Goal: Information Seeking & Learning: Learn about a topic

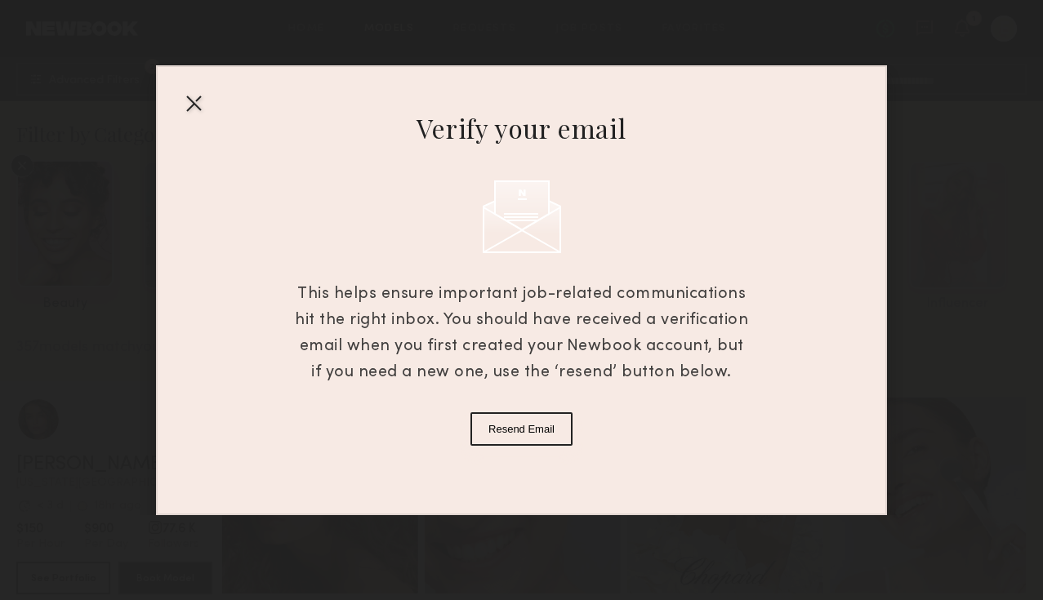
click at [190, 100] on div at bounding box center [194, 103] width 26 height 26
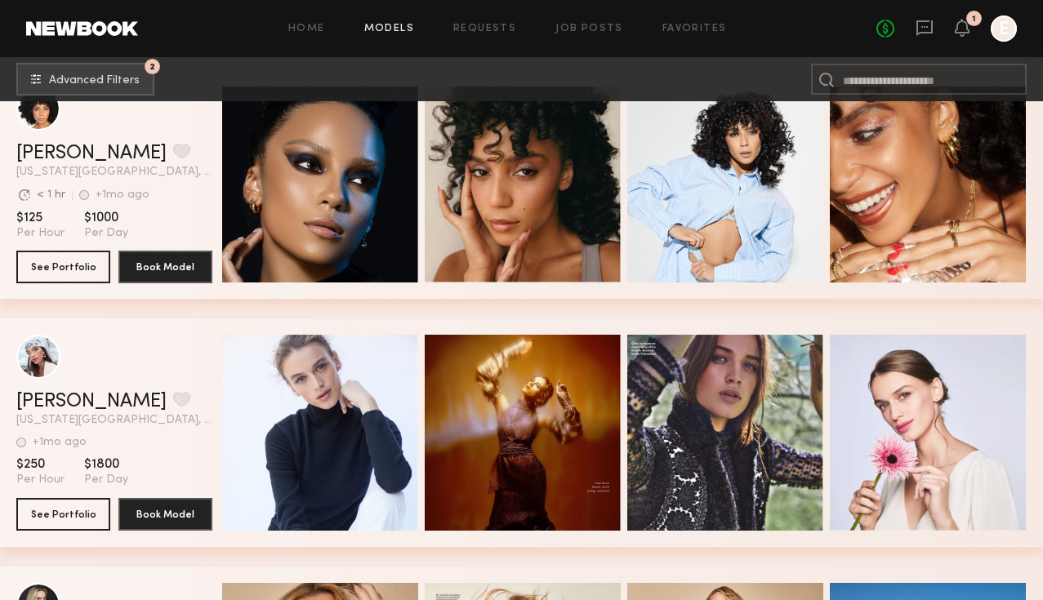
scroll to position [44871, 0]
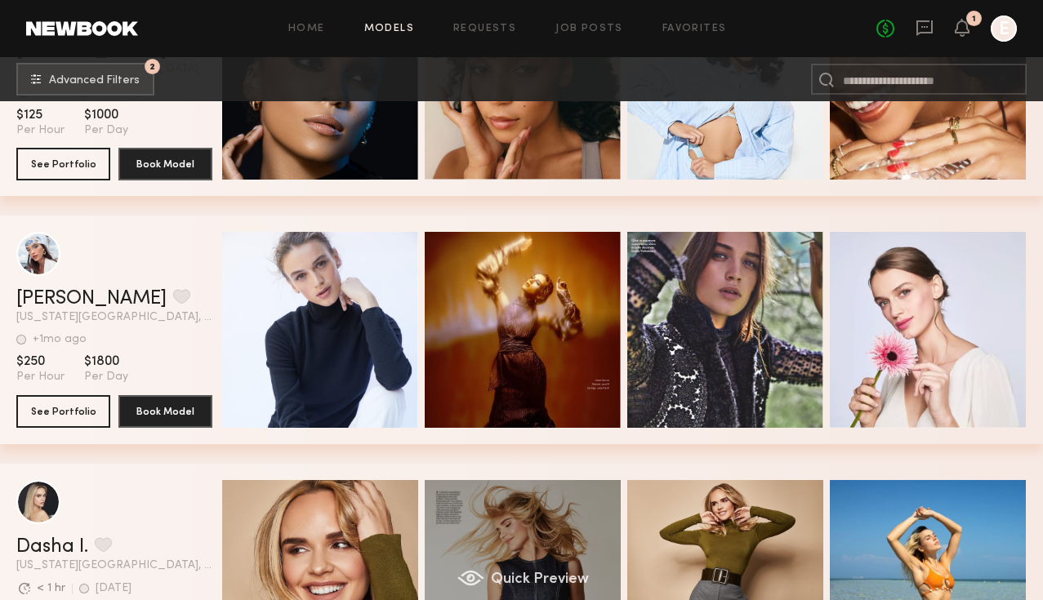
drag, startPoint x: 49, startPoint y: 299, endPoint x: 517, endPoint y: 587, distance: 549.8
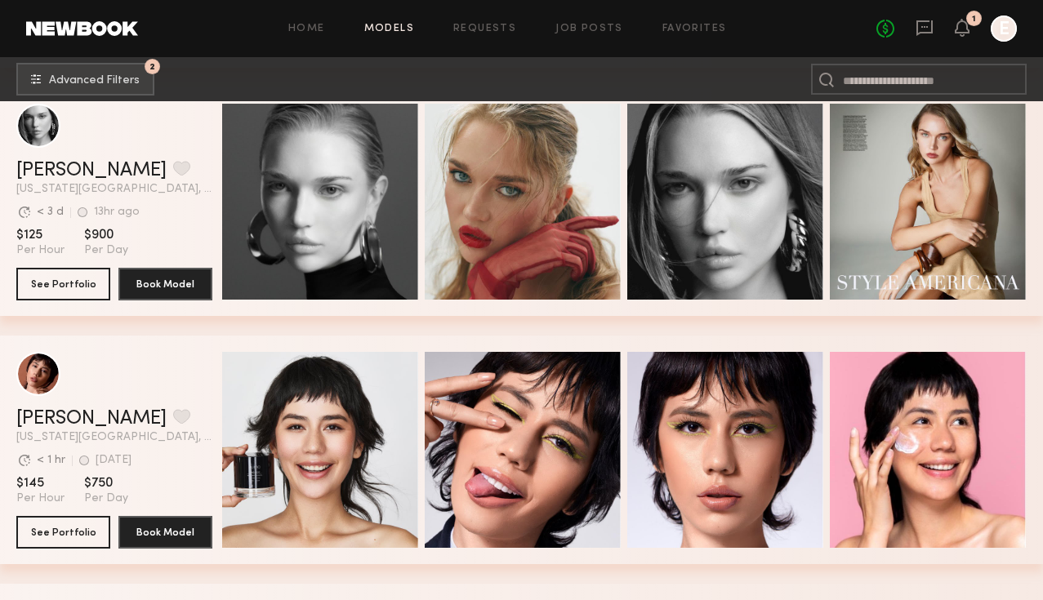
scroll to position [0, 0]
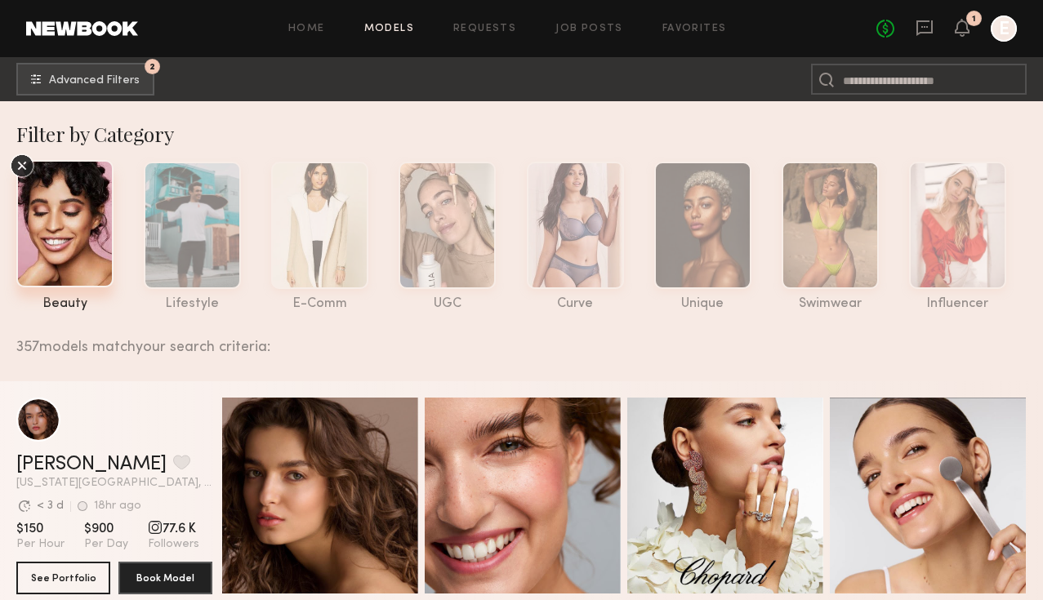
click at [24, 164] on icon at bounding box center [22, 166] width 25 height 25
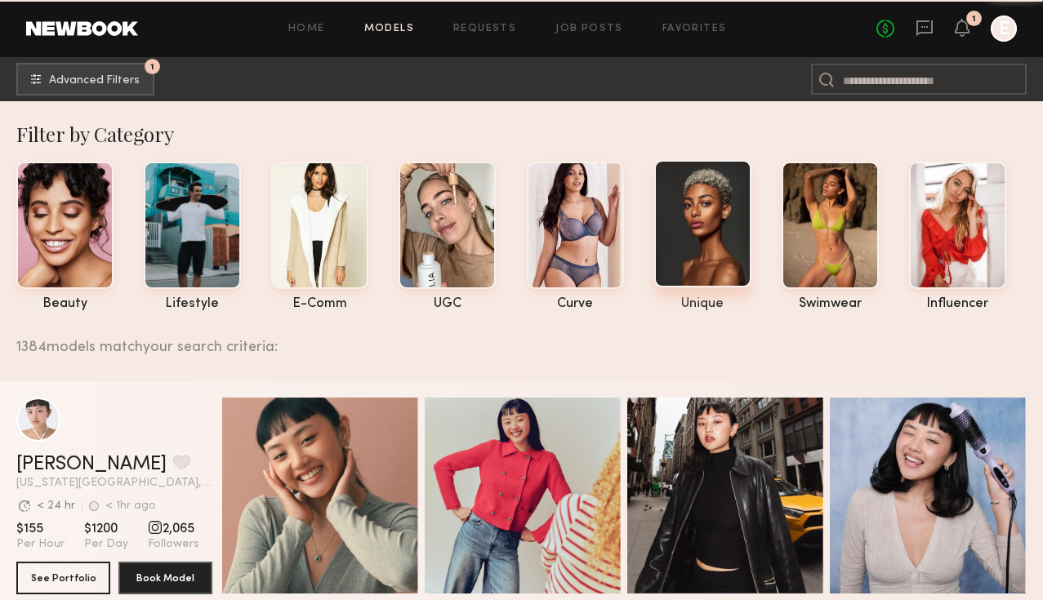
click at [701, 224] on div at bounding box center [702, 223] width 97 height 127
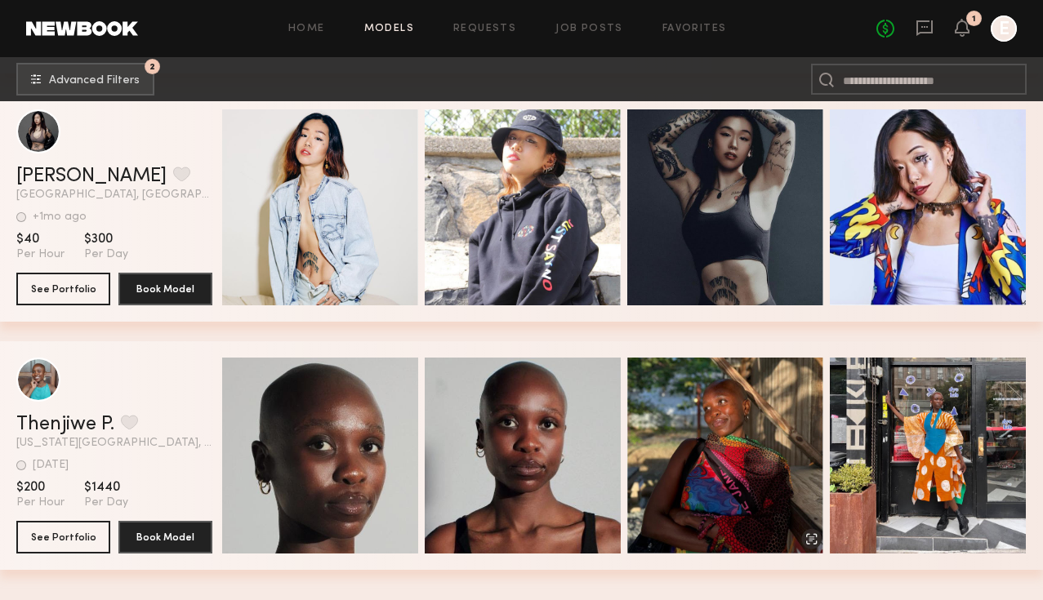
scroll to position [29097, 0]
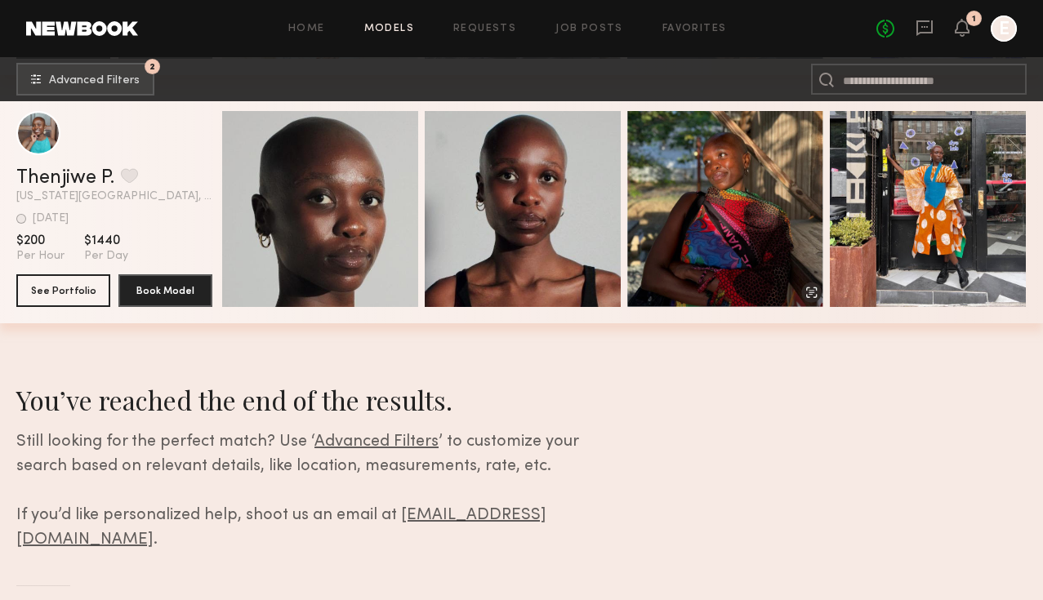
drag, startPoint x: 93, startPoint y: 442, endPoint x: 849, endPoint y: 5, distance: 873.0
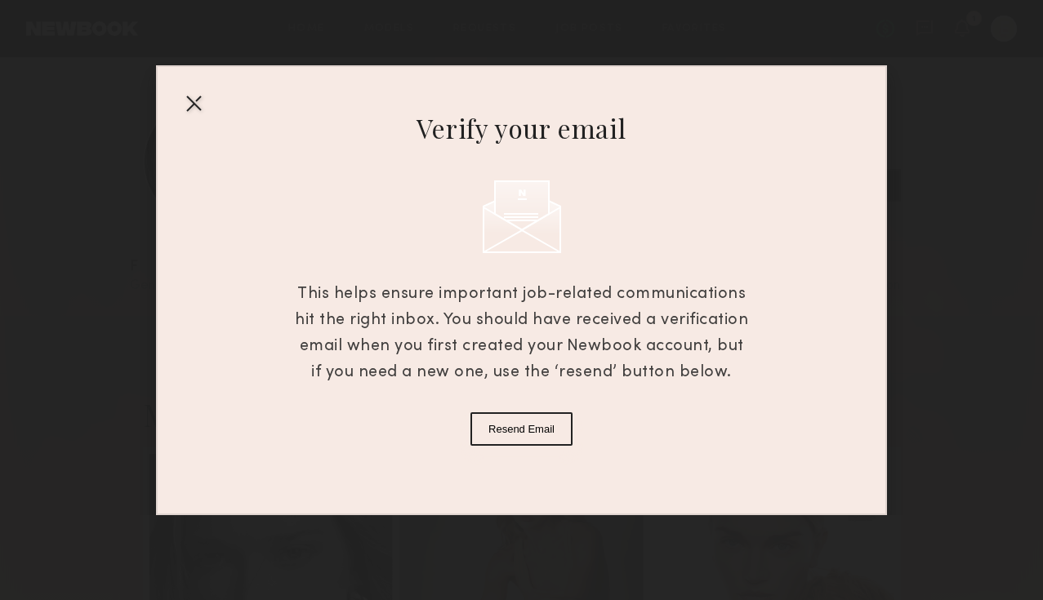
click at [199, 101] on div at bounding box center [194, 103] width 26 height 26
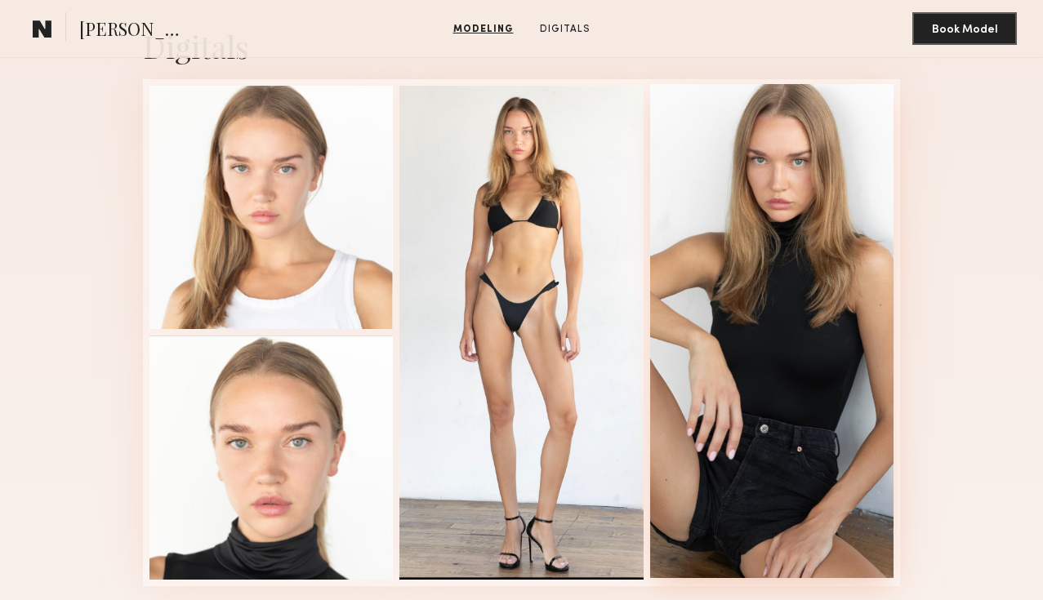
scroll to position [1519, 0]
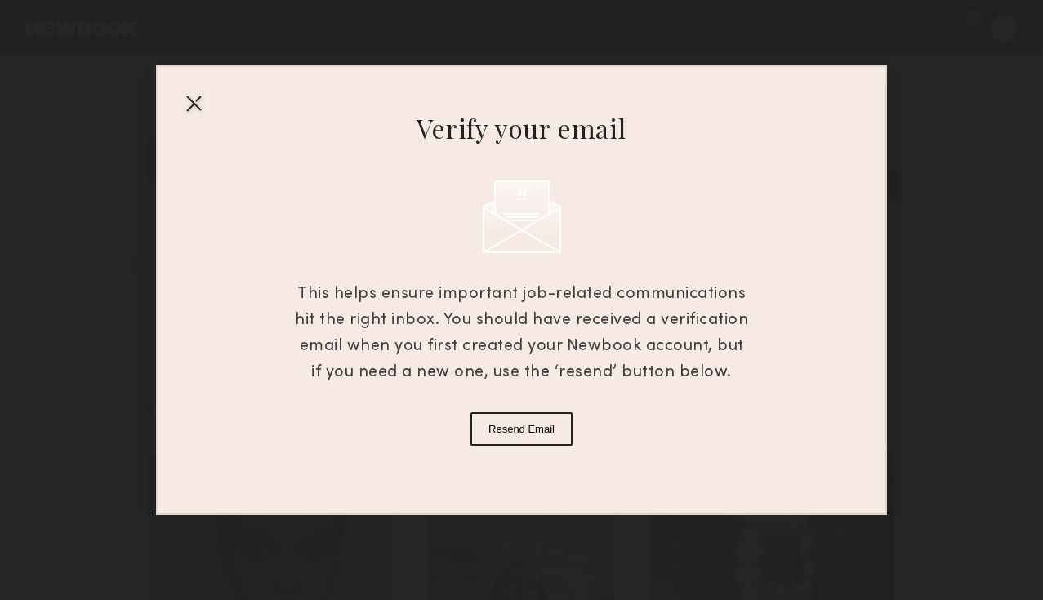
click at [195, 99] on div at bounding box center [194, 103] width 26 height 26
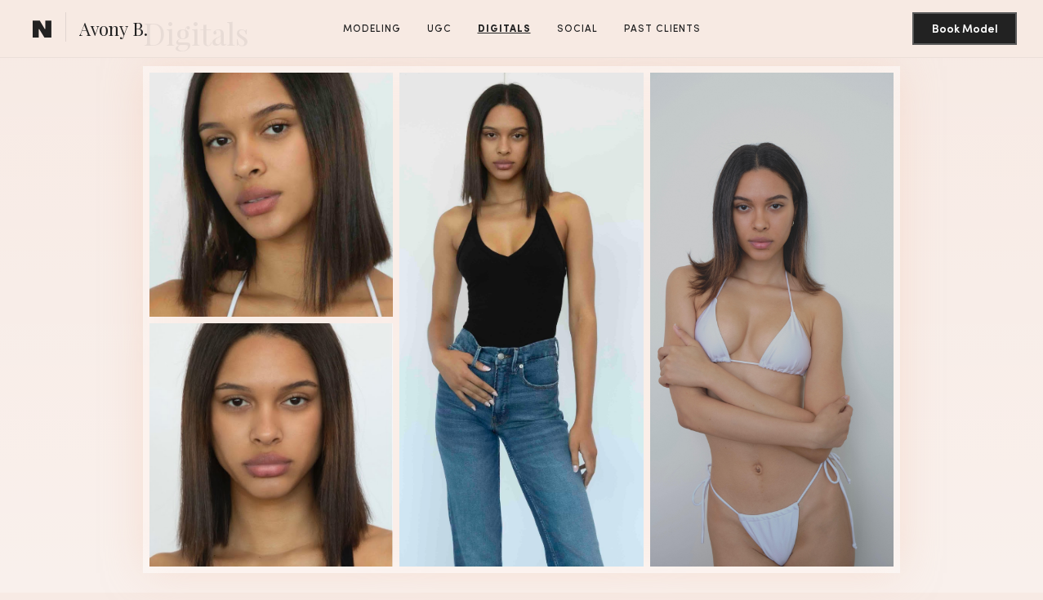
scroll to position [1987, 0]
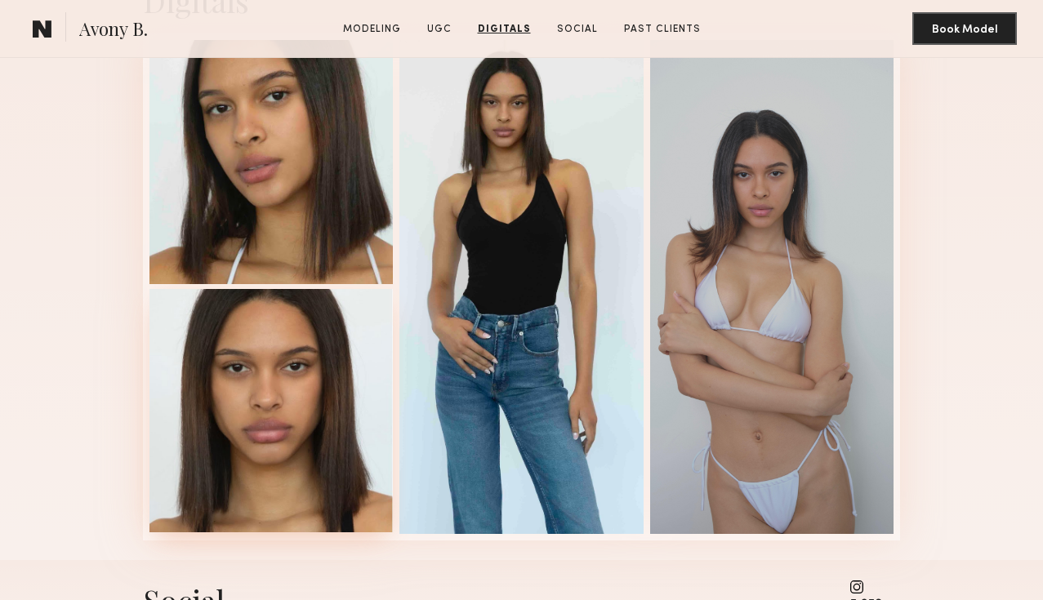
click at [302, 489] on div at bounding box center [272, 411] width 244 height 244
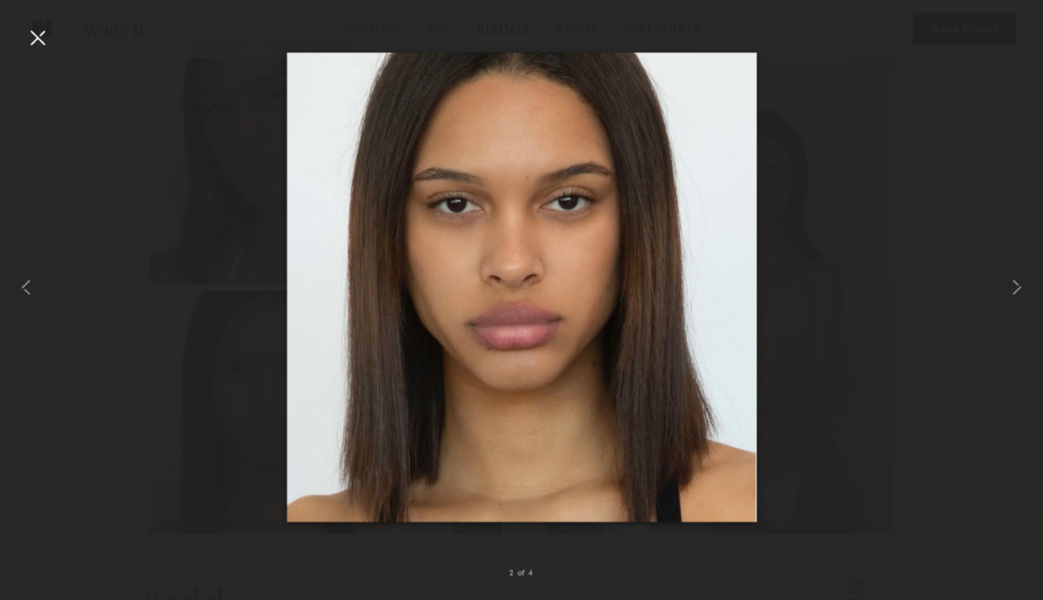
click at [906, 440] on div at bounding box center [521, 287] width 1043 height 522
click at [924, 417] on div at bounding box center [521, 287] width 1043 height 522
click at [960, 195] on div at bounding box center [521, 287] width 1043 height 522
click at [31, 34] on div at bounding box center [38, 38] width 26 height 26
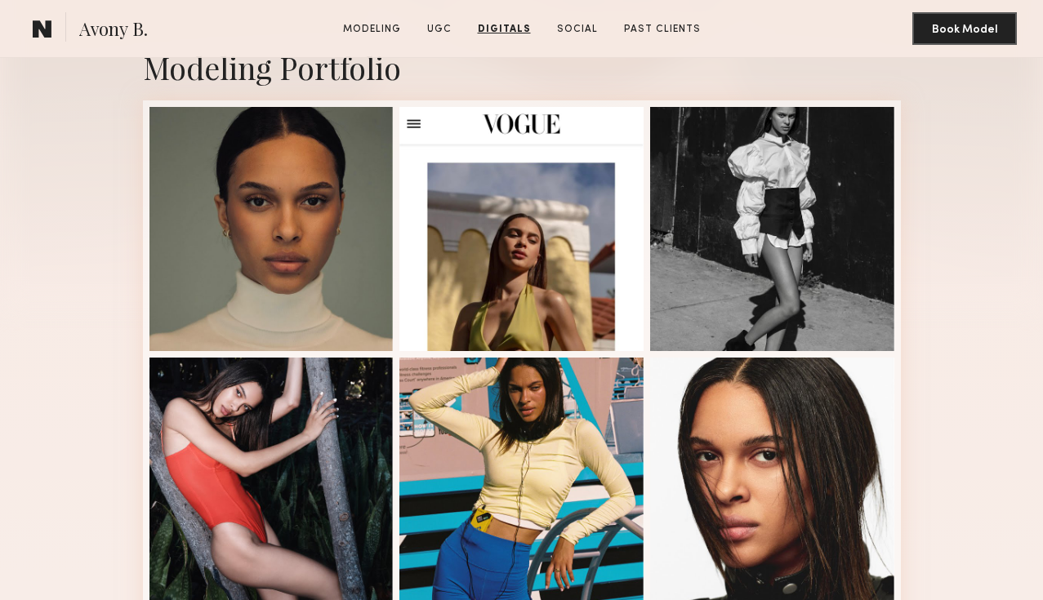
scroll to position [0, 0]
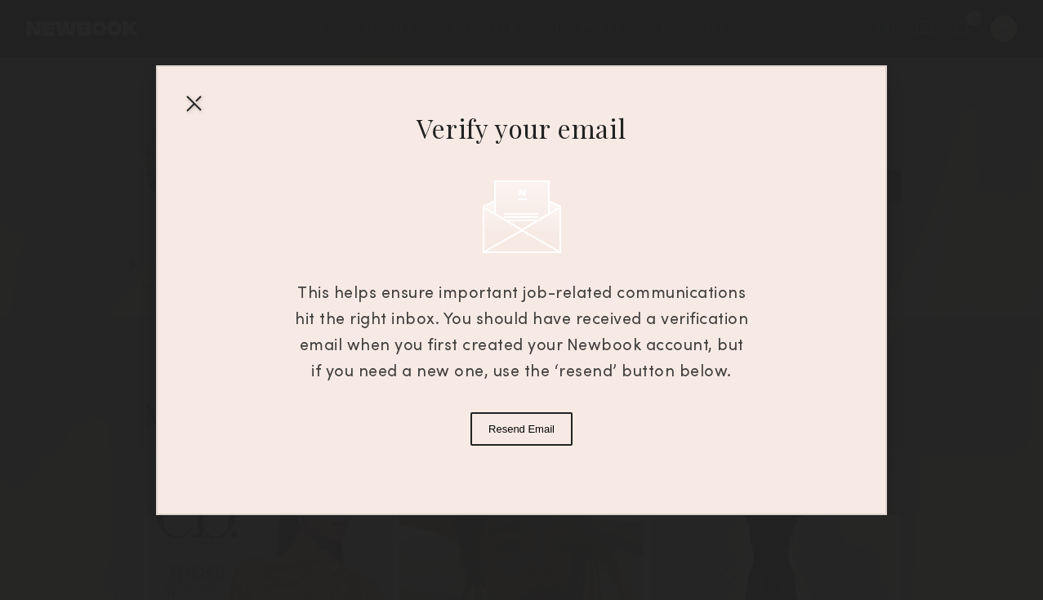
click at [191, 109] on div at bounding box center [194, 103] width 26 height 26
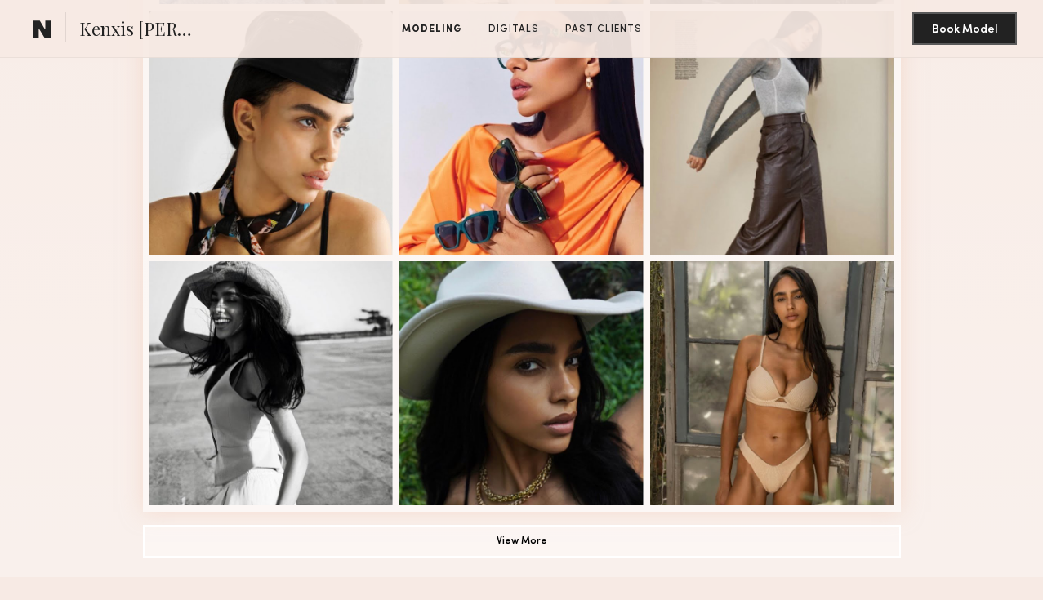
scroll to position [981, 0]
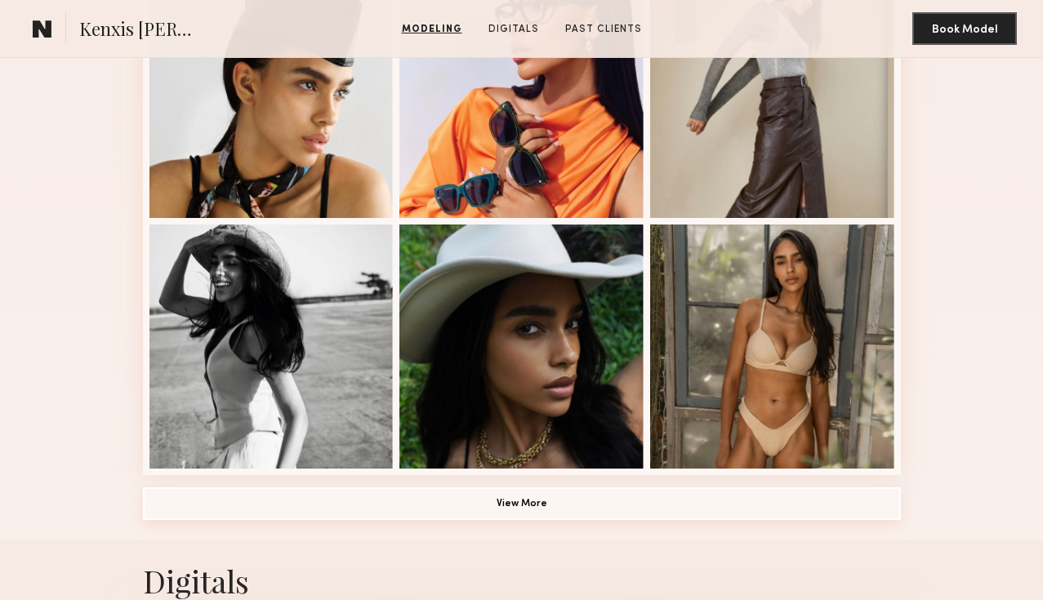
click at [532, 501] on button "View More" at bounding box center [522, 504] width 758 height 33
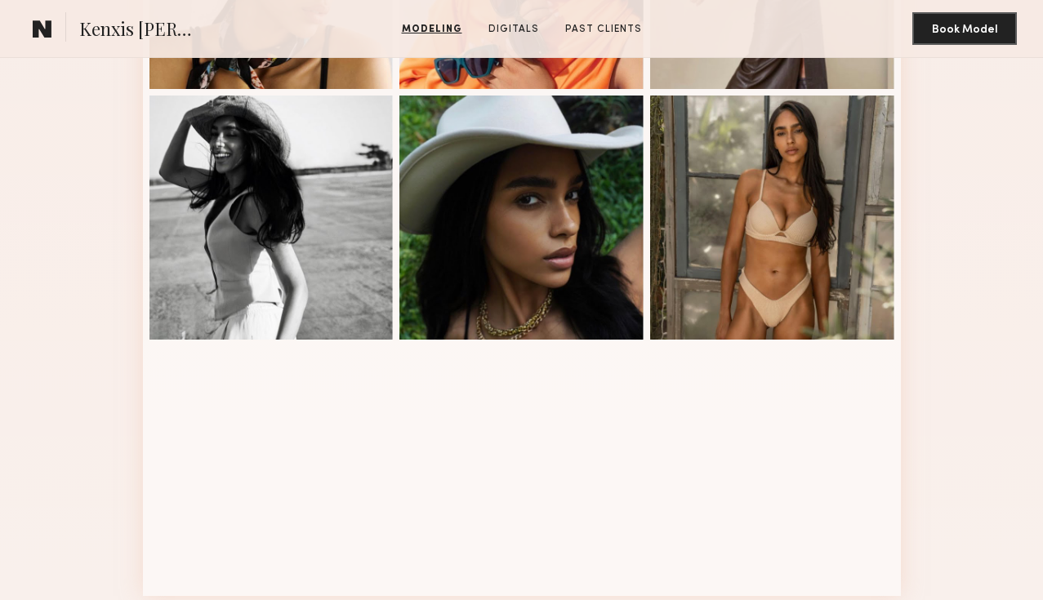
scroll to position [1105, 0]
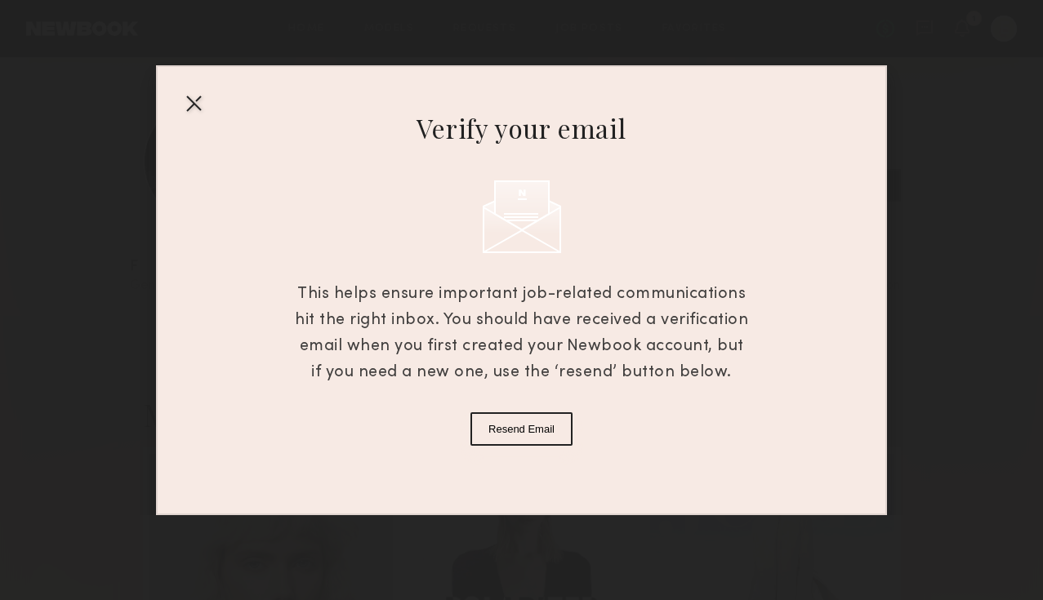
click at [189, 101] on div at bounding box center [194, 103] width 26 height 26
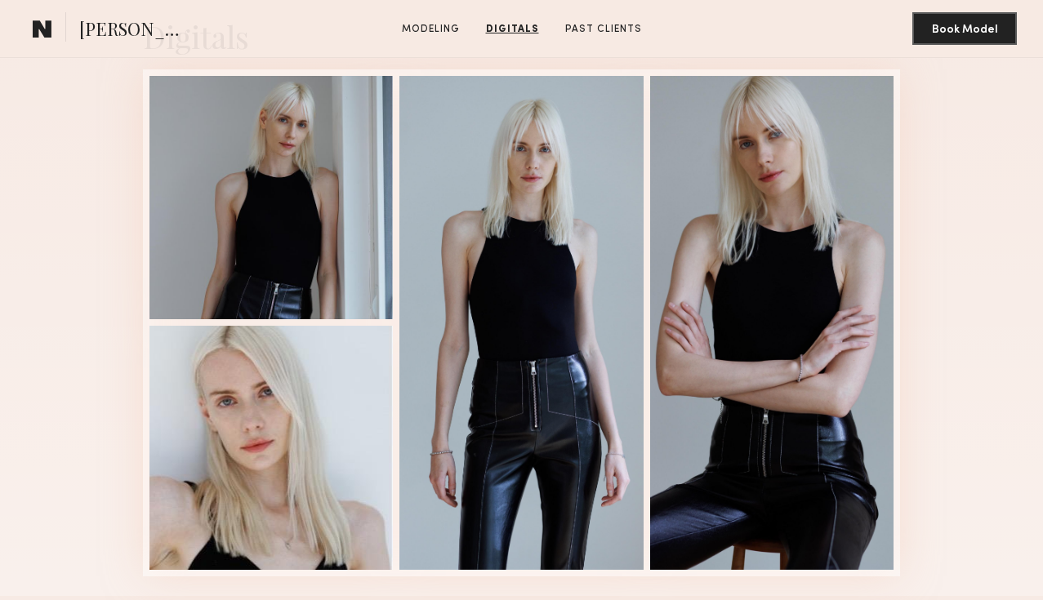
scroll to position [1566, 0]
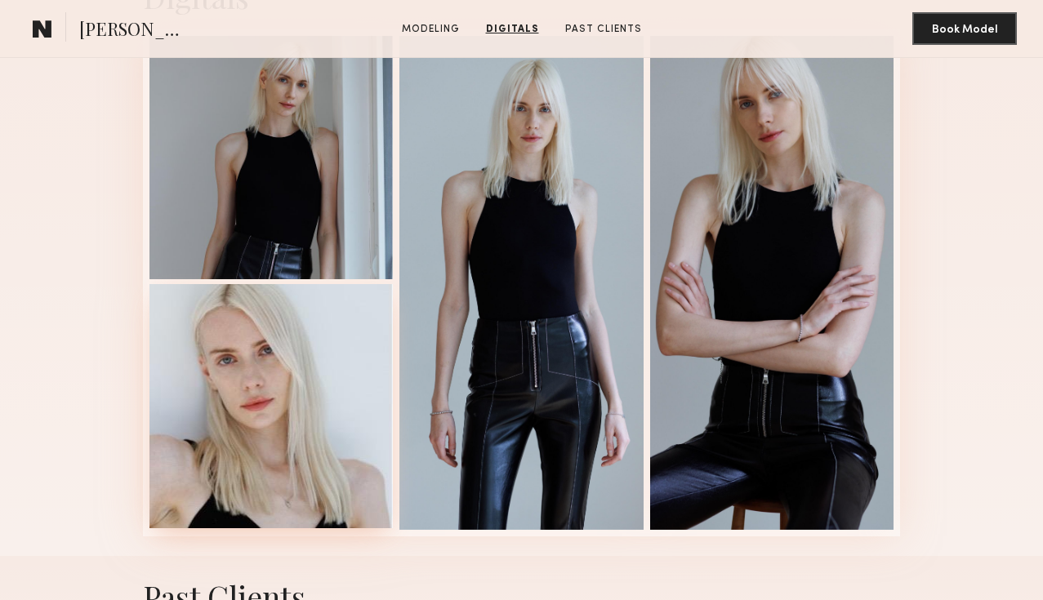
click at [346, 491] on div at bounding box center [272, 406] width 244 height 244
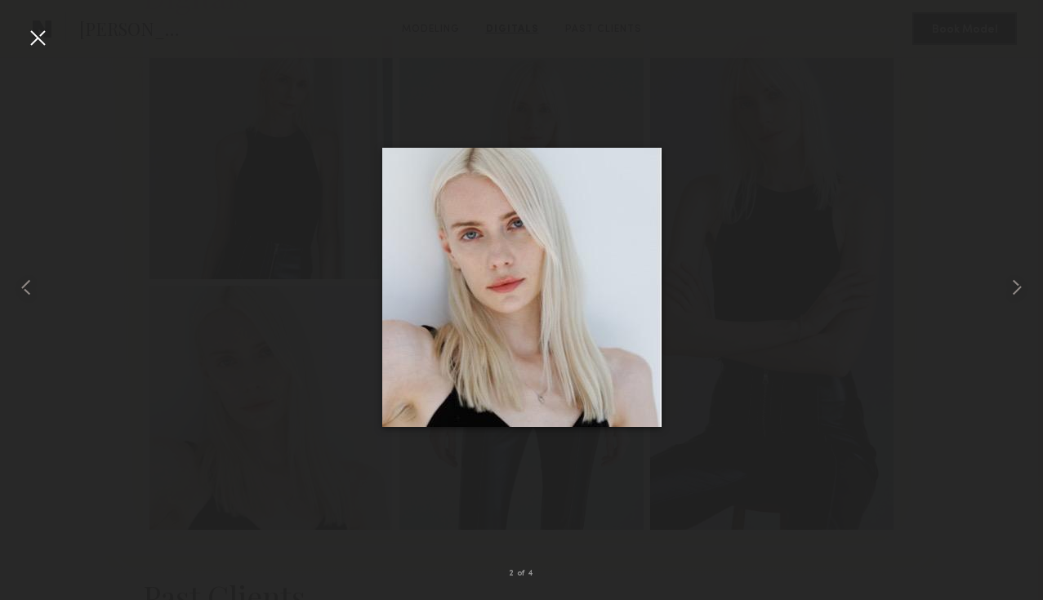
click at [489, 36] on div at bounding box center [521, 287] width 1043 height 522
click at [28, 33] on div at bounding box center [38, 38] width 26 height 26
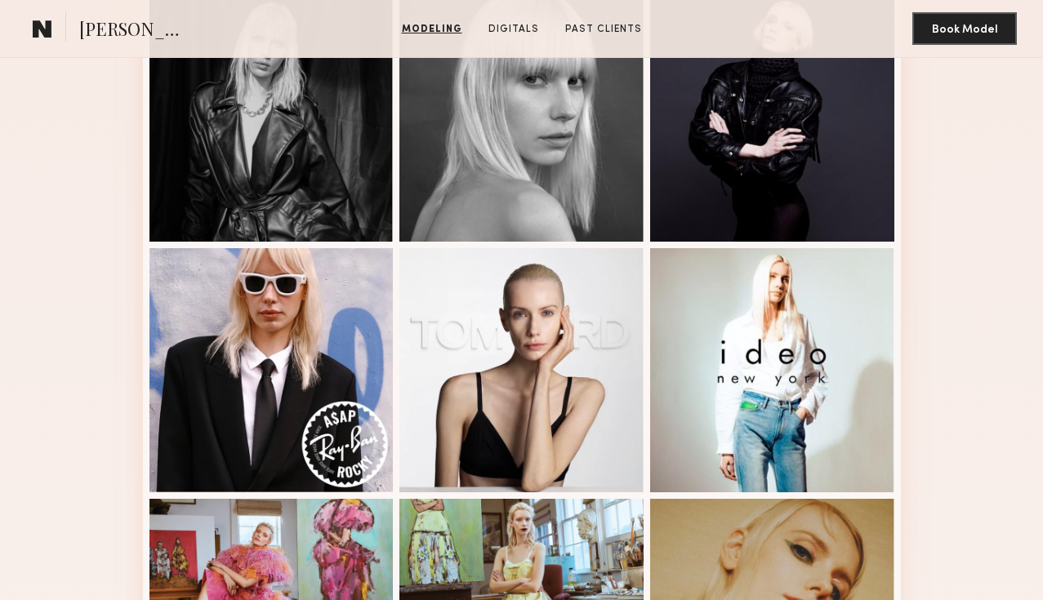
scroll to position [0, 0]
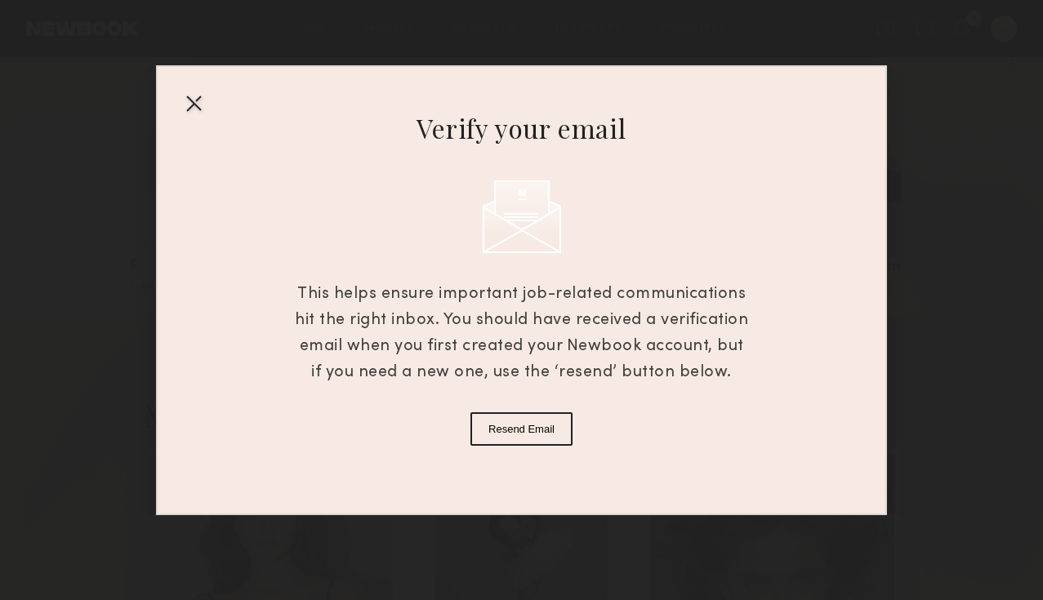
click at [186, 99] on div at bounding box center [194, 103] width 26 height 26
click at [201, 100] on div at bounding box center [194, 103] width 26 height 26
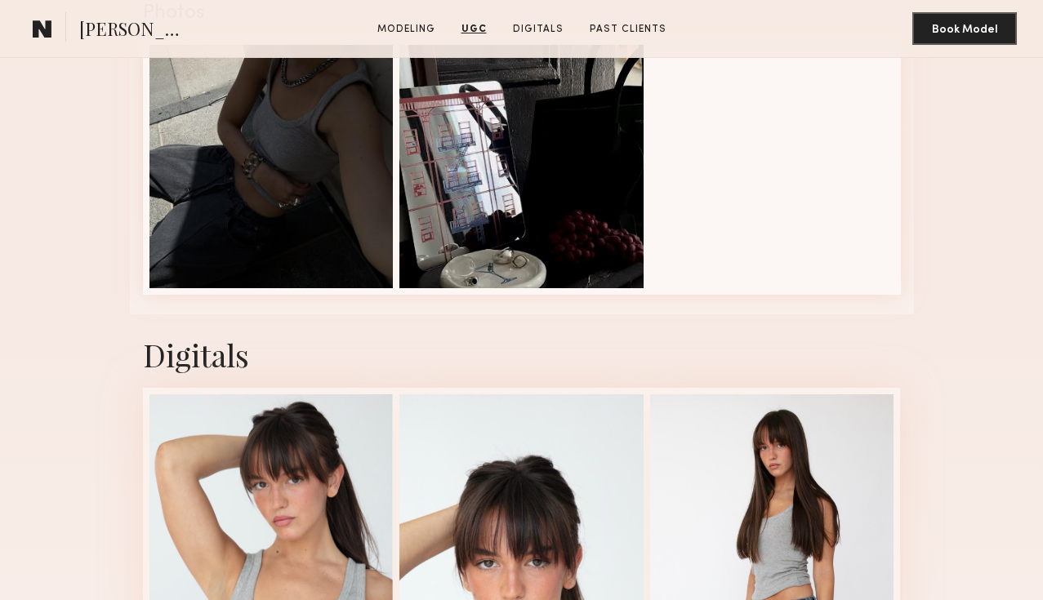
scroll to position [1593, 0]
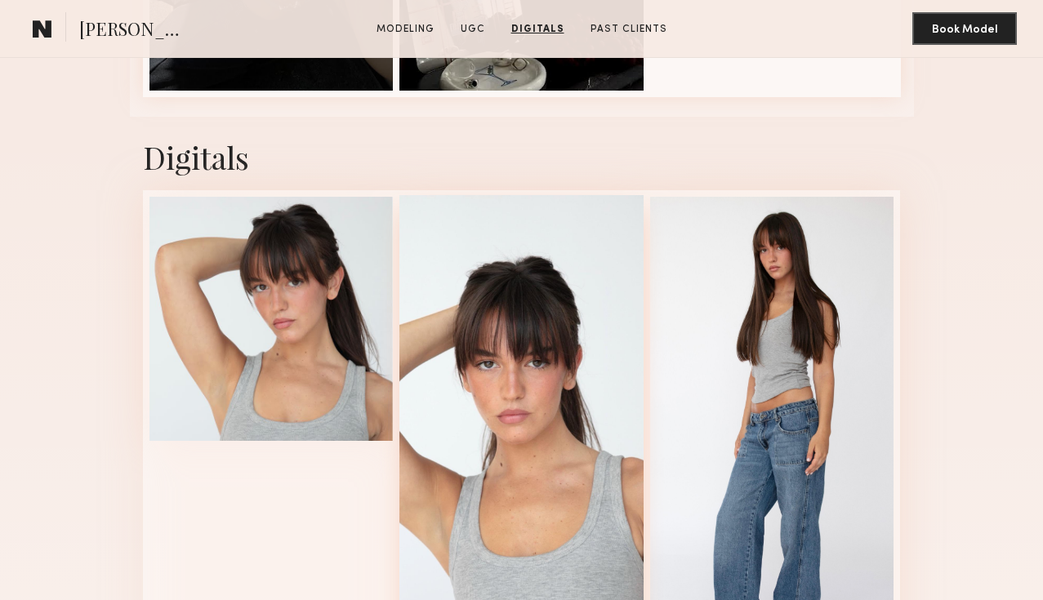
click at [565, 492] on div at bounding box center [522, 442] width 244 height 494
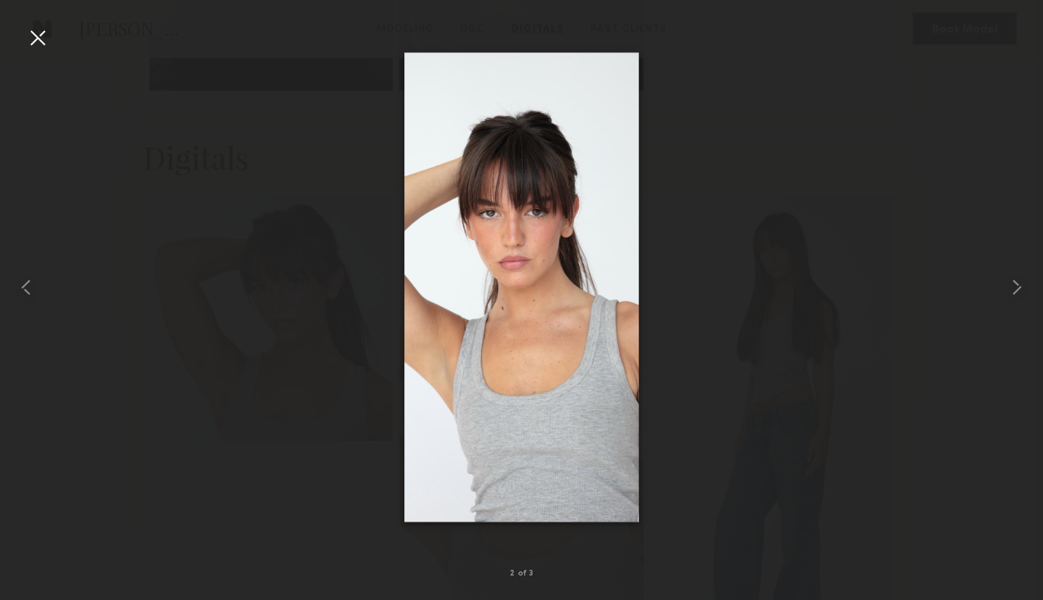
click at [662, 101] on div at bounding box center [521, 287] width 1043 height 522
click at [43, 42] on div at bounding box center [38, 38] width 26 height 26
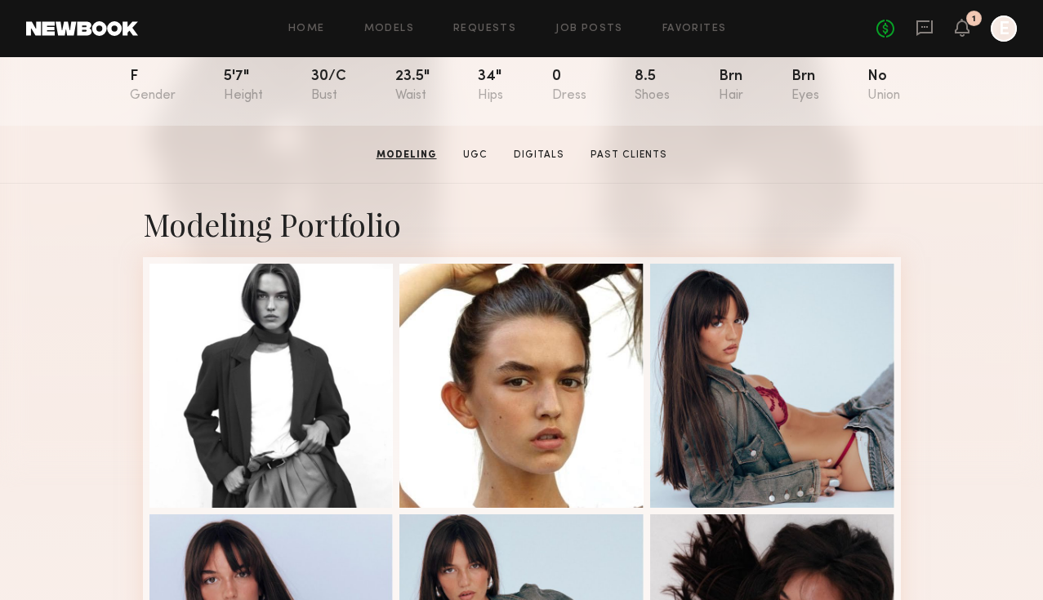
scroll to position [0, 0]
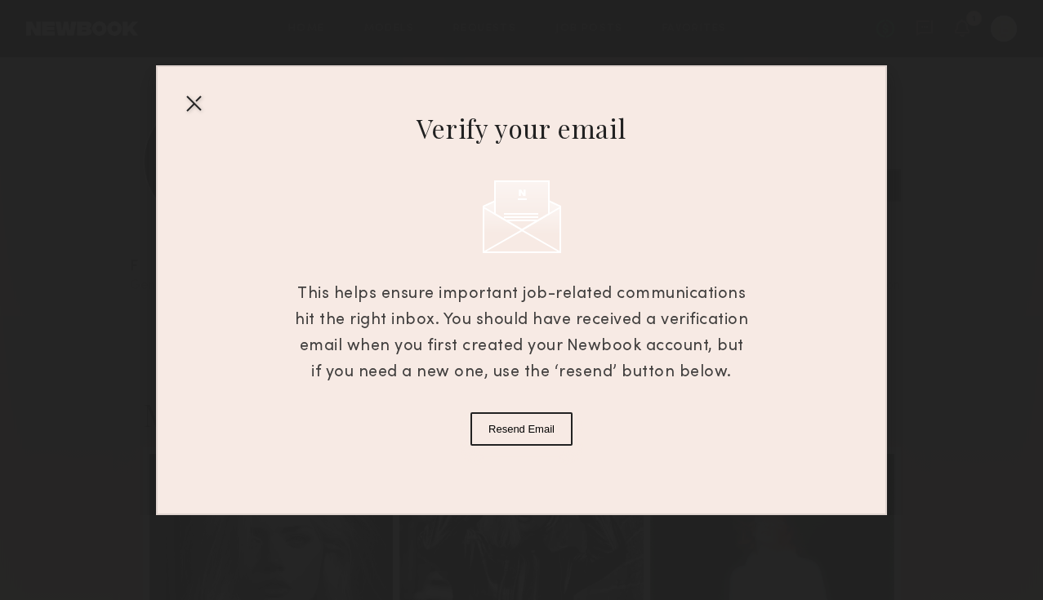
click at [185, 98] on div at bounding box center [194, 103] width 26 height 26
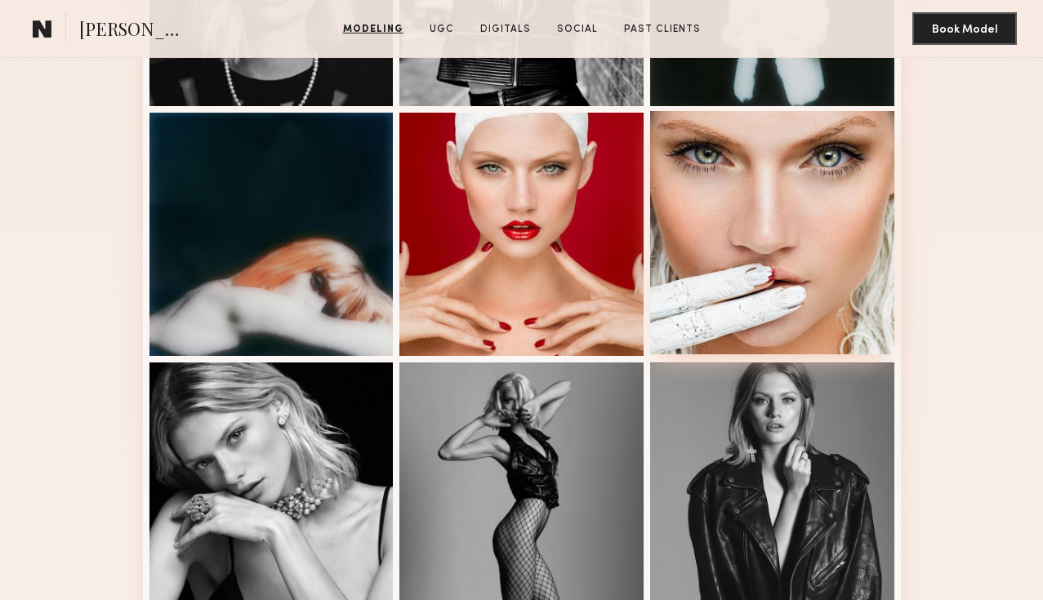
scroll to position [224, 0]
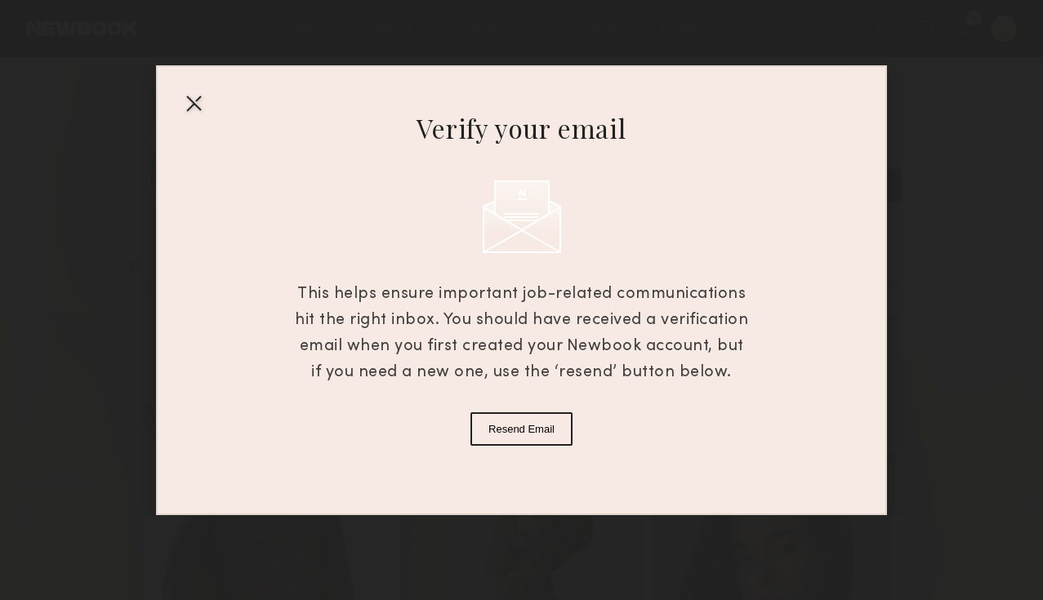
click at [187, 98] on div at bounding box center [194, 103] width 26 height 26
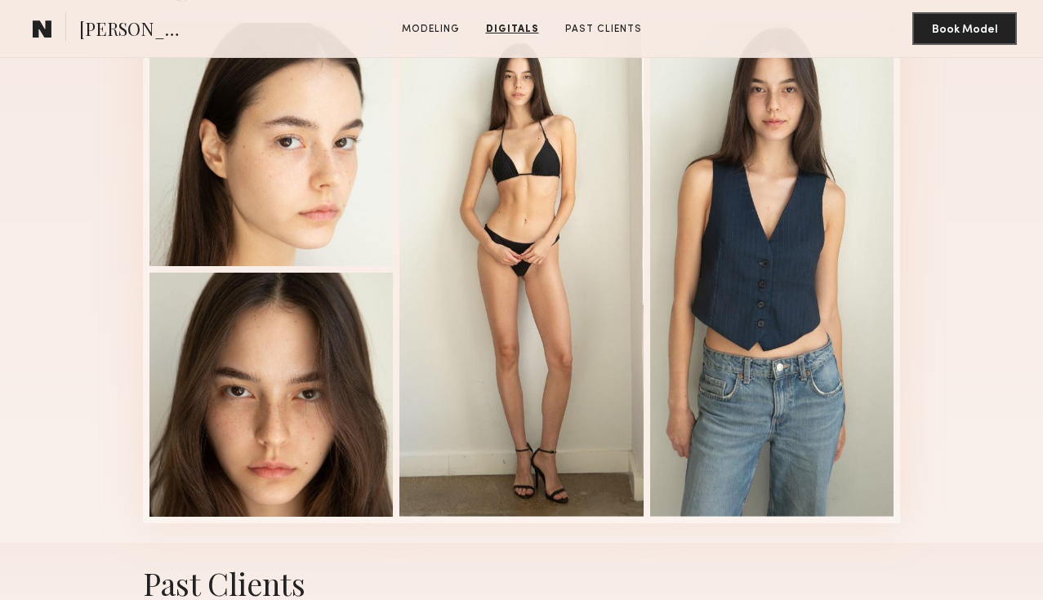
scroll to position [1453, 0]
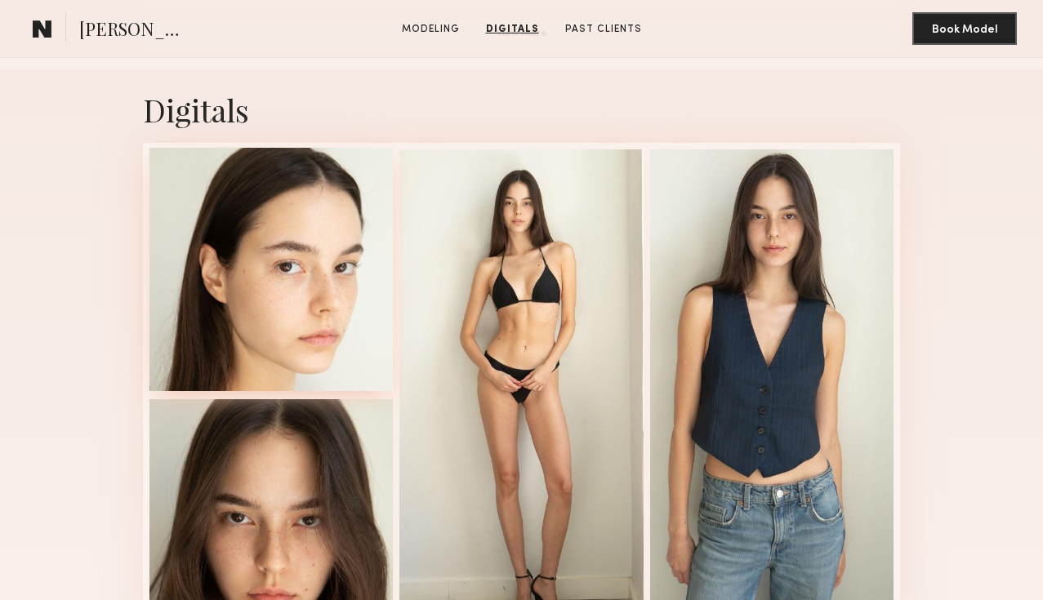
click at [294, 347] on div at bounding box center [272, 270] width 244 height 244
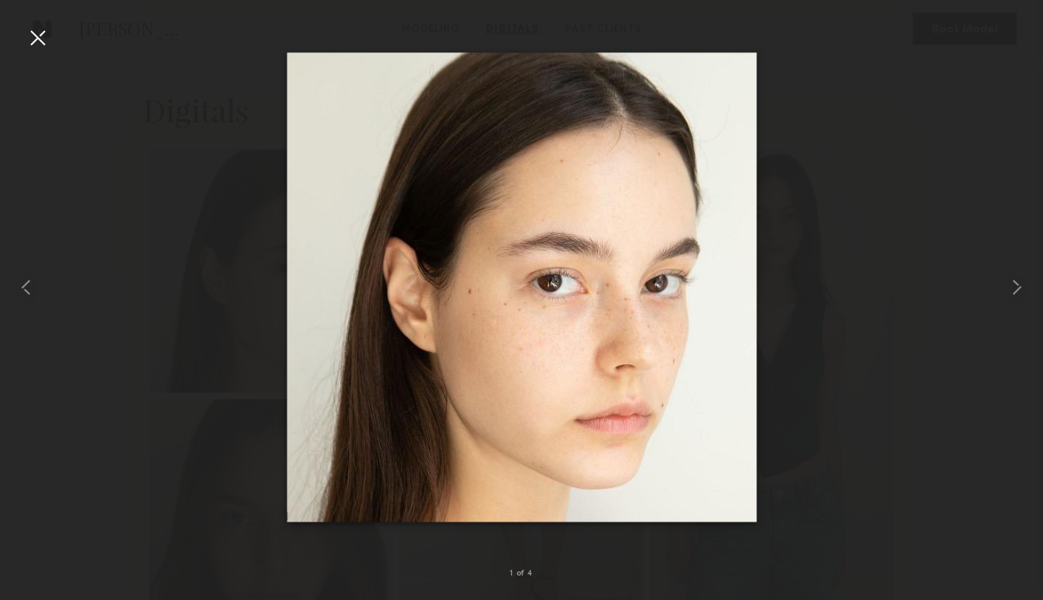
click at [868, 275] on div at bounding box center [521, 287] width 1043 height 522
click at [39, 36] on div at bounding box center [38, 38] width 26 height 26
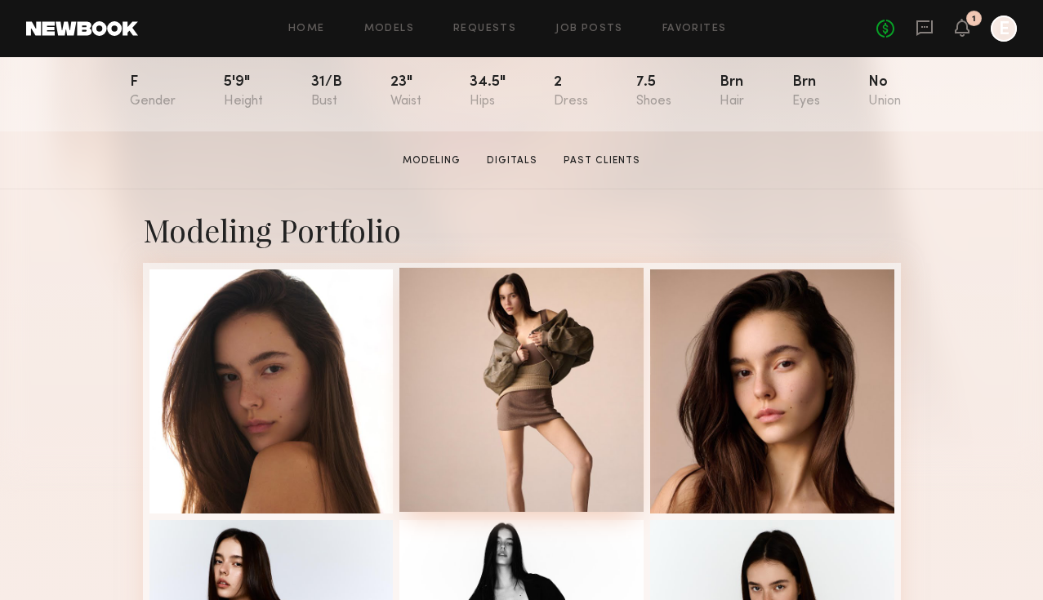
scroll to position [0, 0]
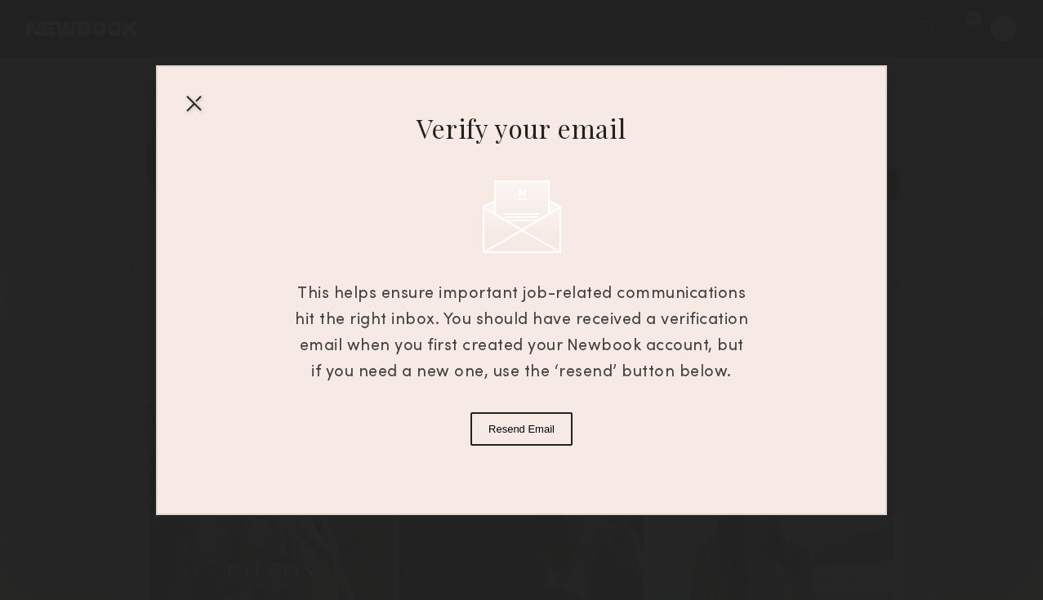
click at [190, 102] on div at bounding box center [194, 103] width 26 height 26
click at [190, 95] on div at bounding box center [194, 103] width 26 height 26
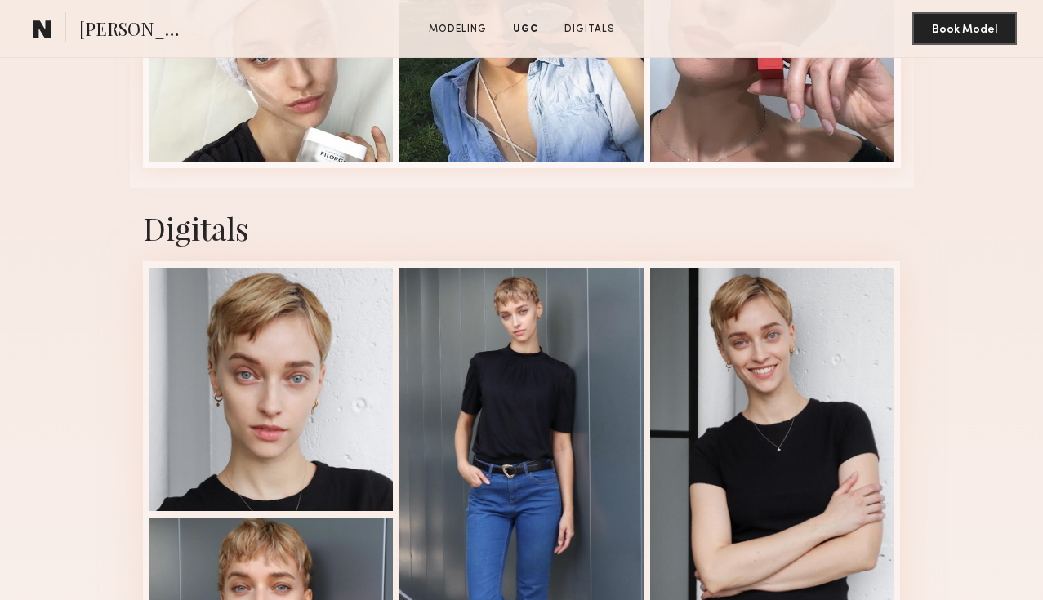
scroll to position [1399, 0]
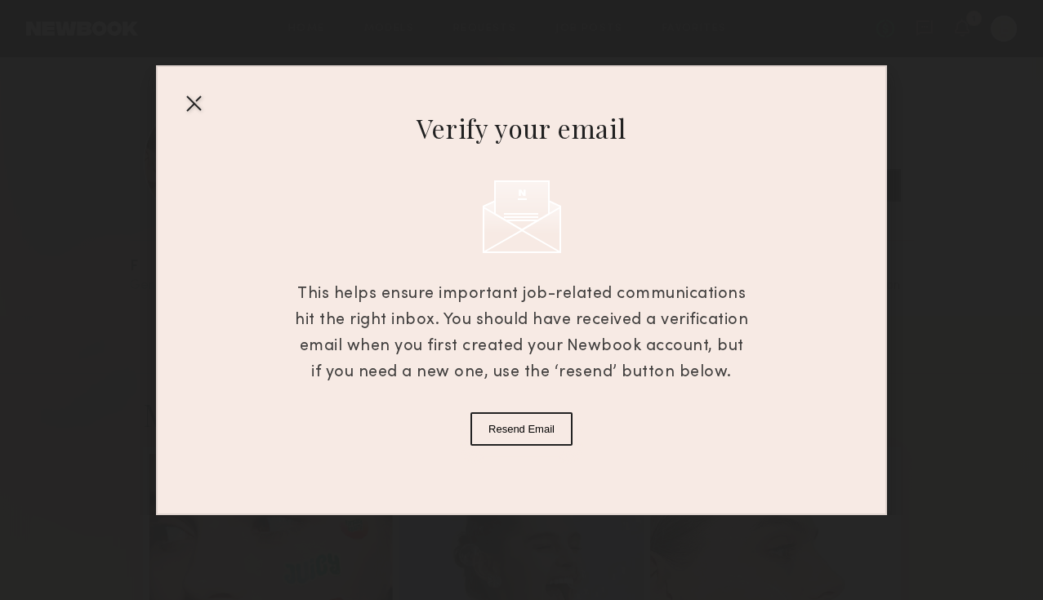
click at [187, 101] on div at bounding box center [194, 103] width 26 height 26
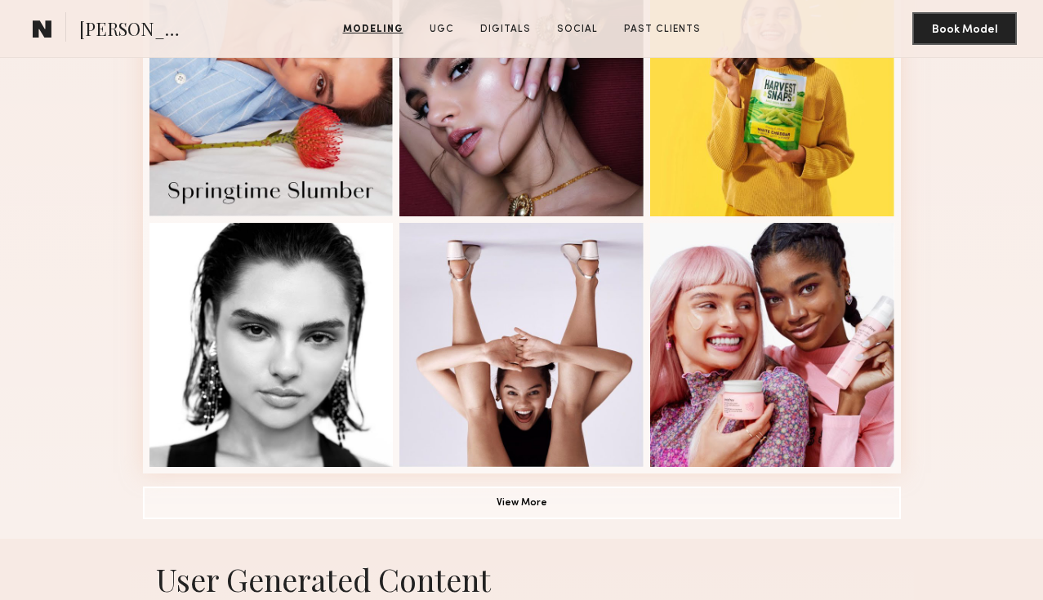
scroll to position [985, 0]
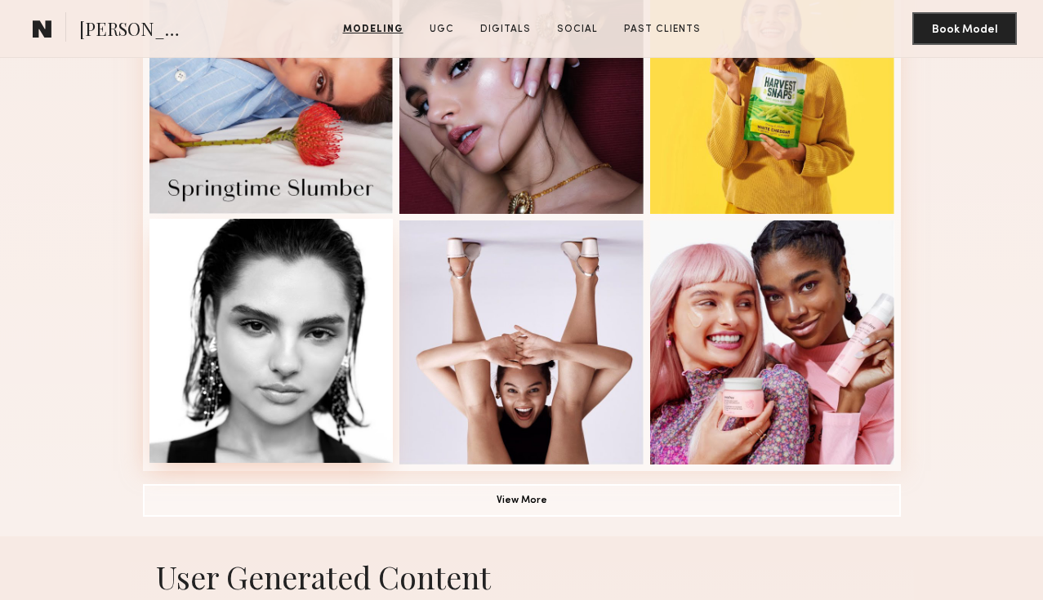
click at [315, 382] on div at bounding box center [272, 341] width 244 height 244
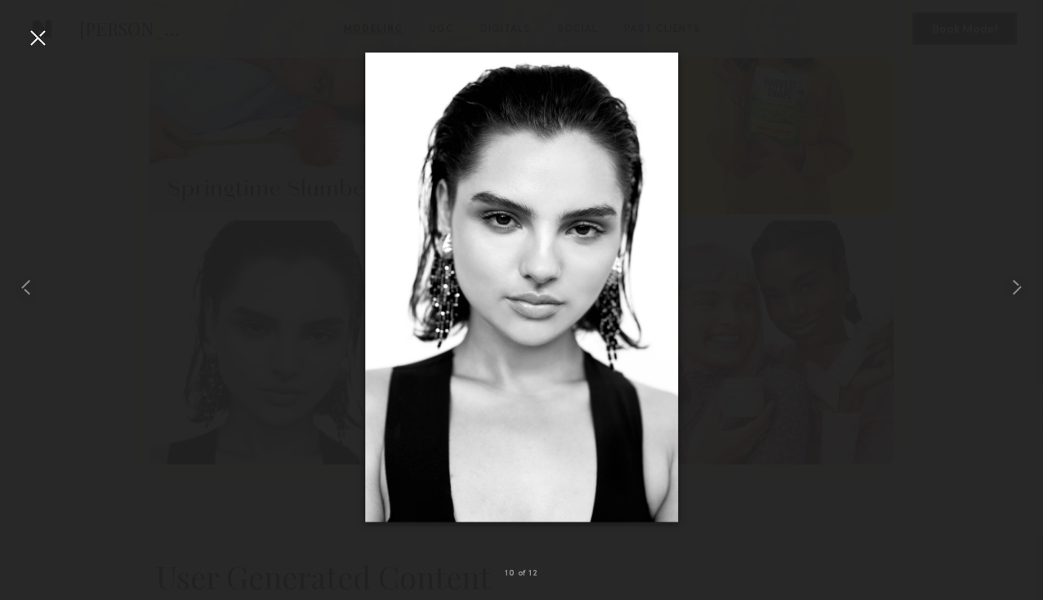
click at [41, 40] on div at bounding box center [38, 38] width 26 height 26
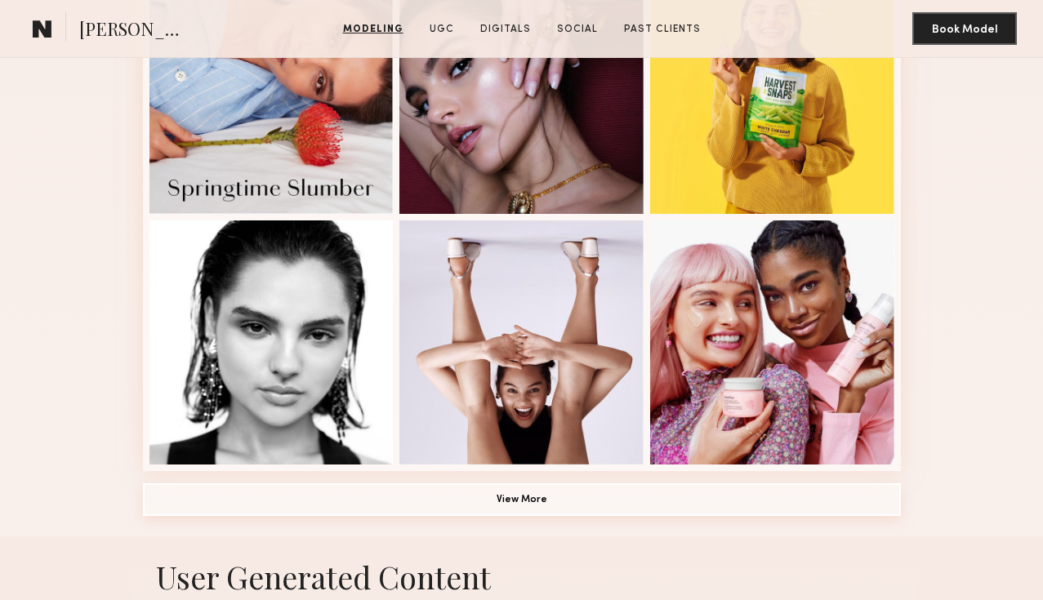
click at [564, 498] on button "View More" at bounding box center [522, 500] width 758 height 33
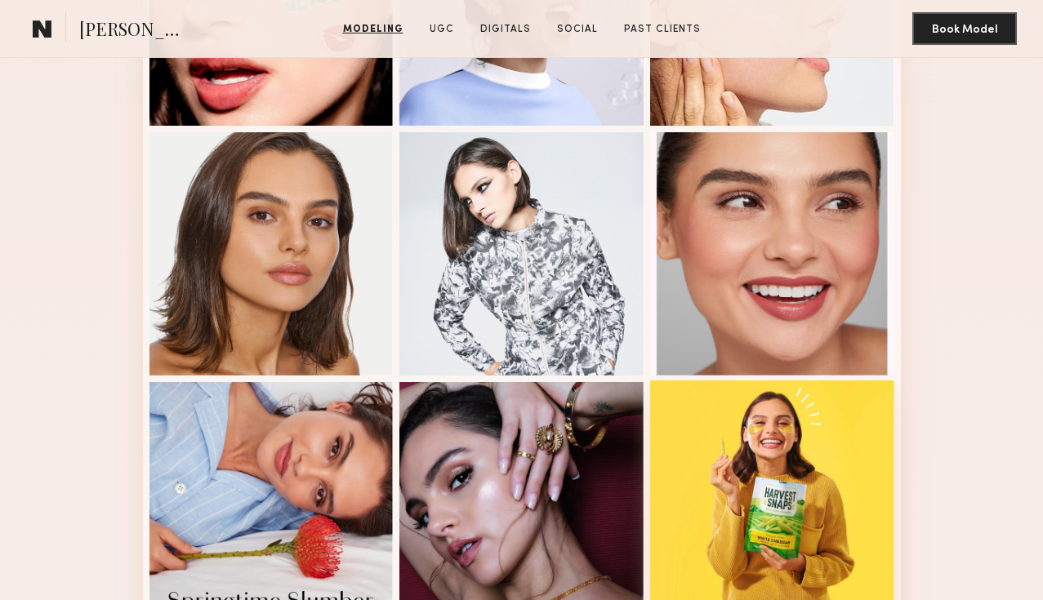
scroll to position [417, 0]
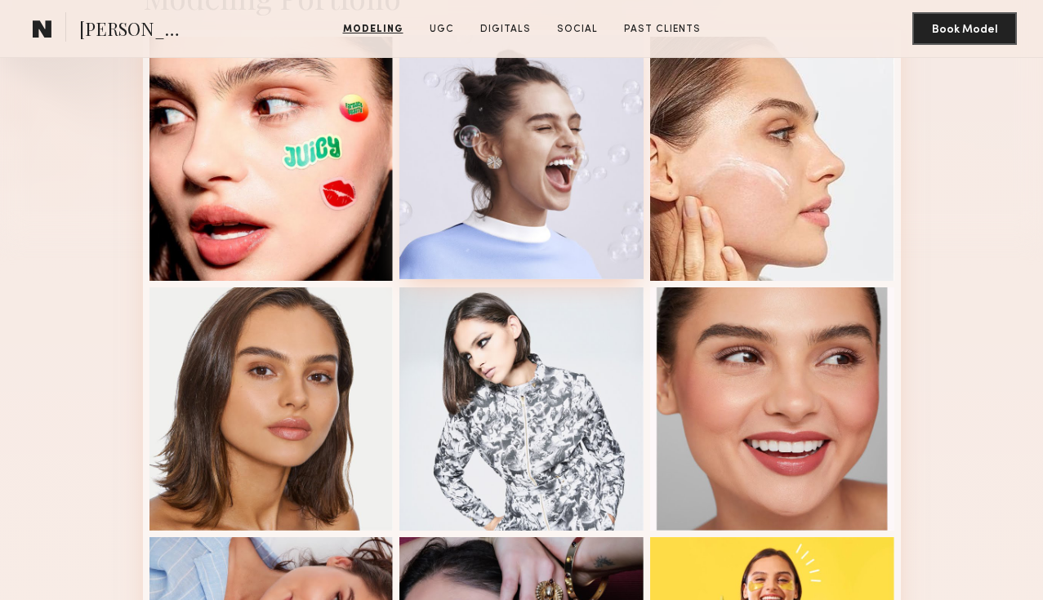
click at [524, 182] on div at bounding box center [522, 157] width 244 height 244
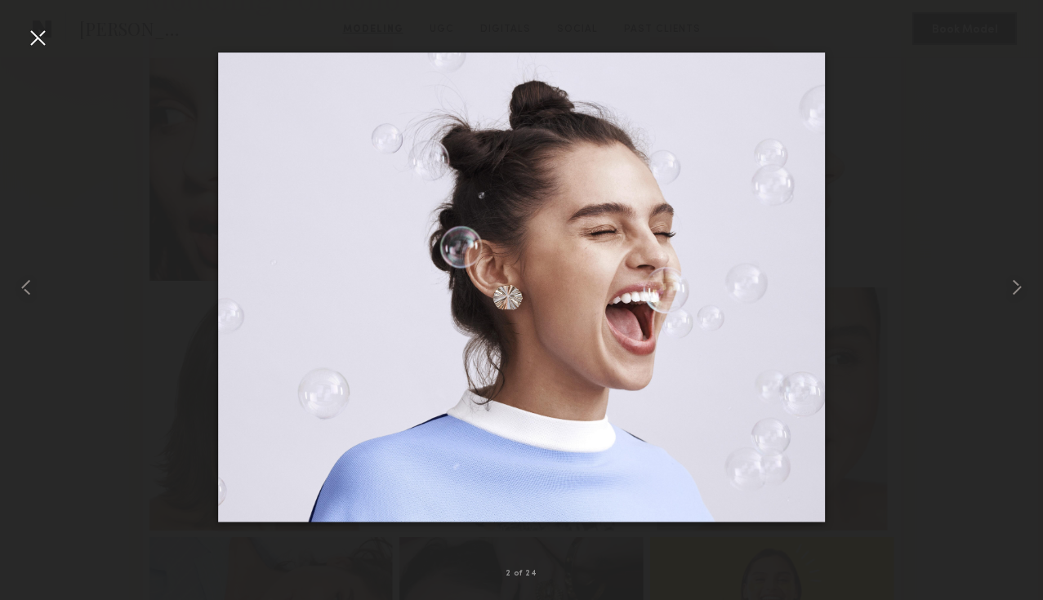
click at [45, 36] on div at bounding box center [38, 38] width 26 height 26
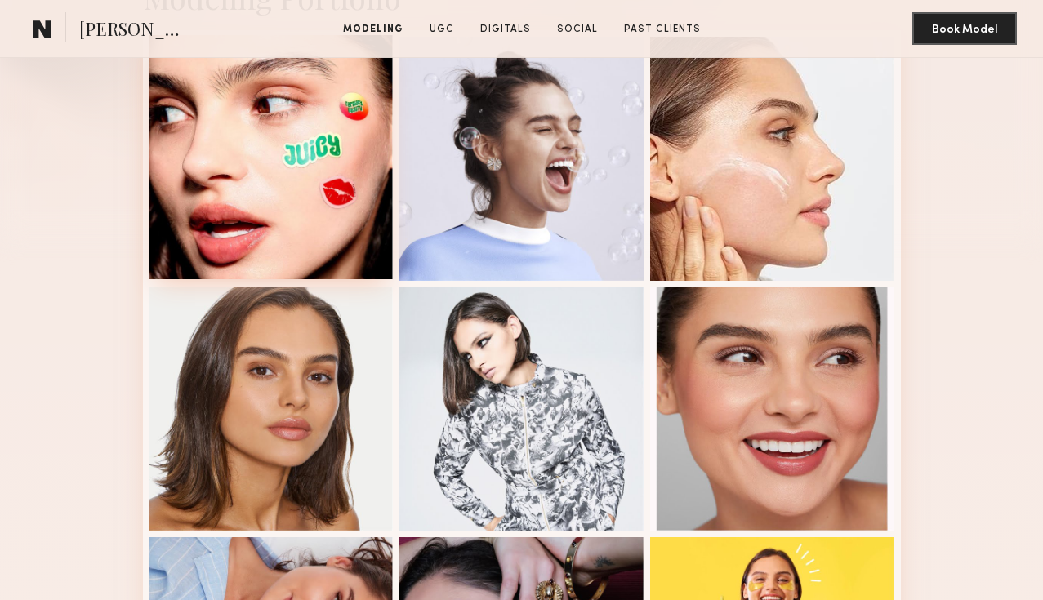
click at [322, 181] on div at bounding box center [272, 157] width 244 height 244
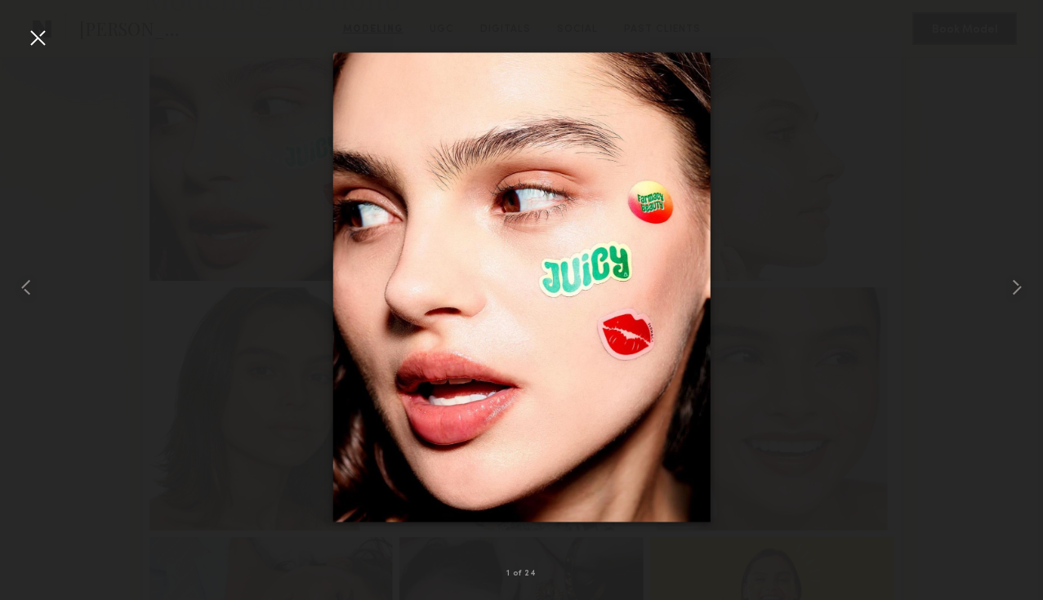
click at [25, 28] on div at bounding box center [38, 38] width 26 height 26
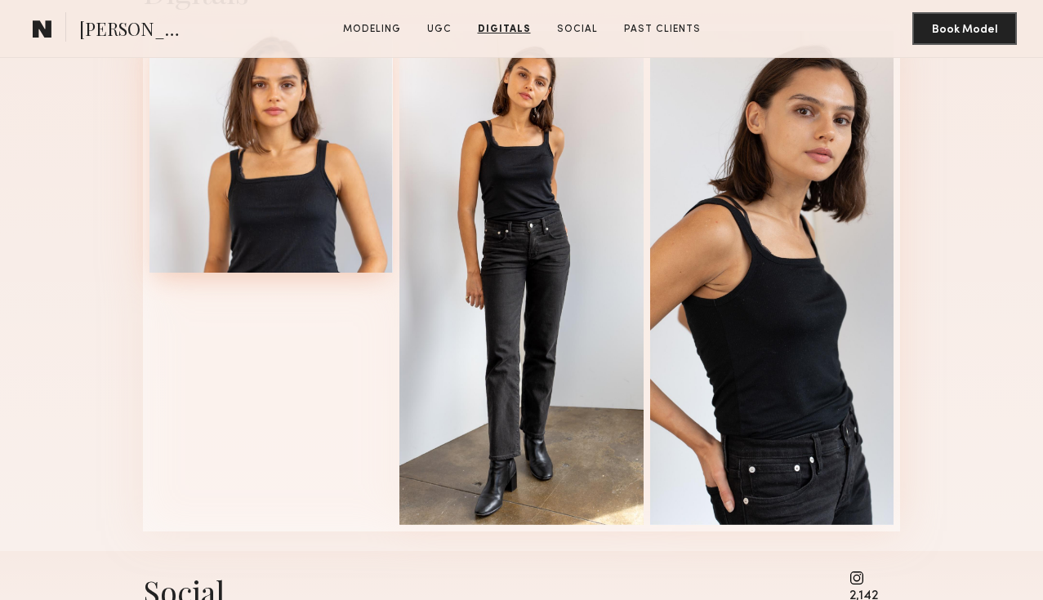
scroll to position [2765, 0]
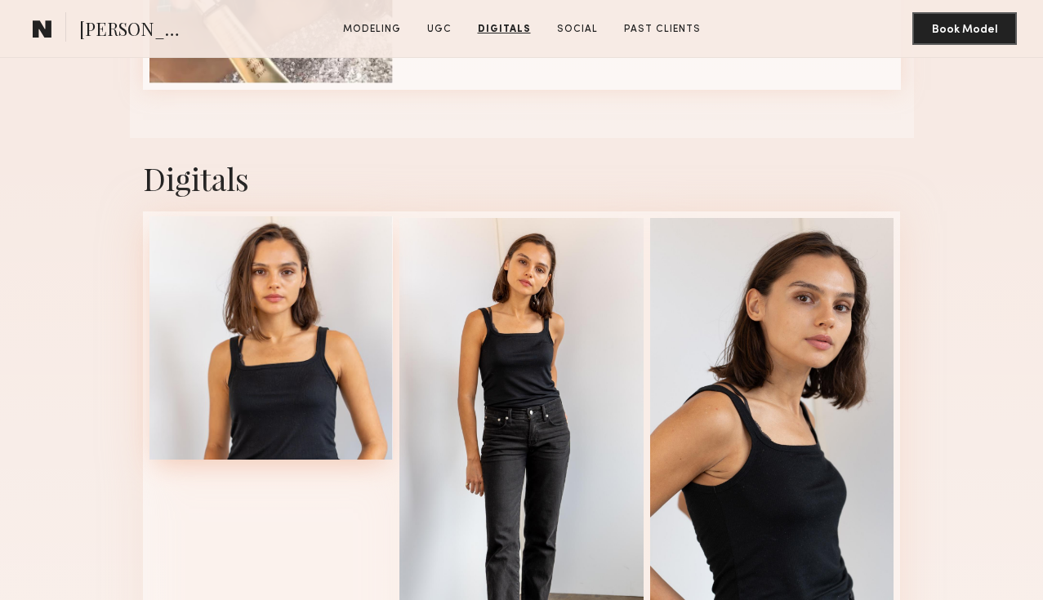
click at [285, 328] on div at bounding box center [272, 338] width 244 height 244
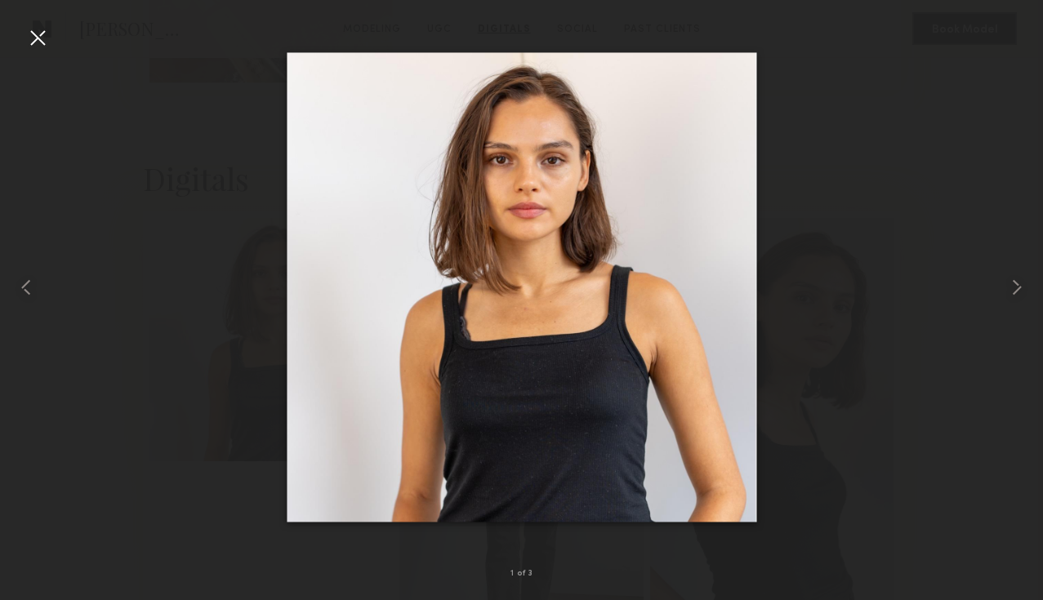
click at [32, 32] on div at bounding box center [38, 38] width 26 height 26
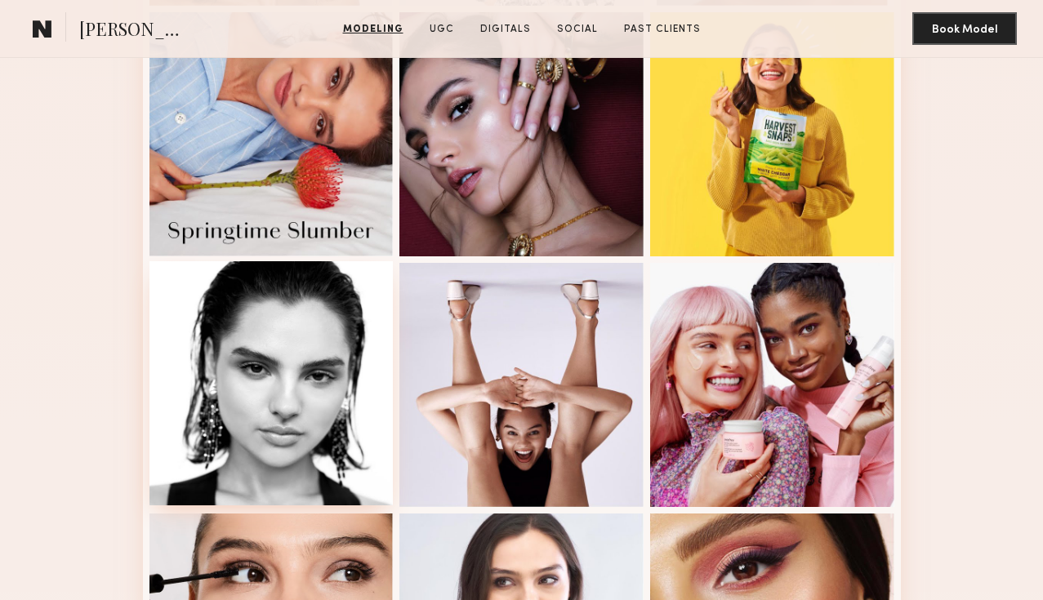
scroll to position [944, 0]
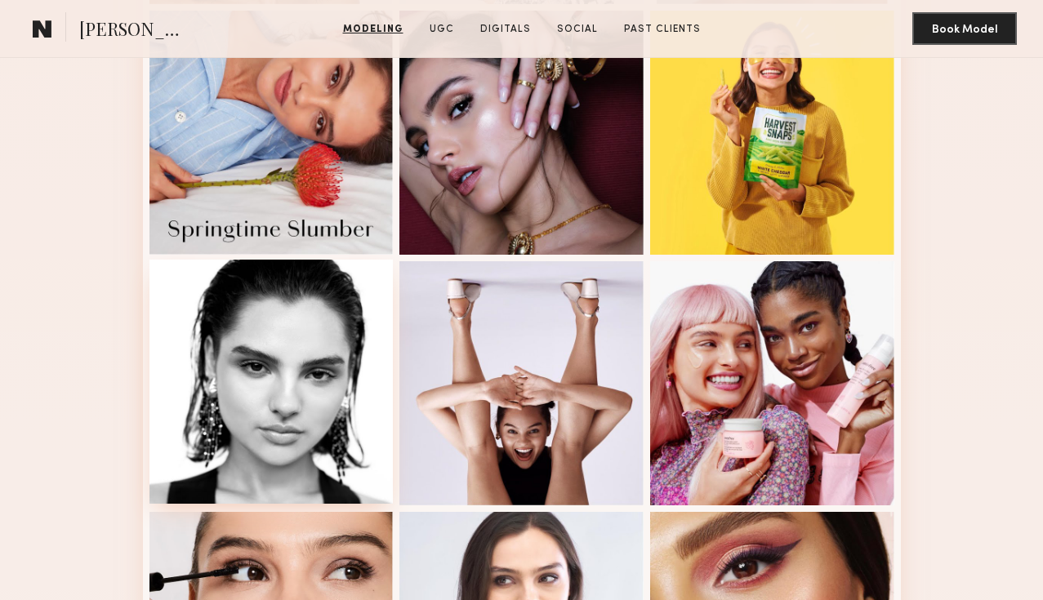
click at [330, 413] on div at bounding box center [272, 382] width 244 height 244
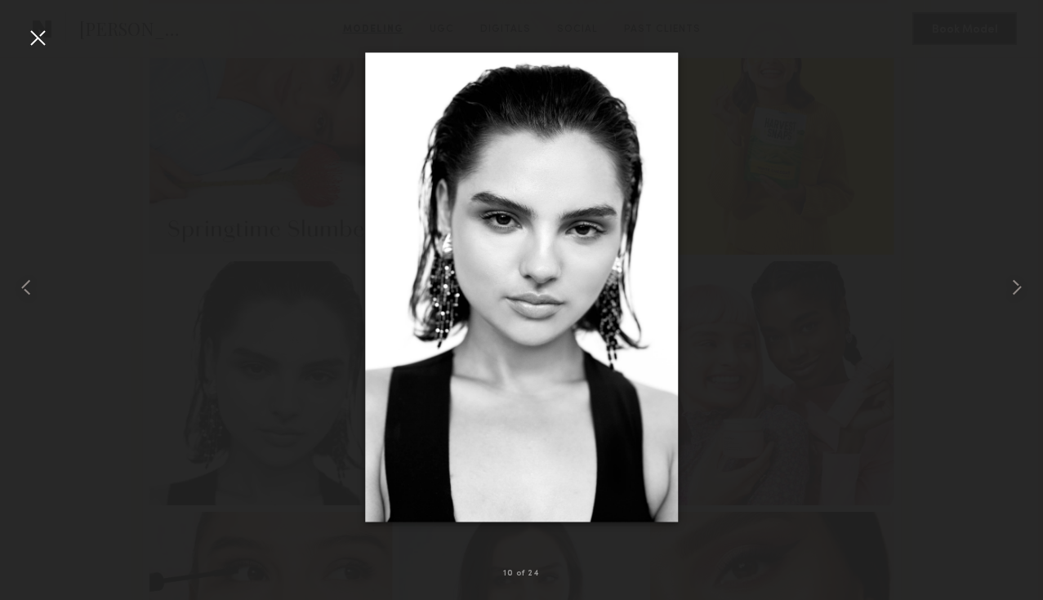
click at [35, 32] on div at bounding box center [38, 38] width 26 height 26
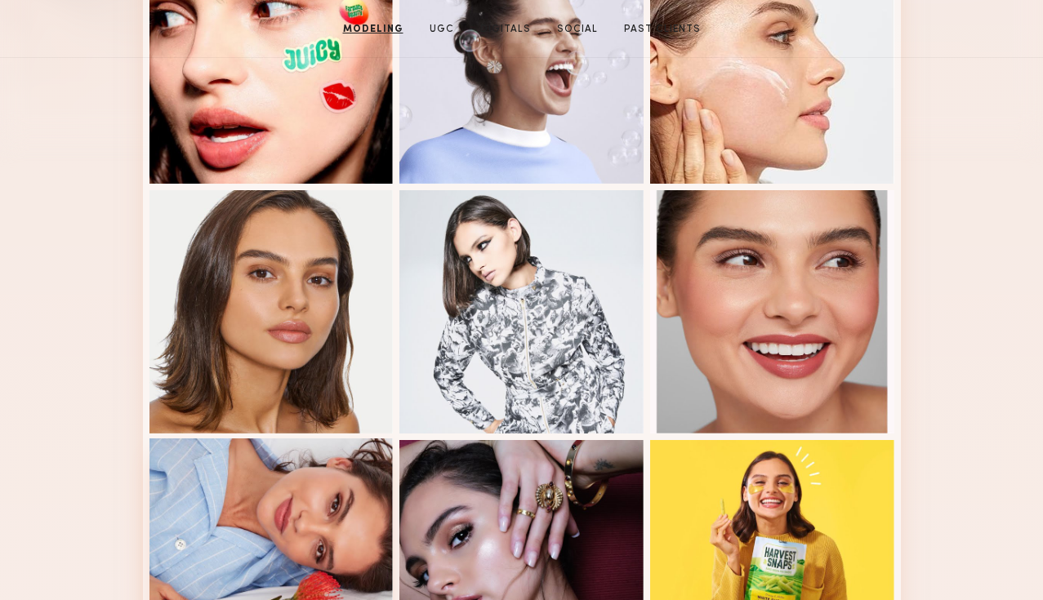
scroll to position [0, 0]
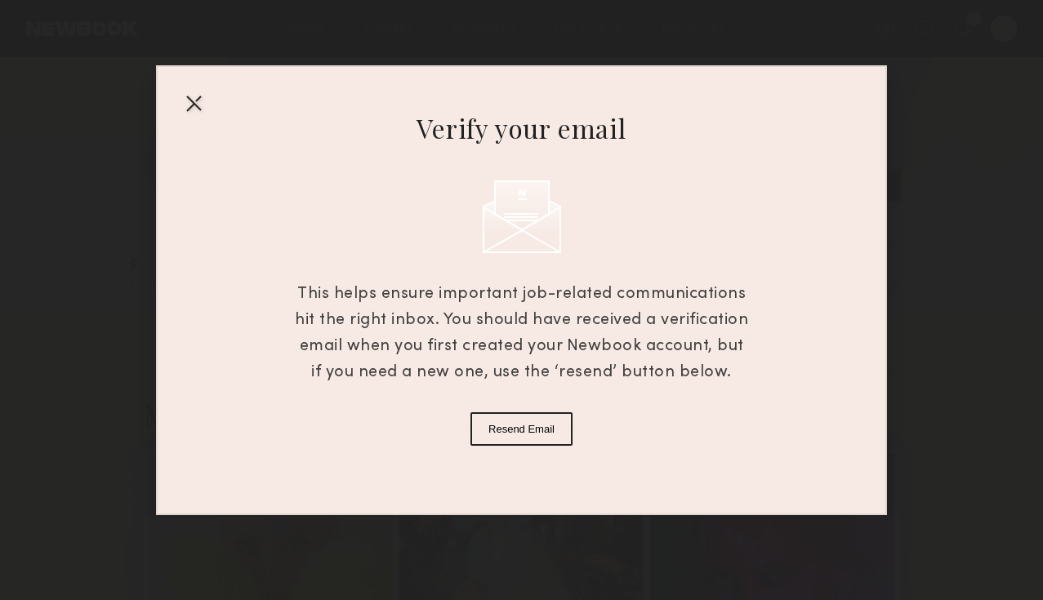
click at [193, 100] on div at bounding box center [194, 103] width 26 height 26
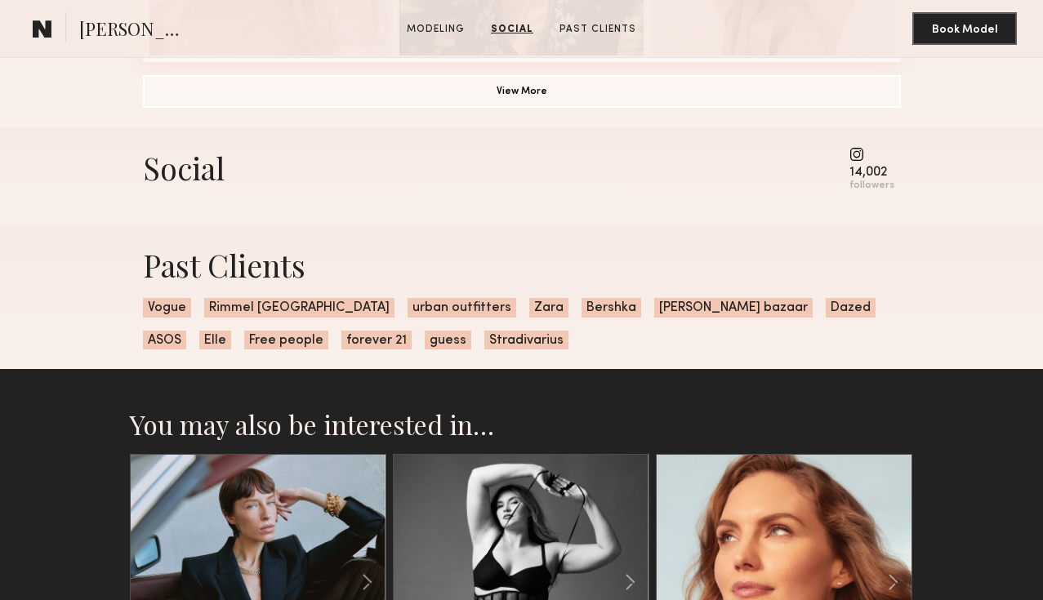
scroll to position [1164, 0]
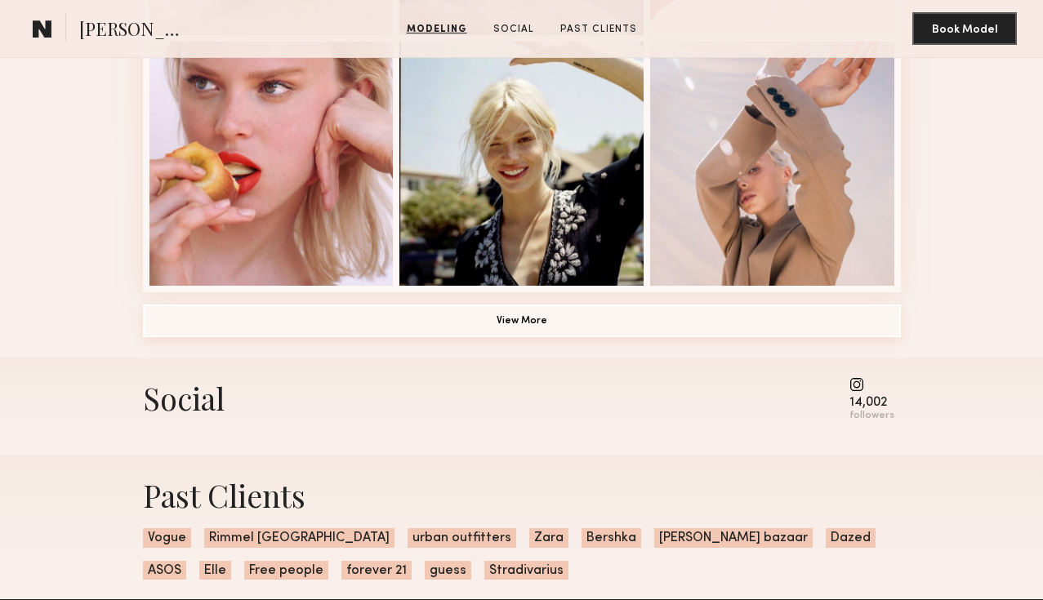
click at [593, 330] on button "View More" at bounding box center [522, 321] width 758 height 33
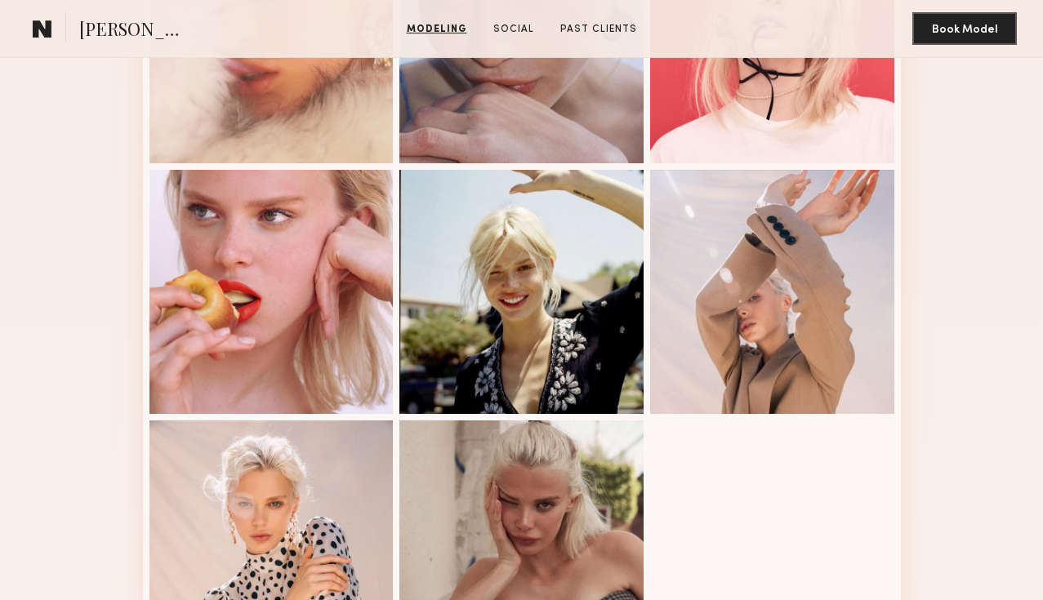
scroll to position [1569, 0]
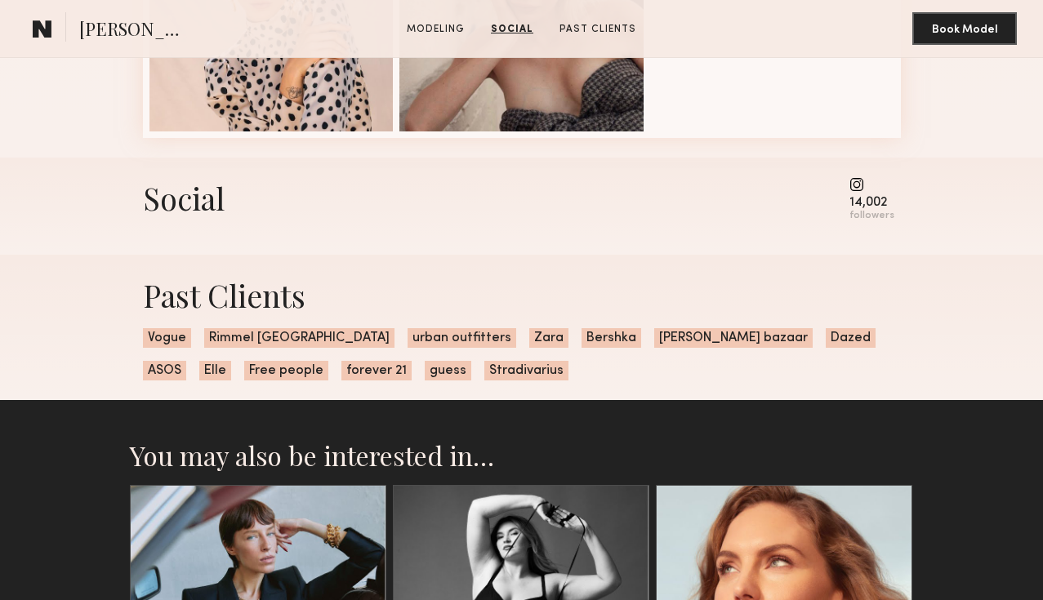
click at [860, 199] on div "14,002" at bounding box center [872, 203] width 45 height 12
click at [860, 180] on common-icon at bounding box center [872, 184] width 45 height 15
click at [868, 205] on div "14,002" at bounding box center [872, 203] width 45 height 12
click at [854, 184] on common-icon at bounding box center [872, 184] width 45 height 15
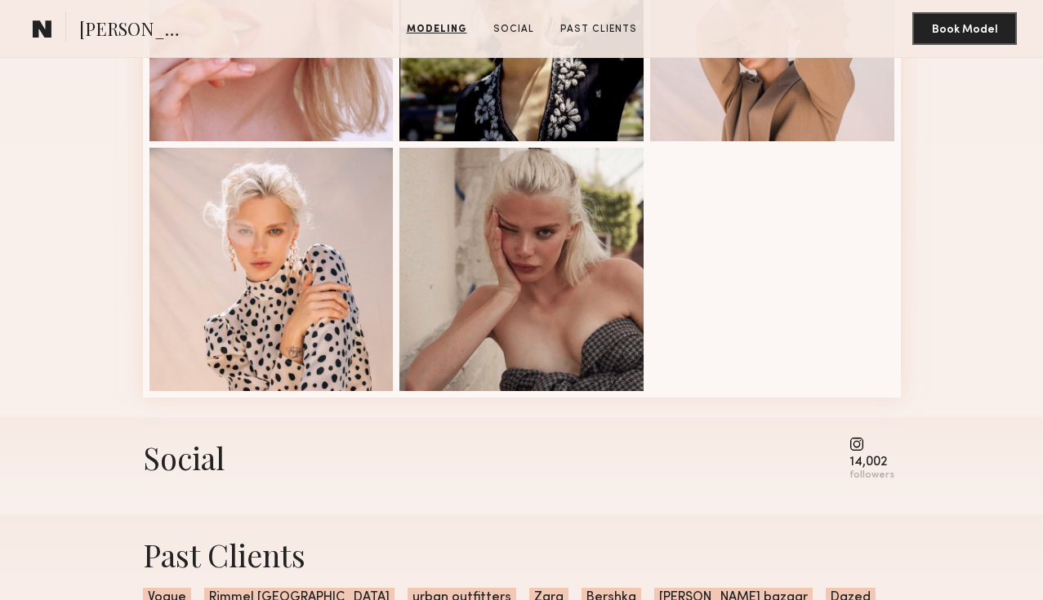
scroll to position [1315, 0]
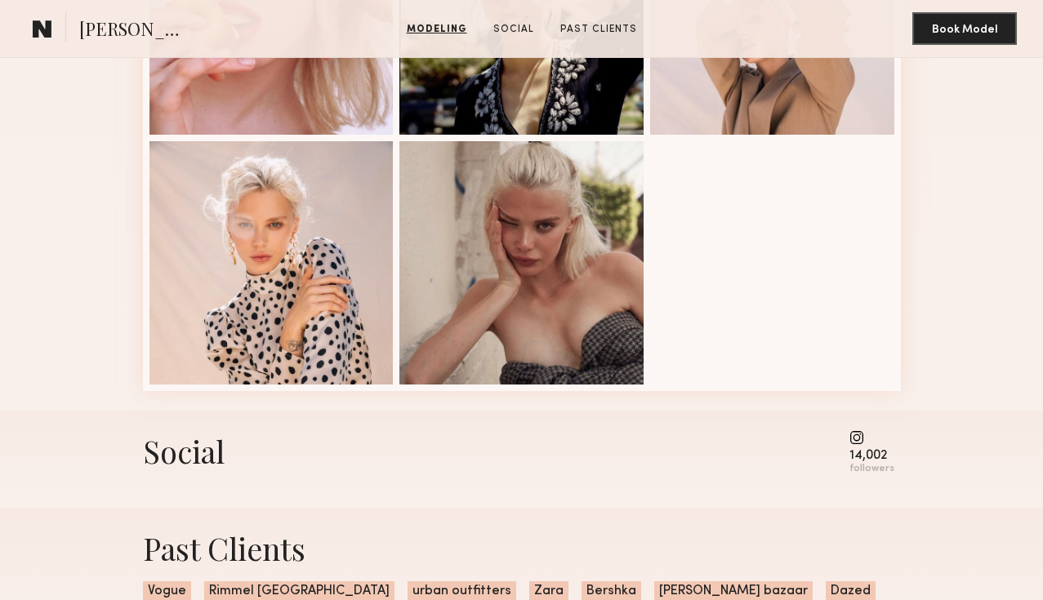
click at [873, 444] on common-icon at bounding box center [872, 438] width 45 height 15
click at [871, 465] on div "followers" at bounding box center [872, 469] width 45 height 12
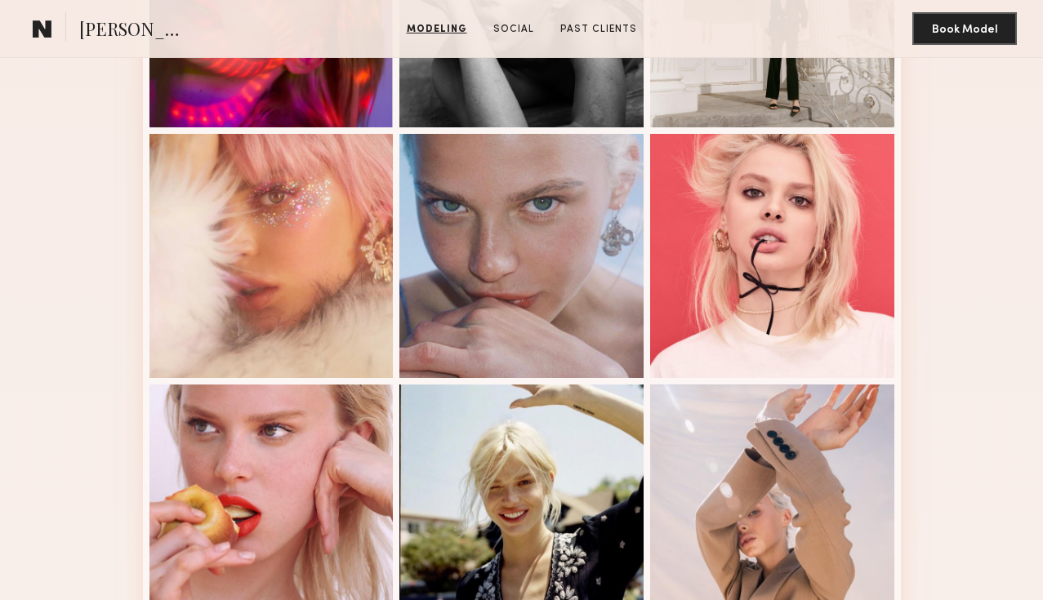
scroll to position [820, 0]
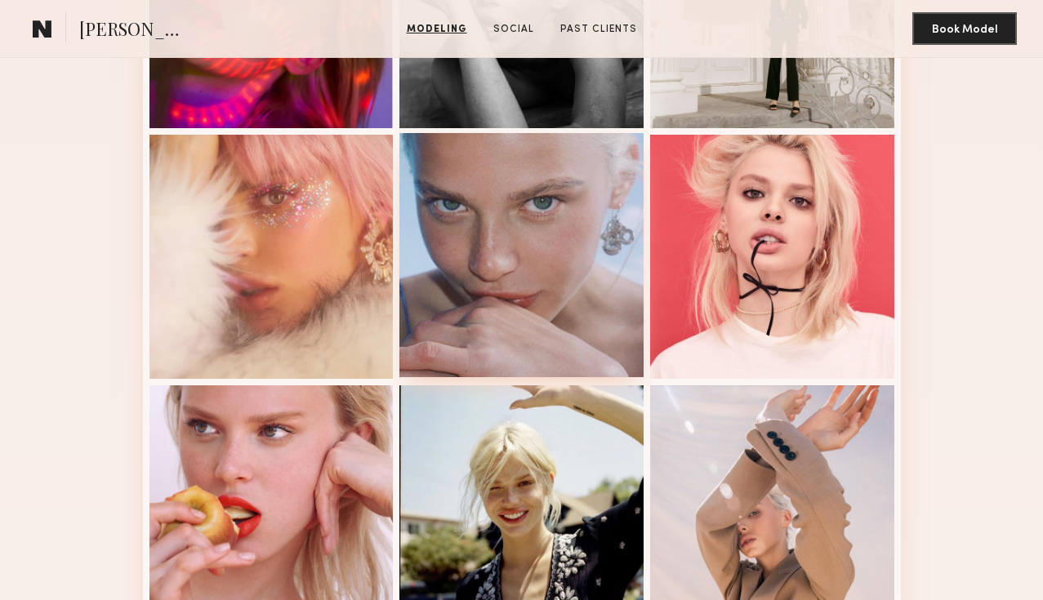
click at [591, 292] on div at bounding box center [522, 255] width 244 height 244
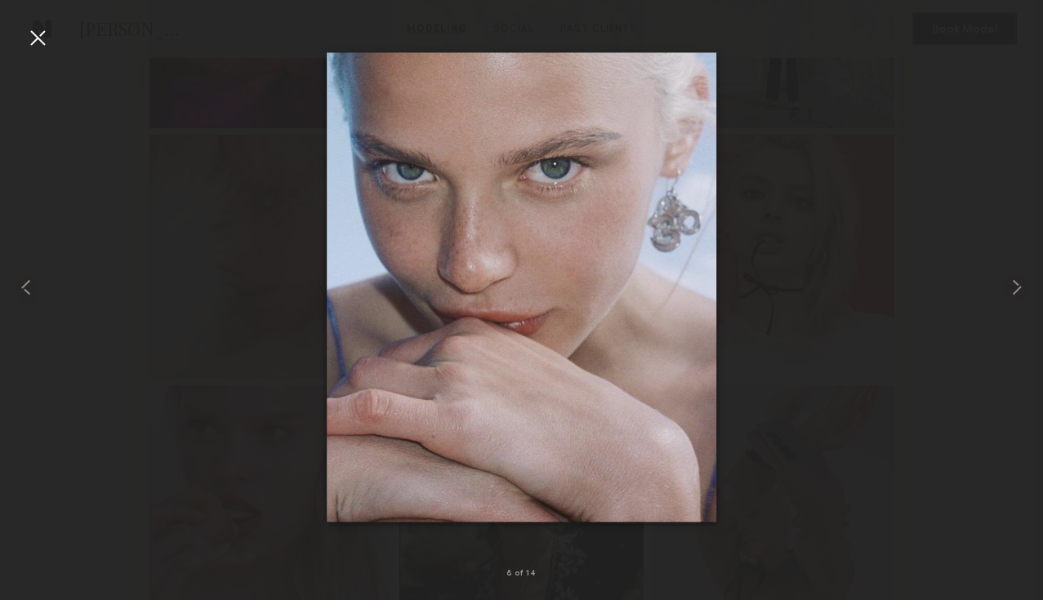
click at [37, 40] on div at bounding box center [38, 38] width 26 height 26
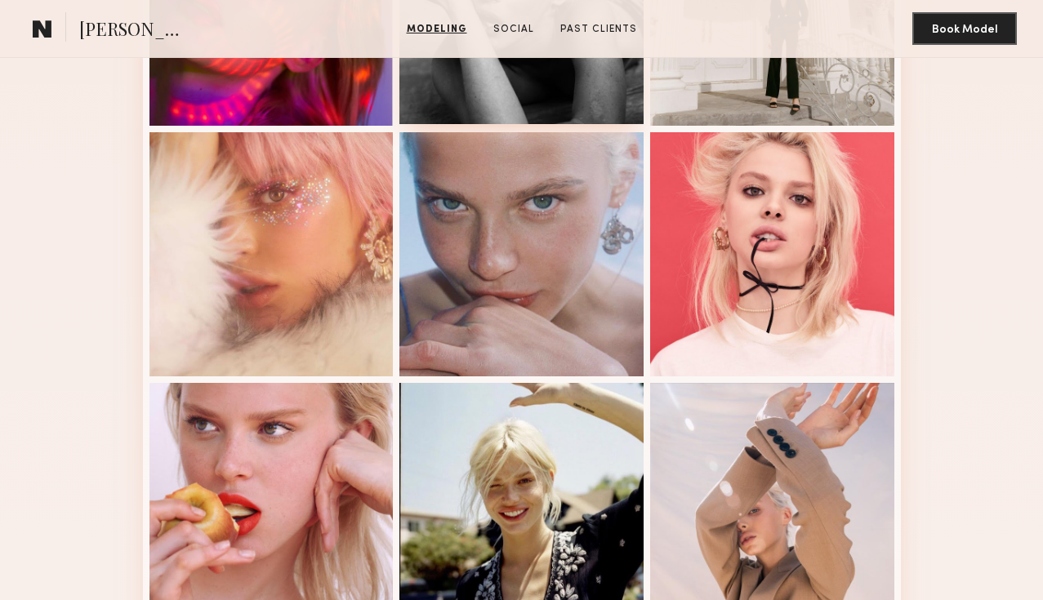
scroll to position [1089, 0]
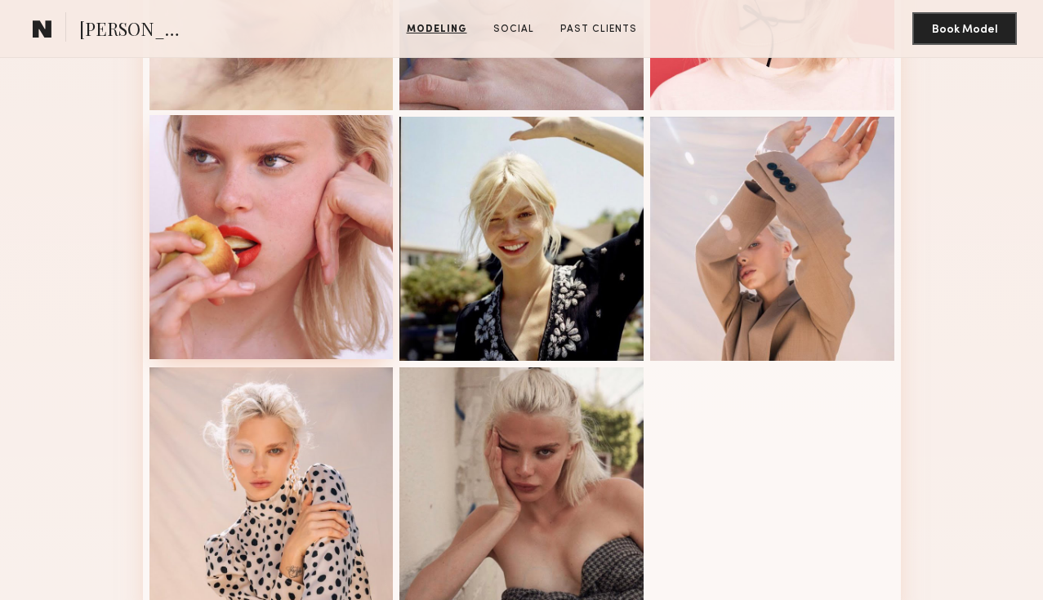
click at [315, 285] on div at bounding box center [272, 237] width 244 height 244
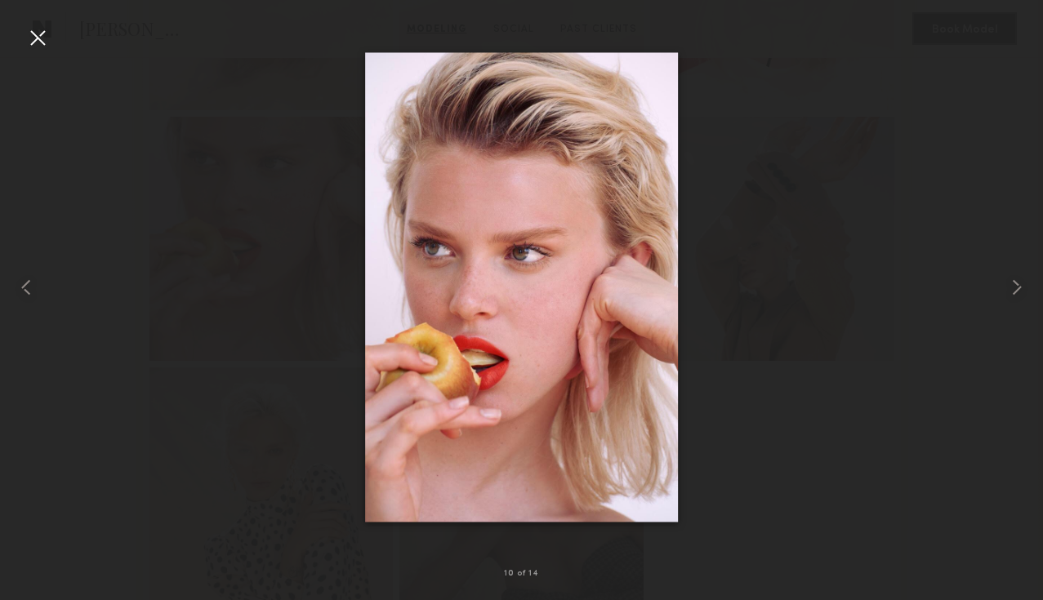
click at [899, 288] on div at bounding box center [521, 287] width 1043 height 522
click at [29, 38] on div at bounding box center [38, 38] width 26 height 26
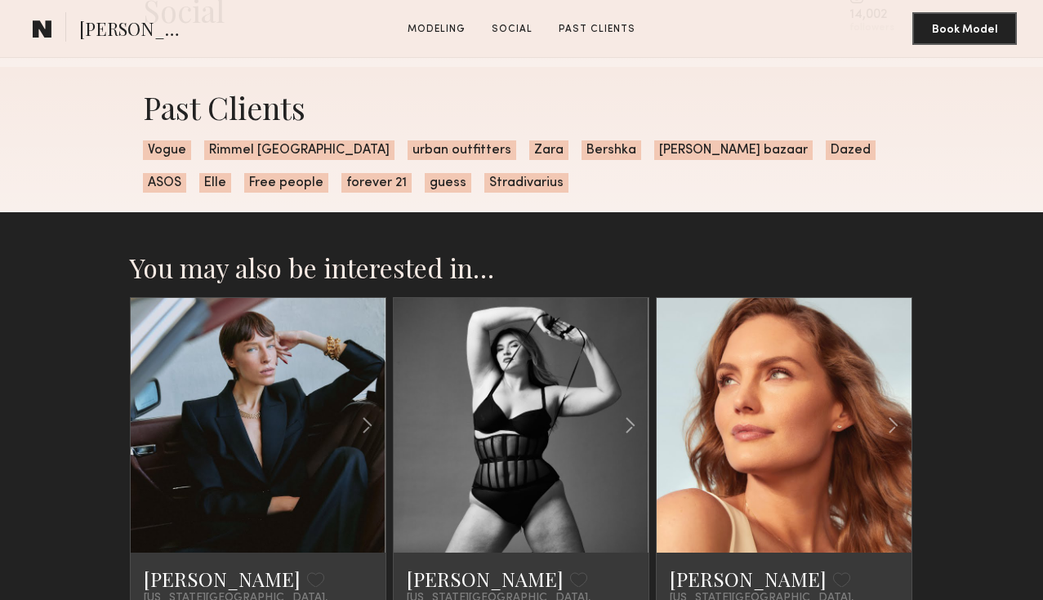
scroll to position [1542, 0]
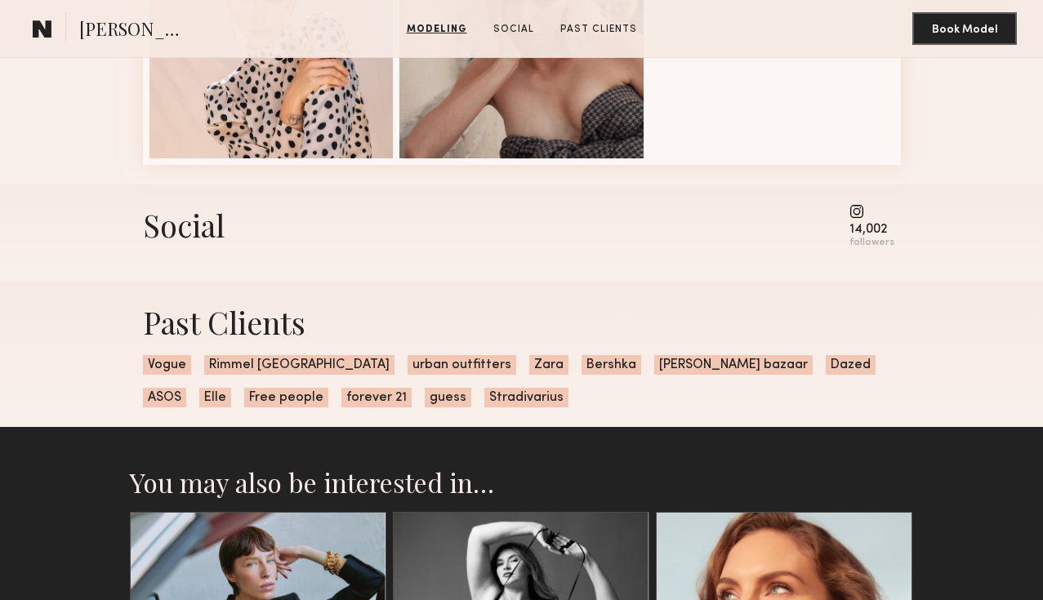
click at [882, 212] on common-icon at bounding box center [872, 211] width 45 height 15
click at [860, 212] on common-icon at bounding box center [872, 211] width 45 height 15
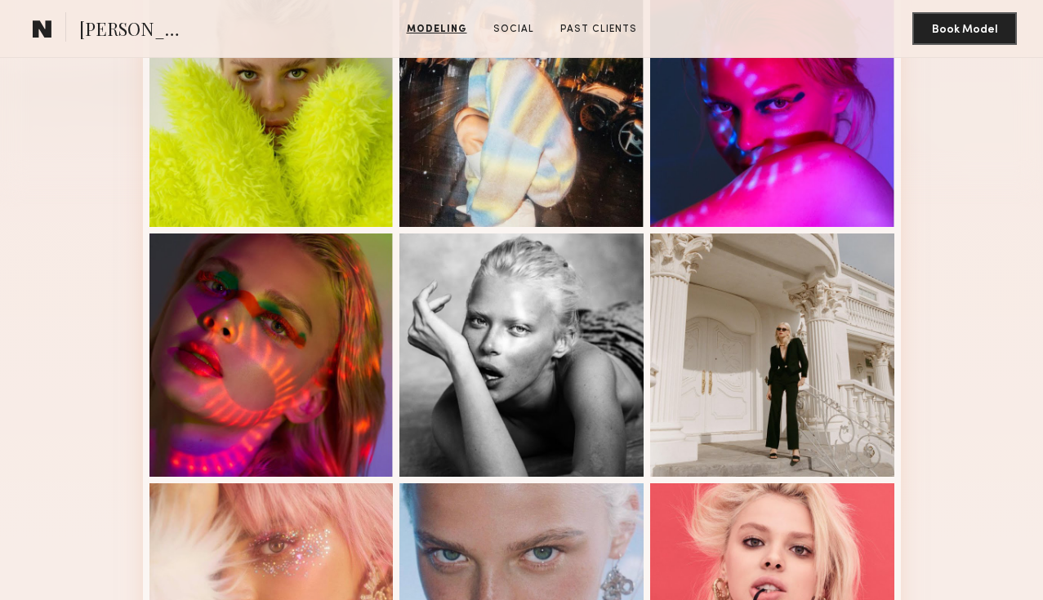
scroll to position [0, 0]
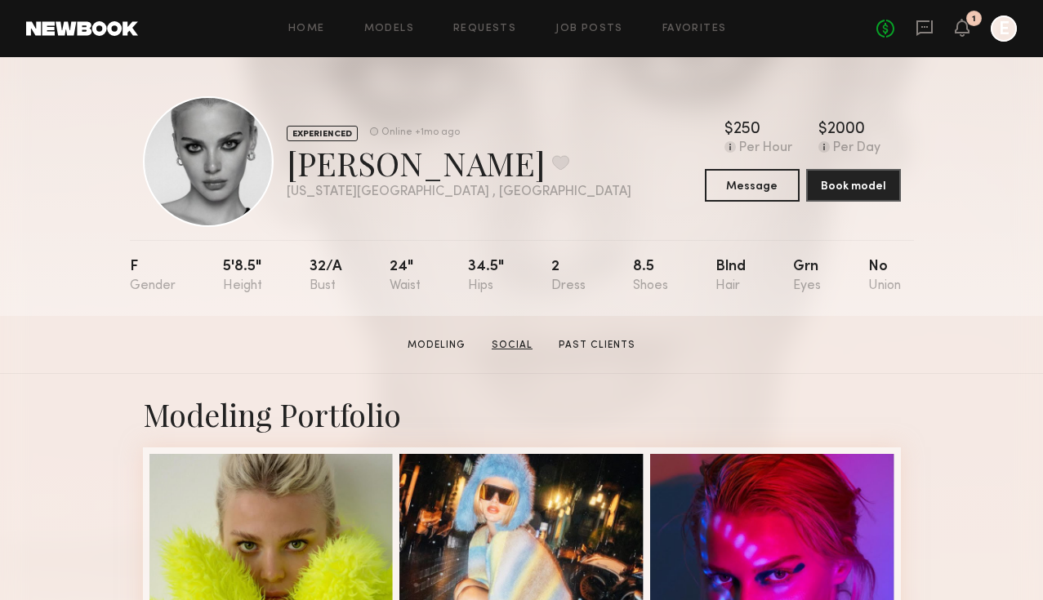
click at [515, 338] on link "Social" at bounding box center [512, 345] width 54 height 15
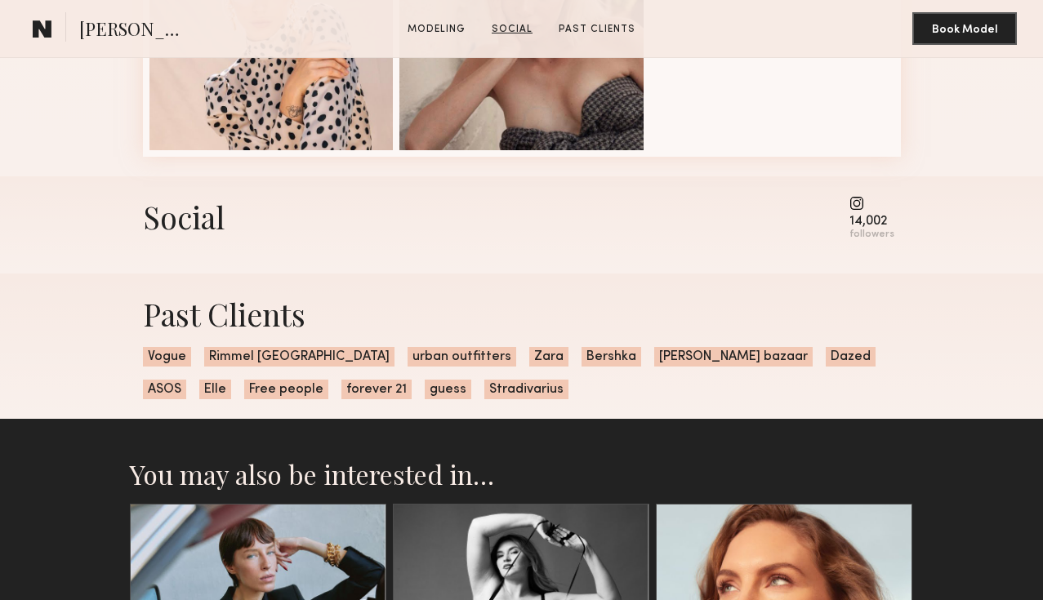
scroll to position [1627, 0]
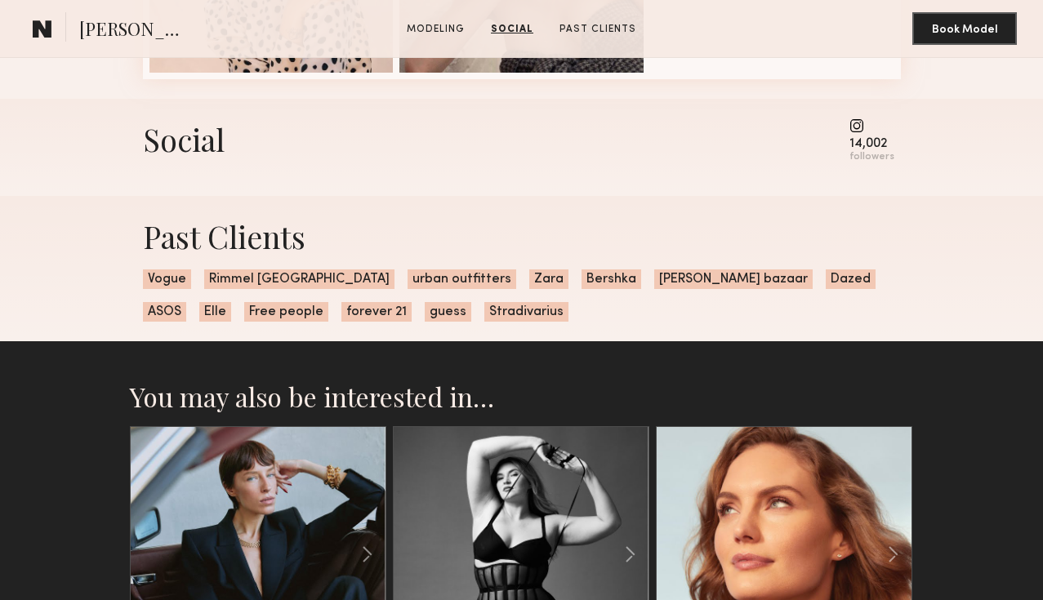
click at [868, 138] on div "14,002" at bounding box center [872, 144] width 45 height 12
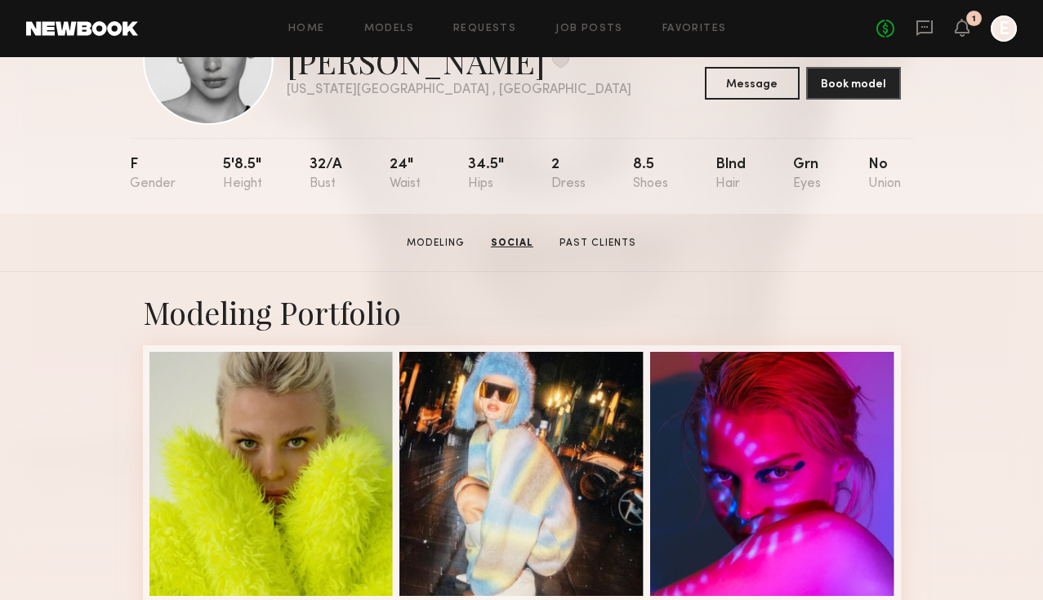
scroll to position [0, 0]
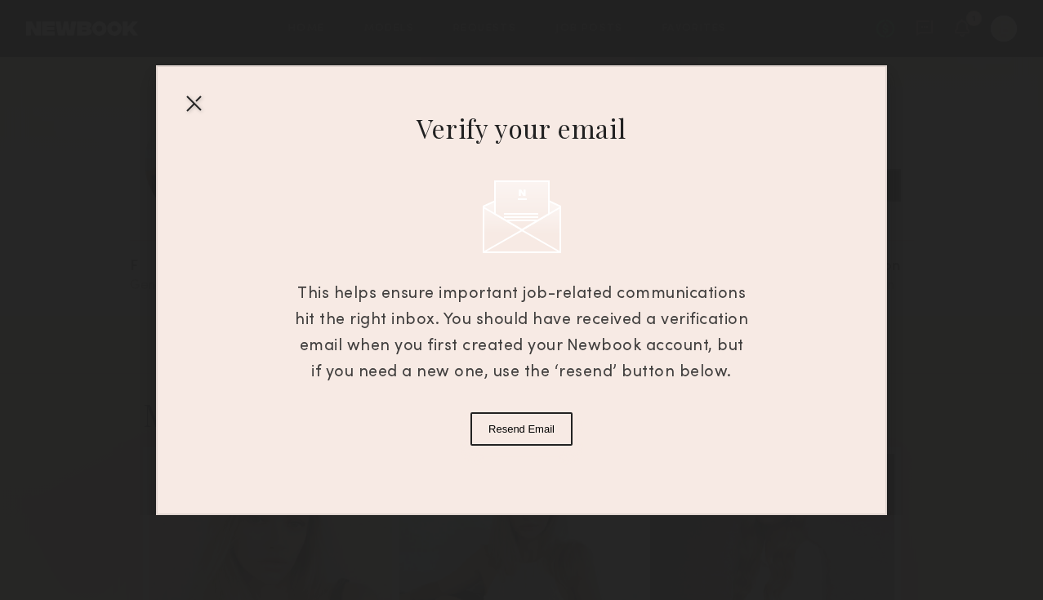
click at [189, 100] on div at bounding box center [194, 103] width 26 height 26
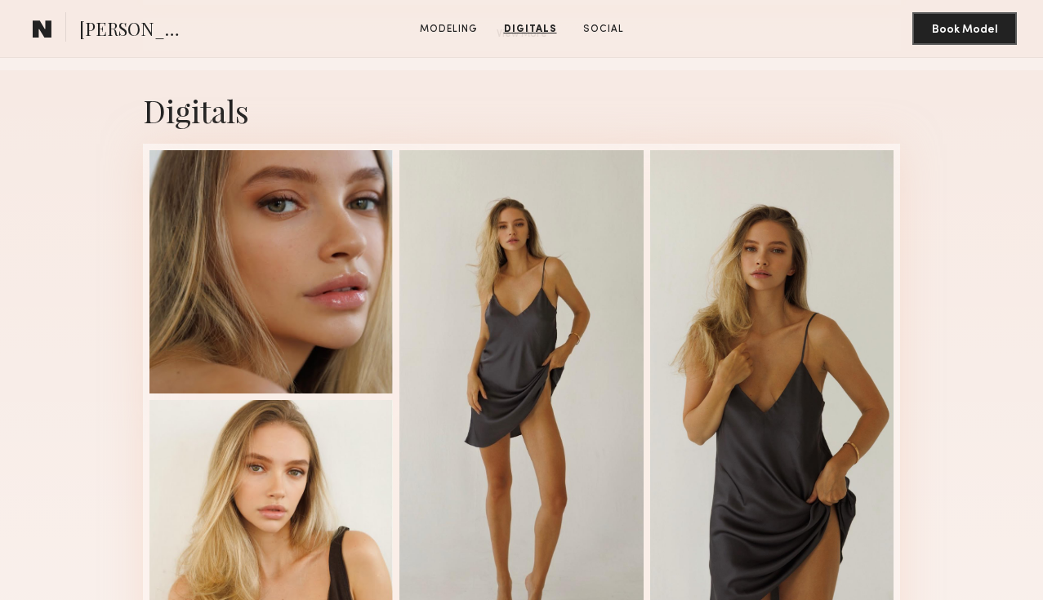
scroll to position [978, 0]
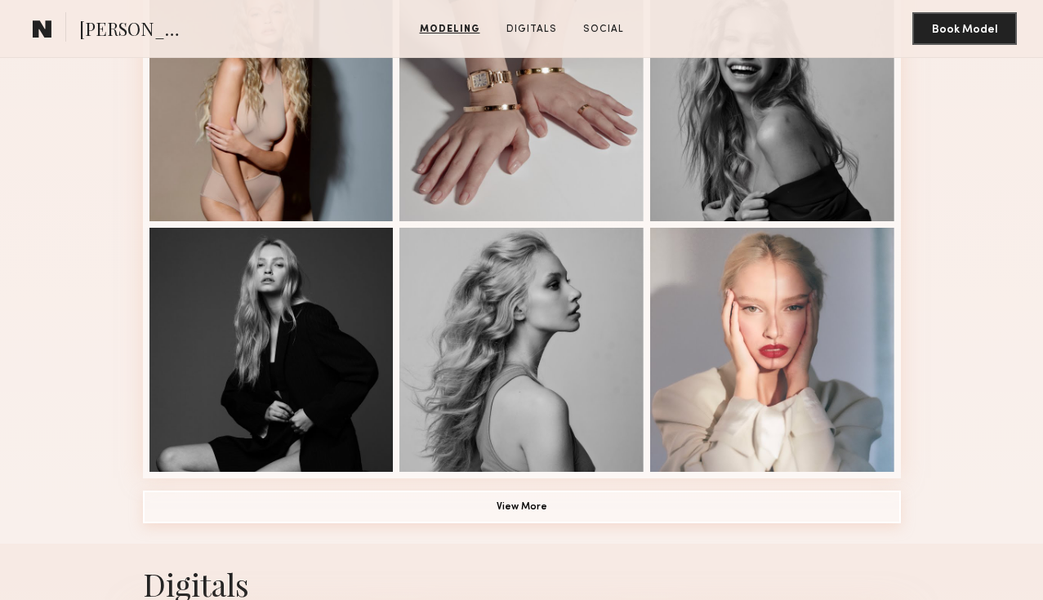
click at [629, 500] on button "View More" at bounding box center [522, 507] width 758 height 33
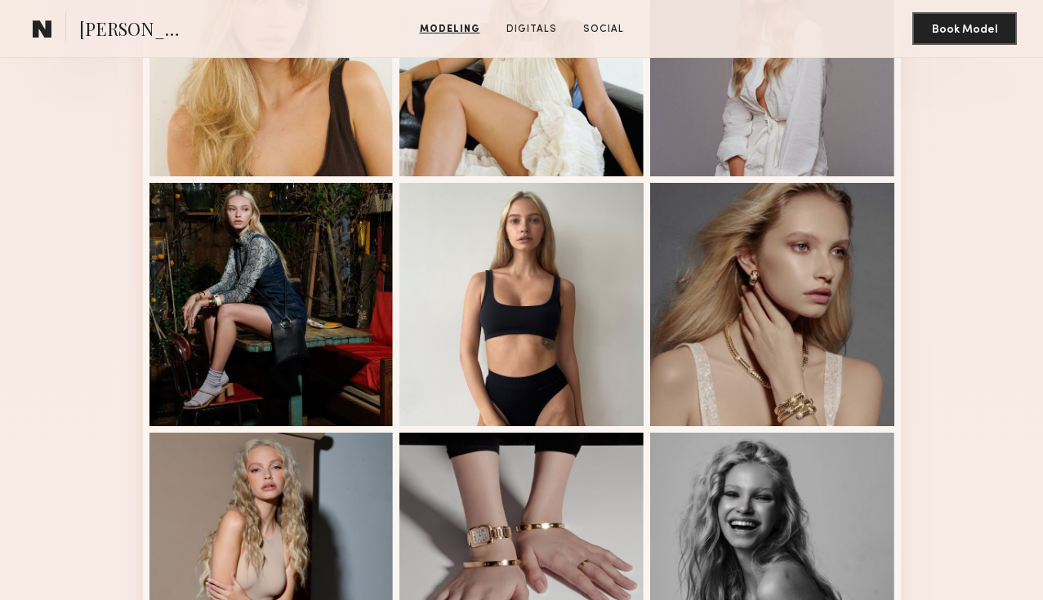
scroll to position [0, 0]
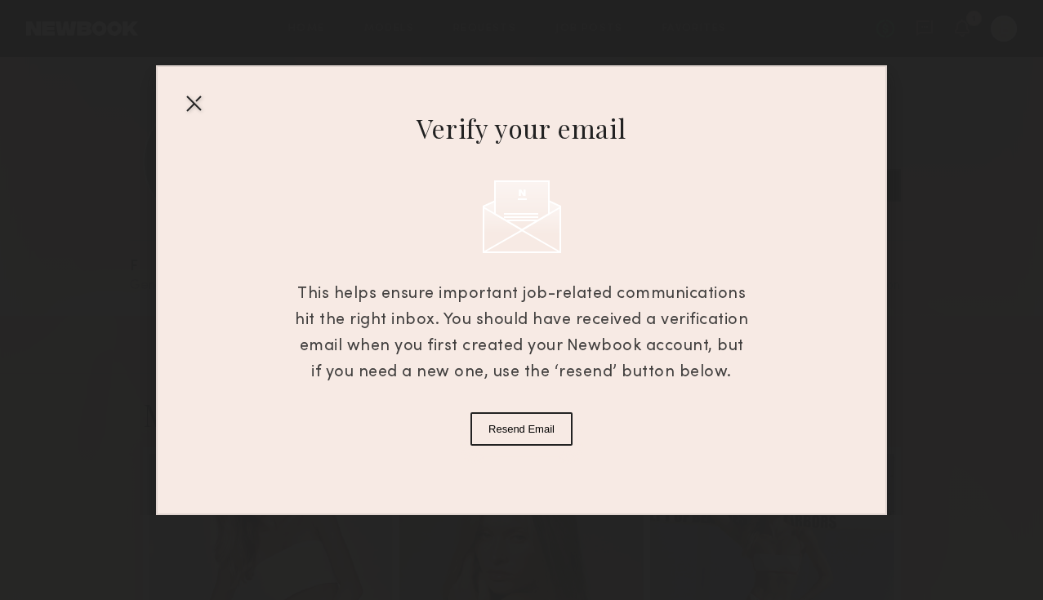
click at [185, 105] on div at bounding box center [194, 103] width 26 height 26
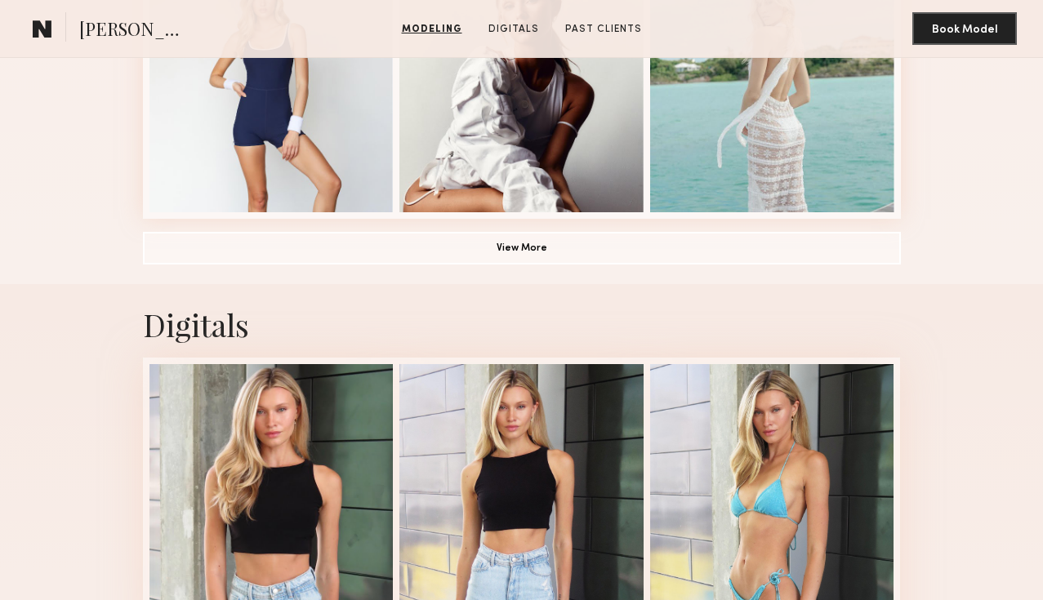
scroll to position [1490, 0]
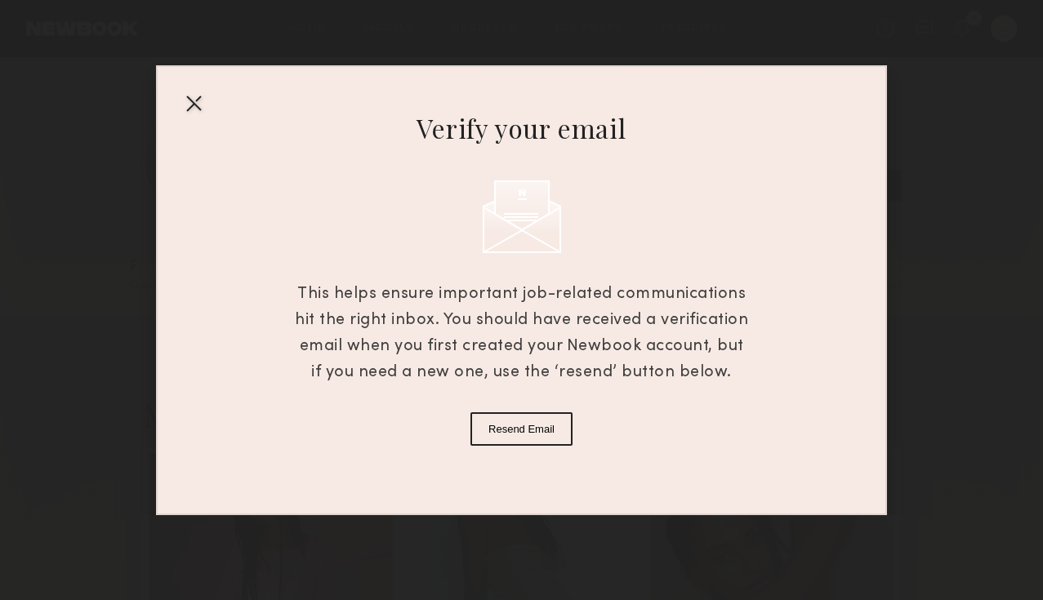
click at [200, 100] on div at bounding box center [194, 103] width 26 height 26
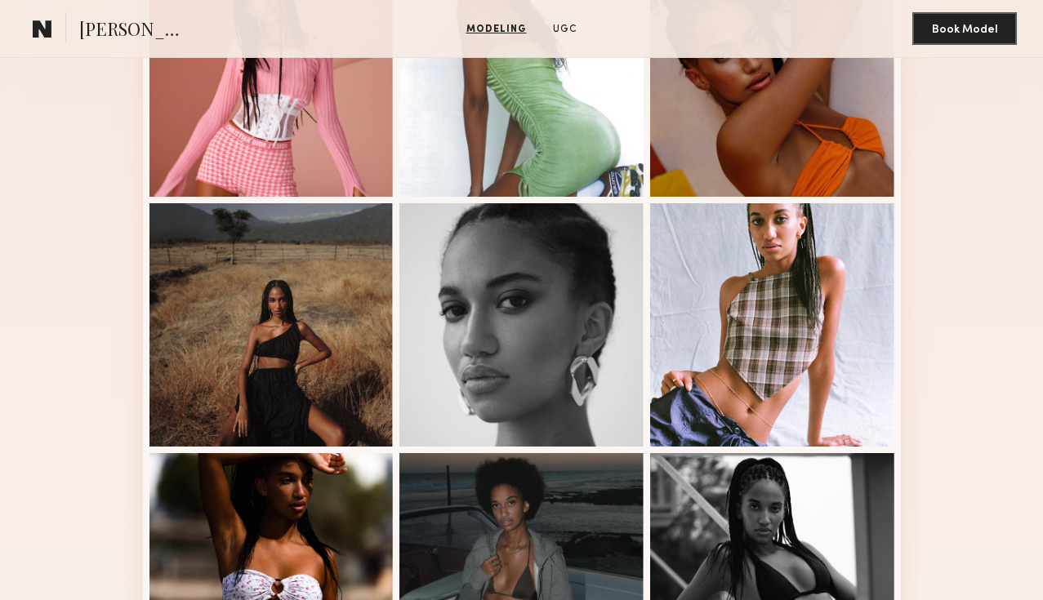
scroll to position [246, 0]
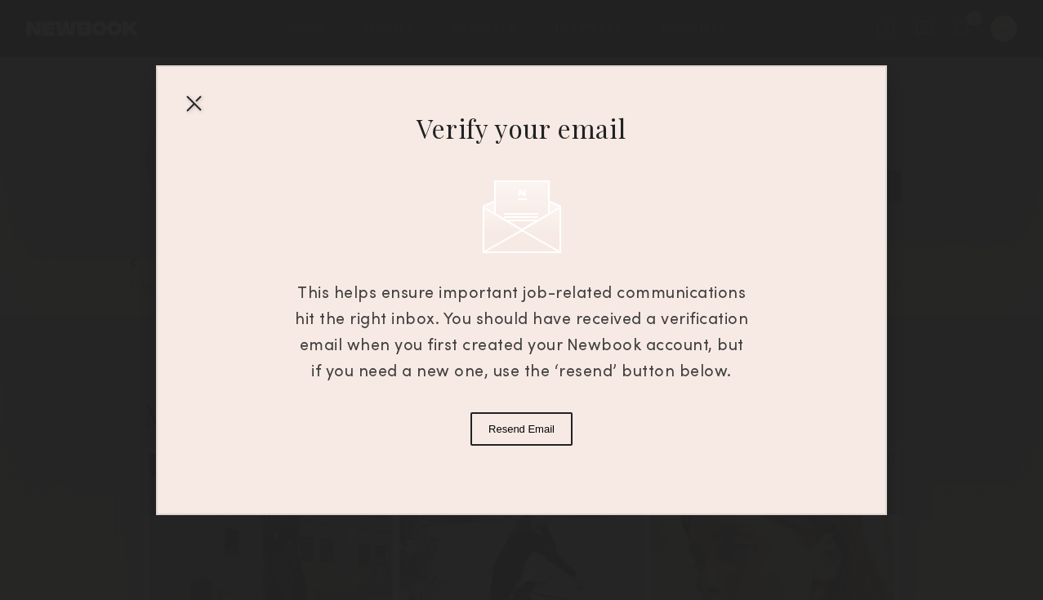
click at [190, 98] on div at bounding box center [194, 103] width 26 height 26
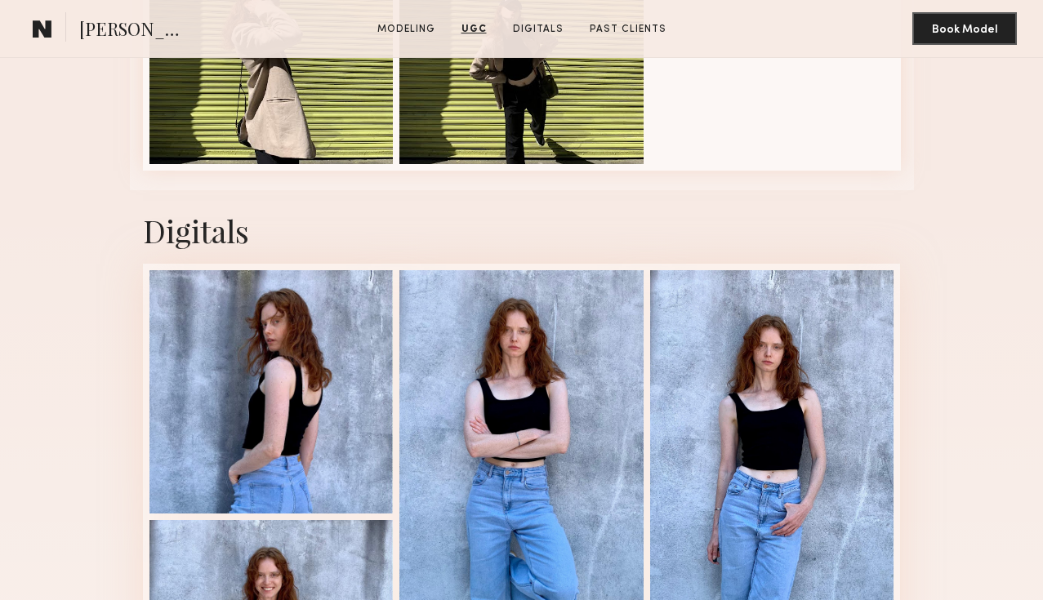
scroll to position [2625, 0]
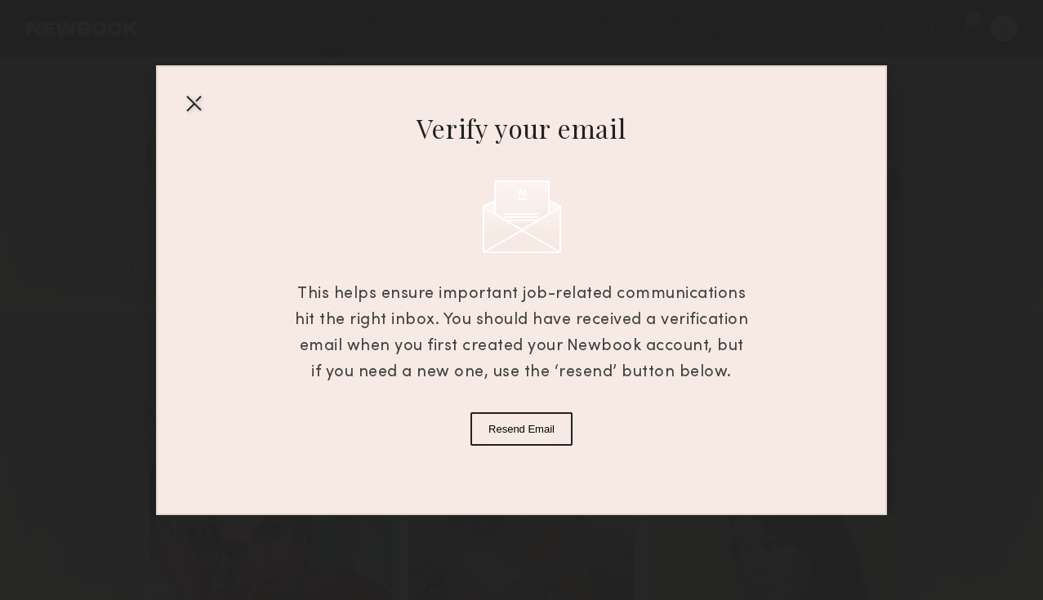
click at [183, 100] on div at bounding box center [194, 103] width 26 height 26
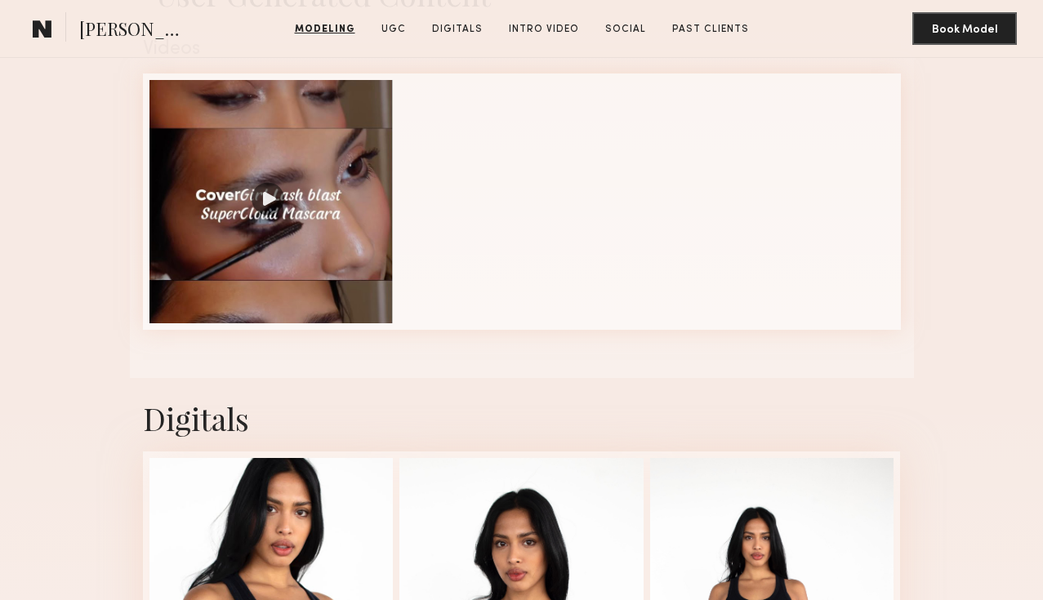
scroll to position [1601, 0]
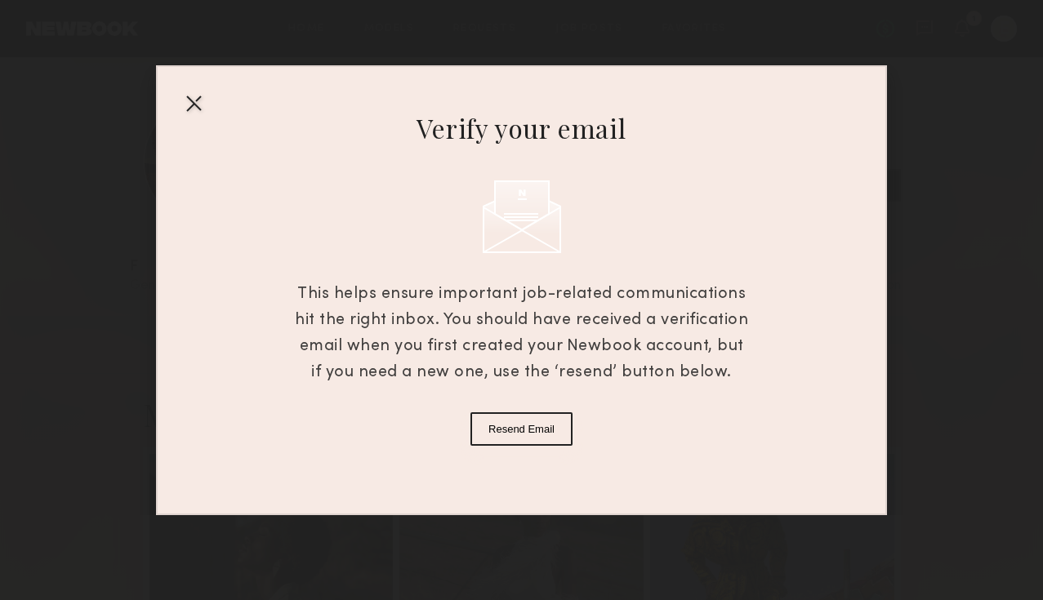
click at [197, 100] on div at bounding box center [194, 103] width 26 height 26
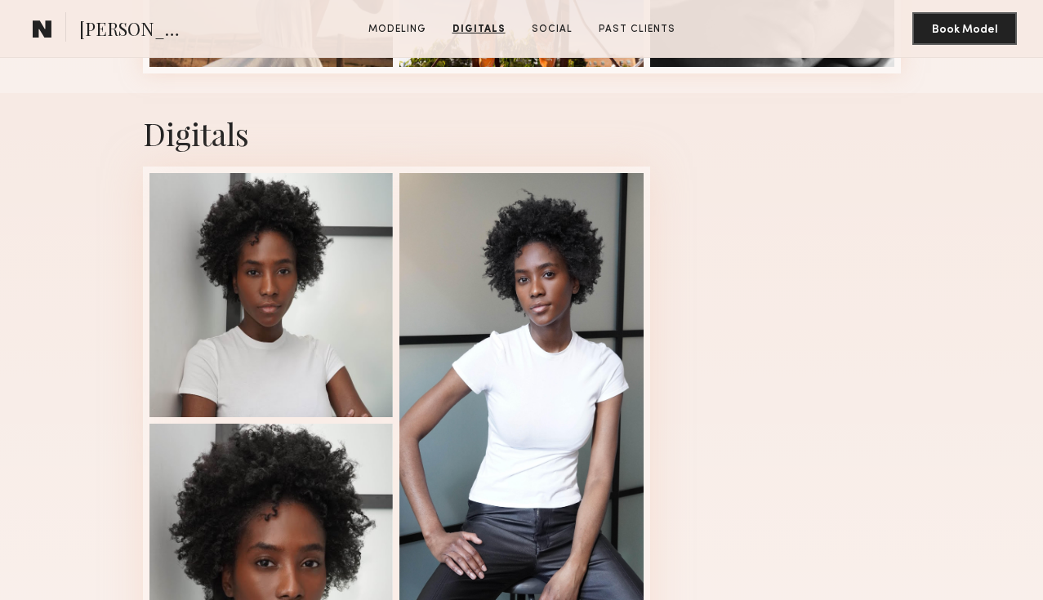
scroll to position [1059, 0]
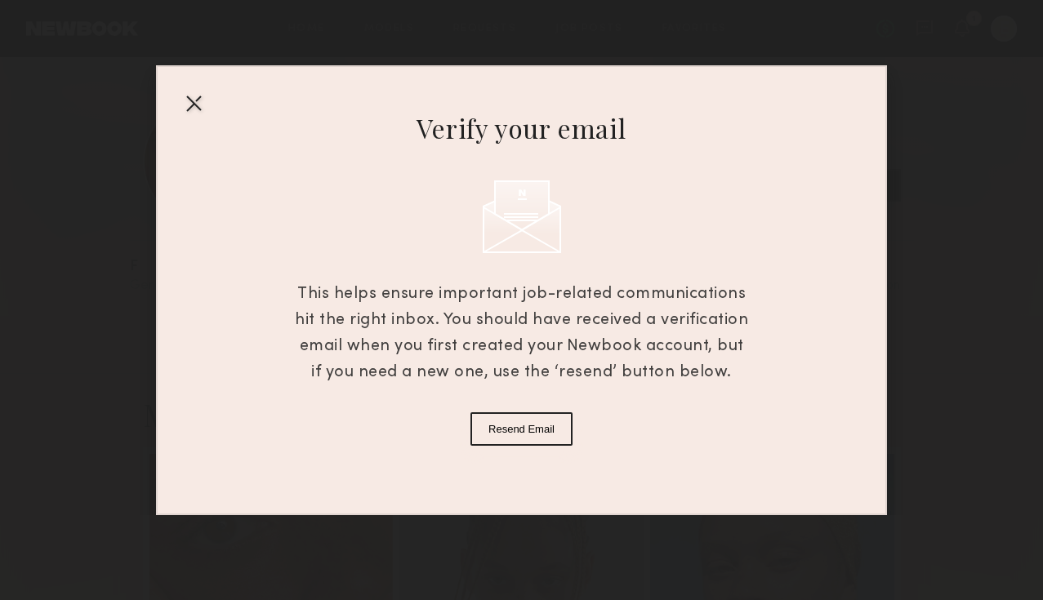
click at [190, 94] on div at bounding box center [194, 103] width 26 height 26
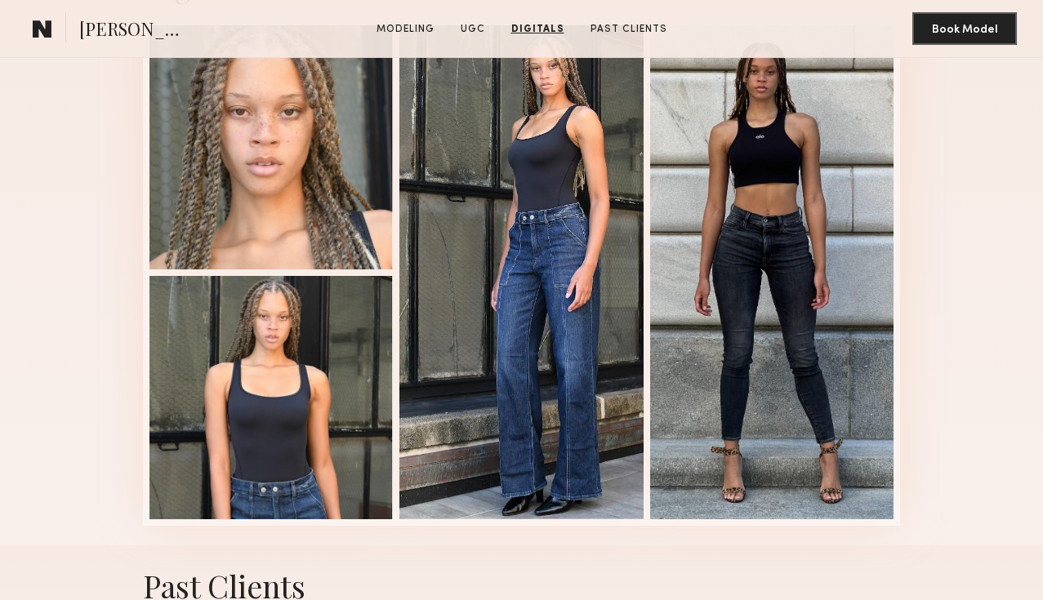
scroll to position [1962, 0]
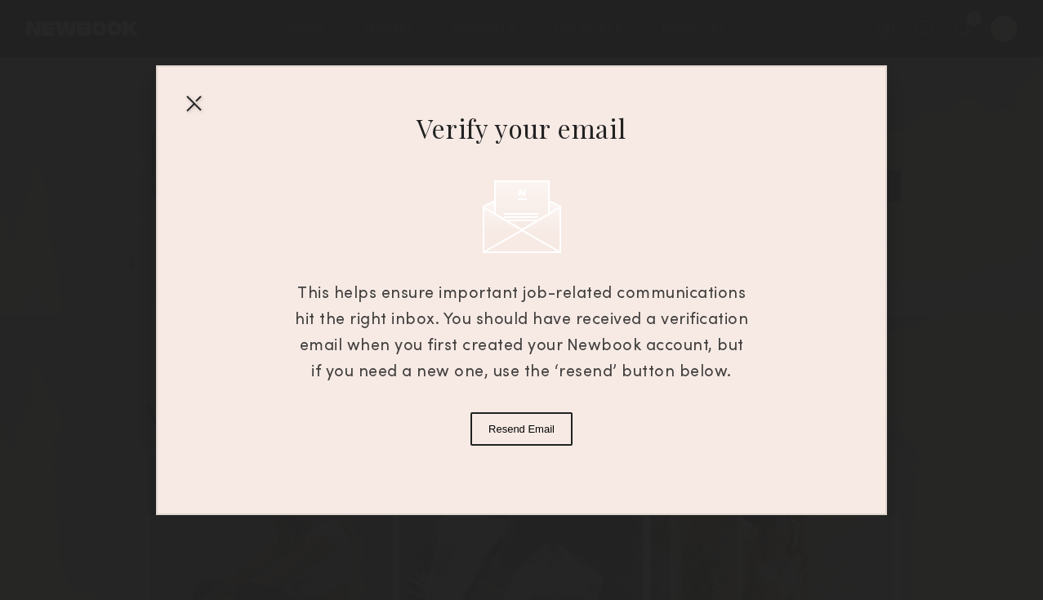
click at [190, 96] on div at bounding box center [194, 103] width 26 height 26
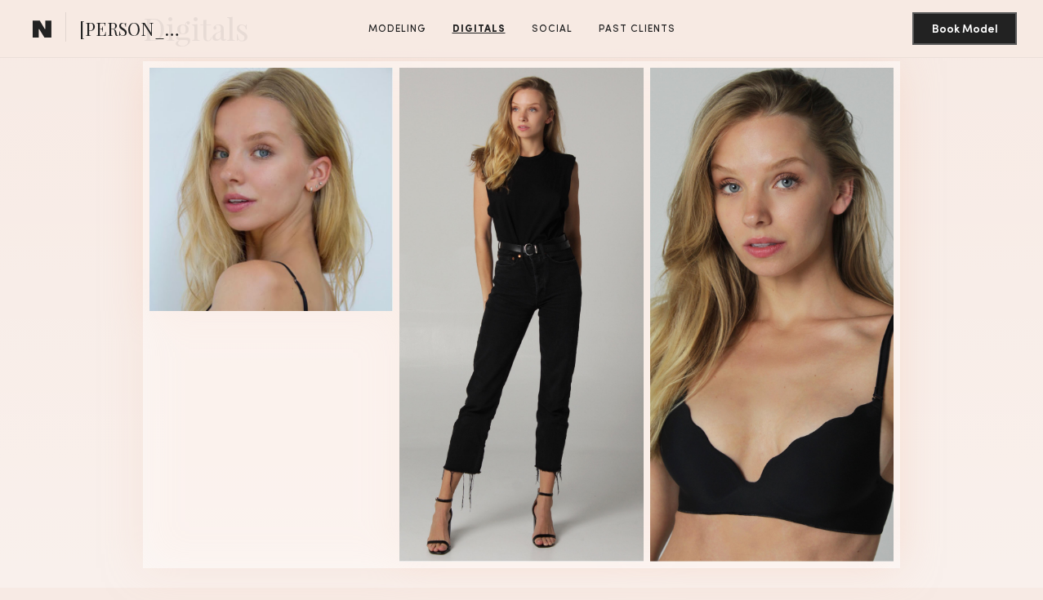
scroll to position [1511, 0]
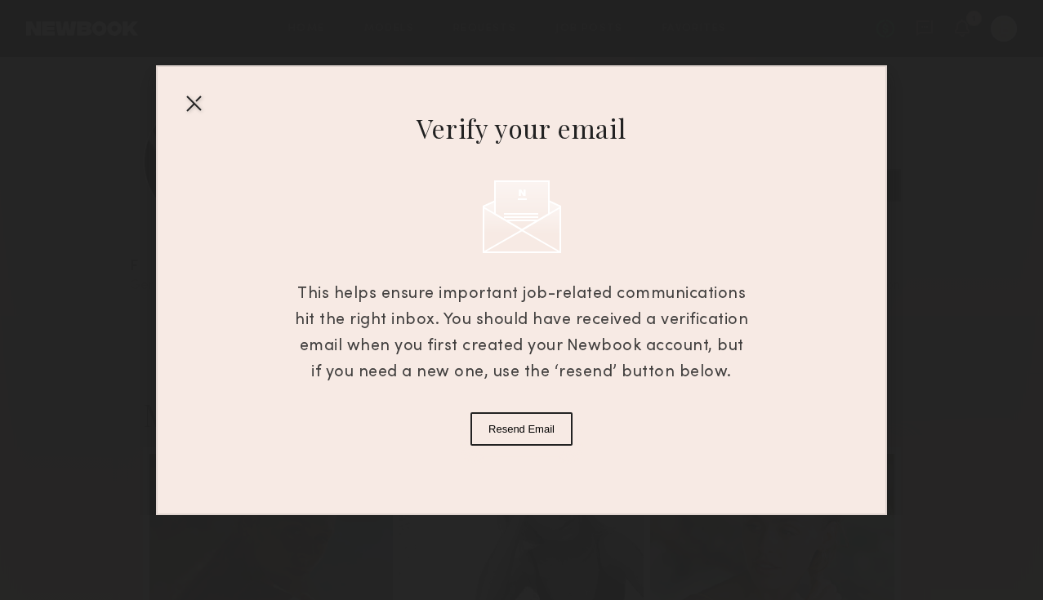
click at [193, 92] on div at bounding box center [194, 103] width 26 height 26
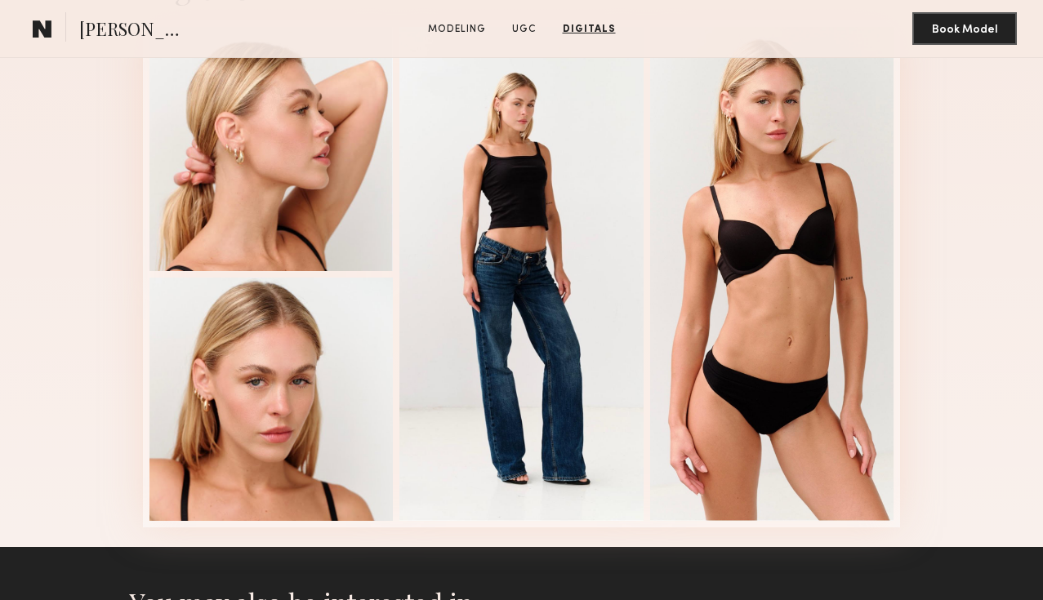
scroll to position [2006, 0]
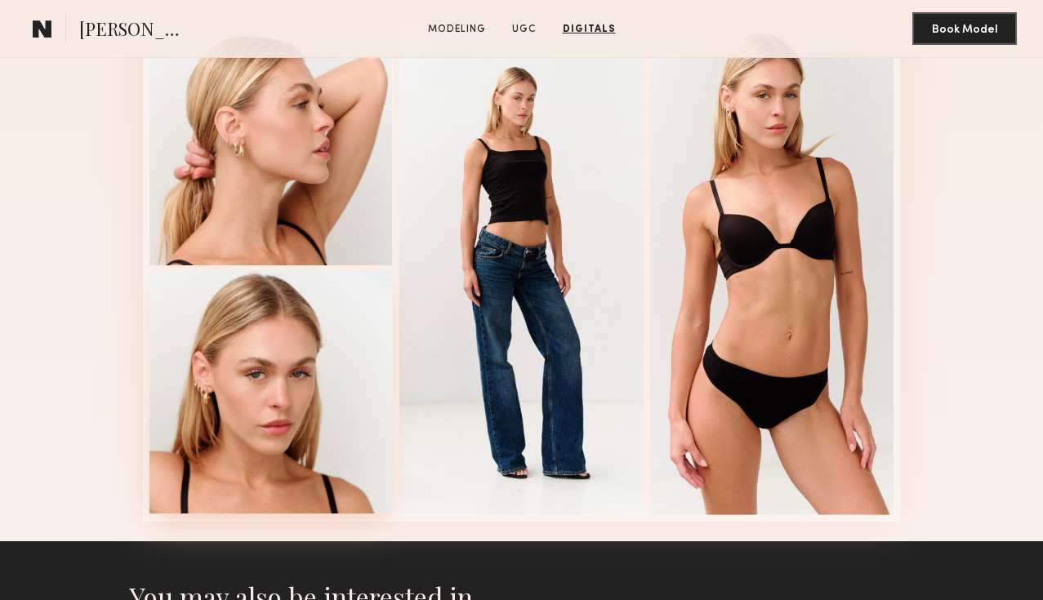
click at [271, 476] on div at bounding box center [272, 392] width 244 height 244
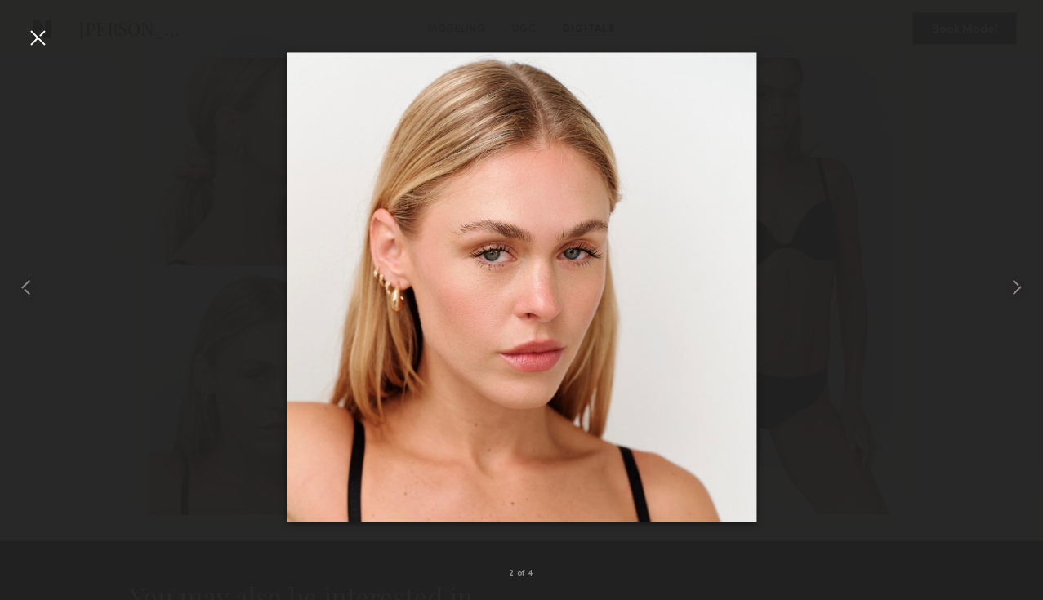
click at [806, 241] on div at bounding box center [521, 287] width 1043 height 522
click at [26, 30] on div at bounding box center [38, 38] width 26 height 26
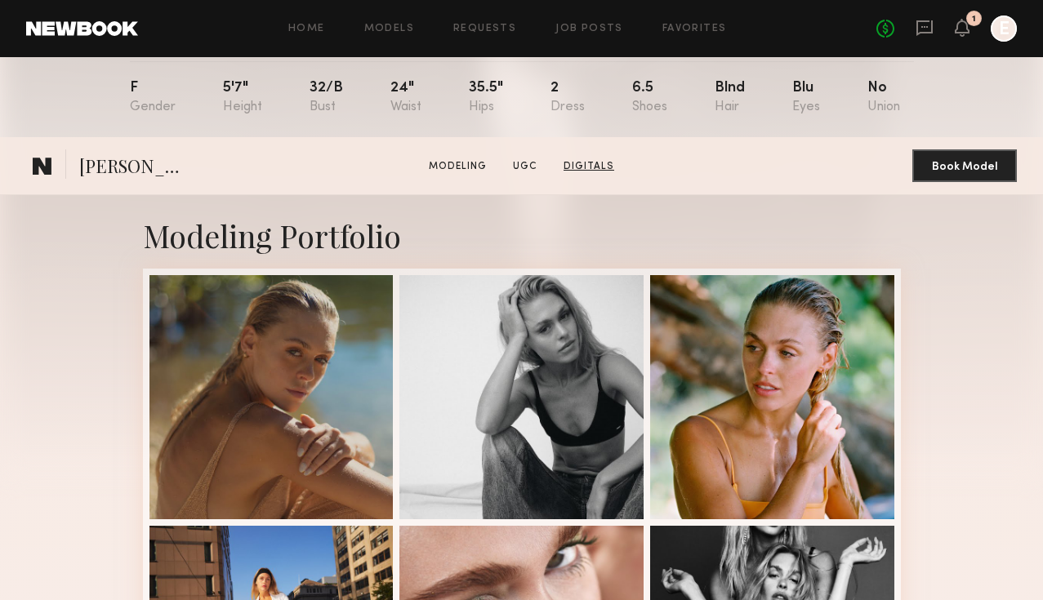
scroll to position [552, 0]
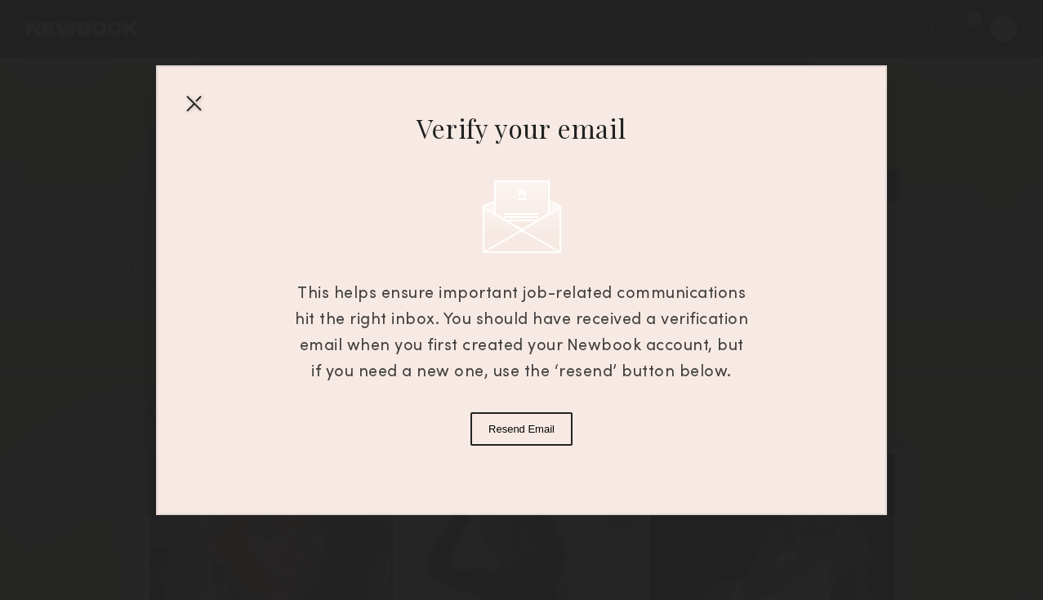
click at [194, 109] on div at bounding box center [194, 103] width 26 height 26
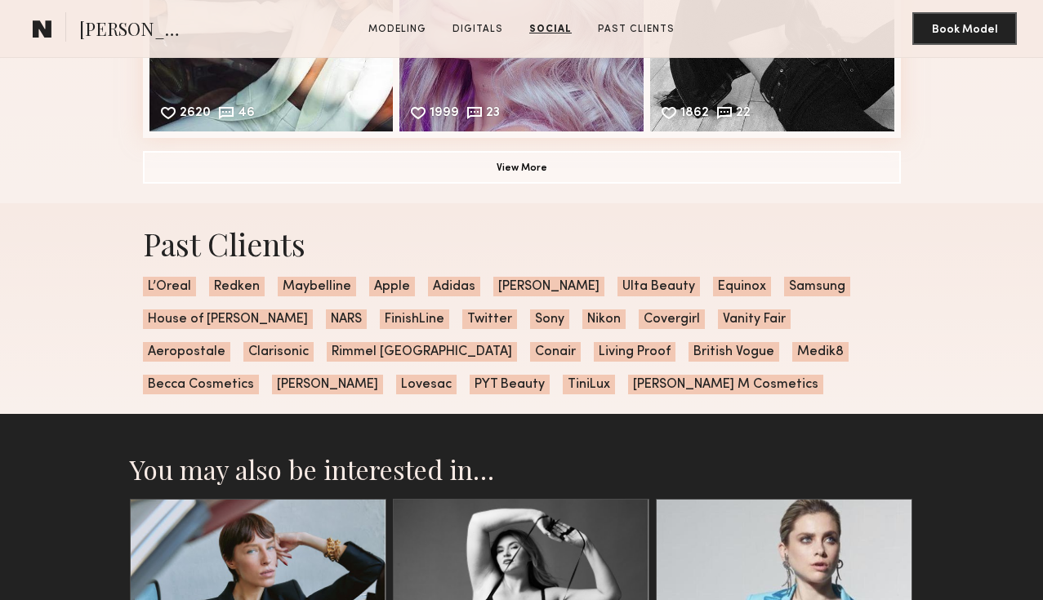
scroll to position [2723, 0]
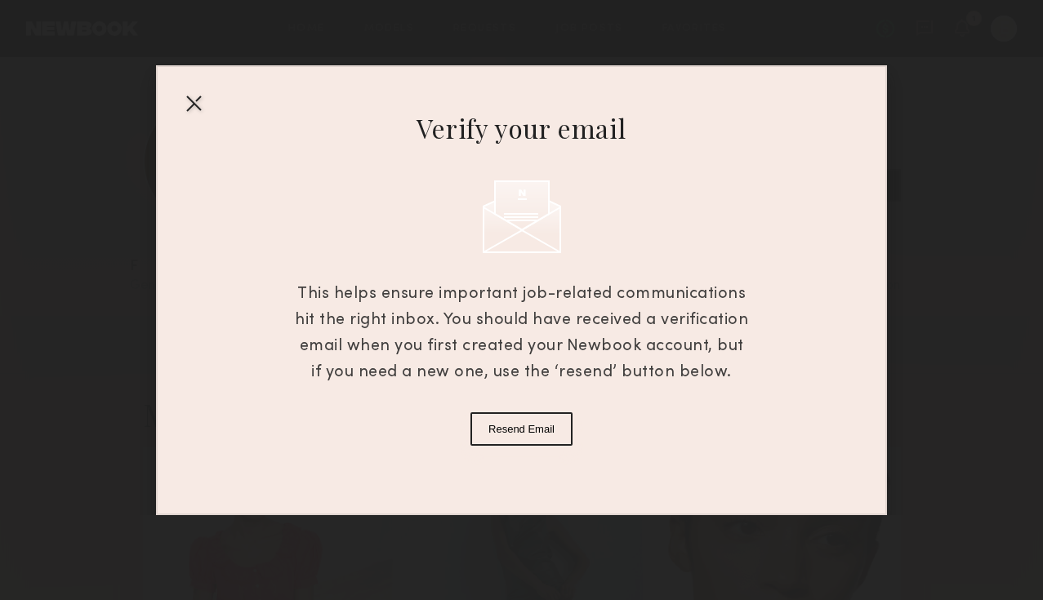
click at [189, 102] on div at bounding box center [194, 103] width 26 height 26
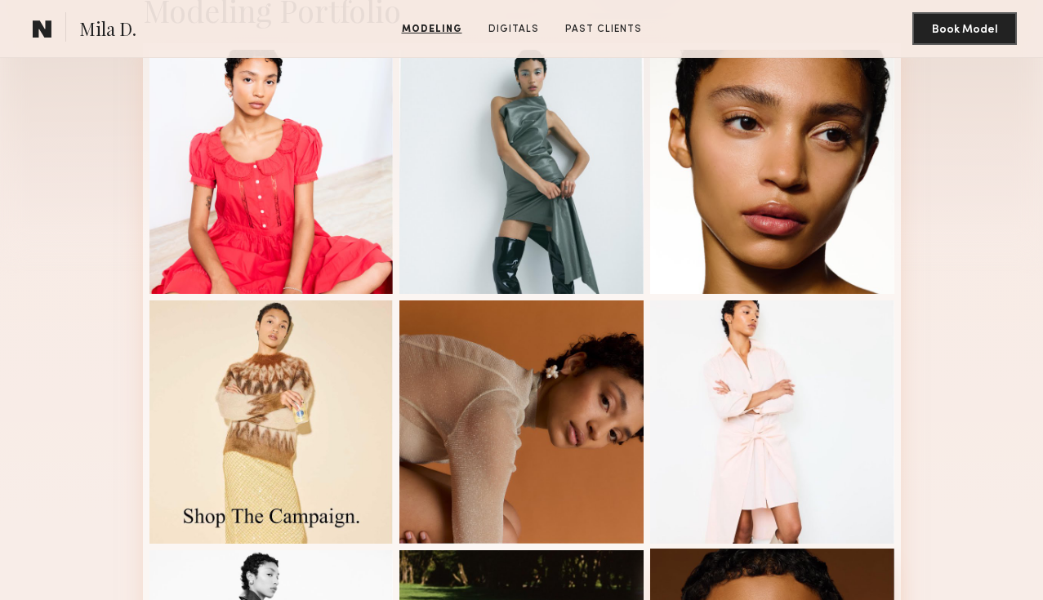
scroll to position [345, 0]
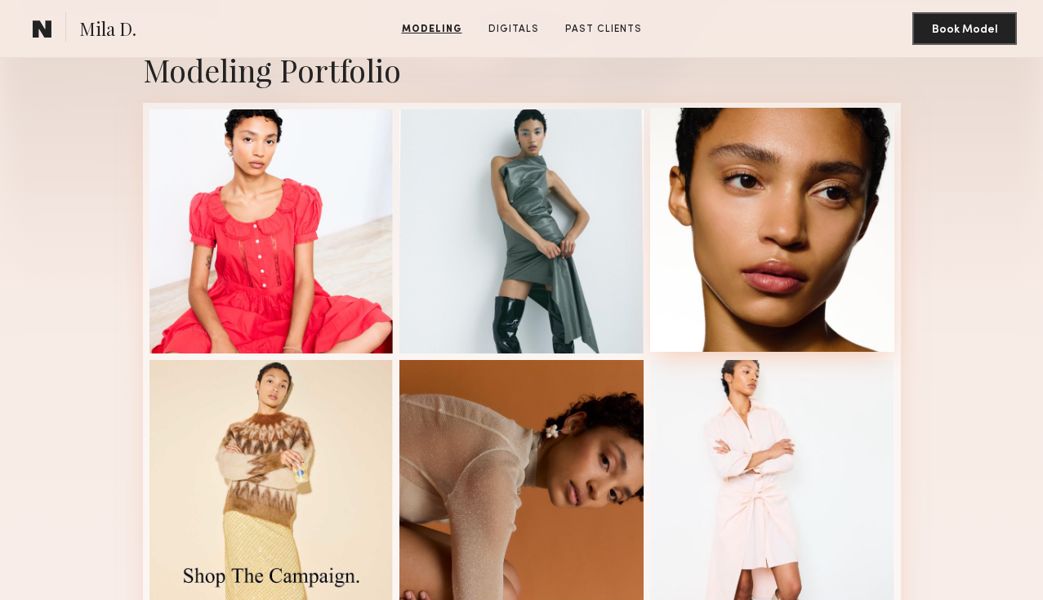
click at [837, 316] on div at bounding box center [772, 230] width 244 height 244
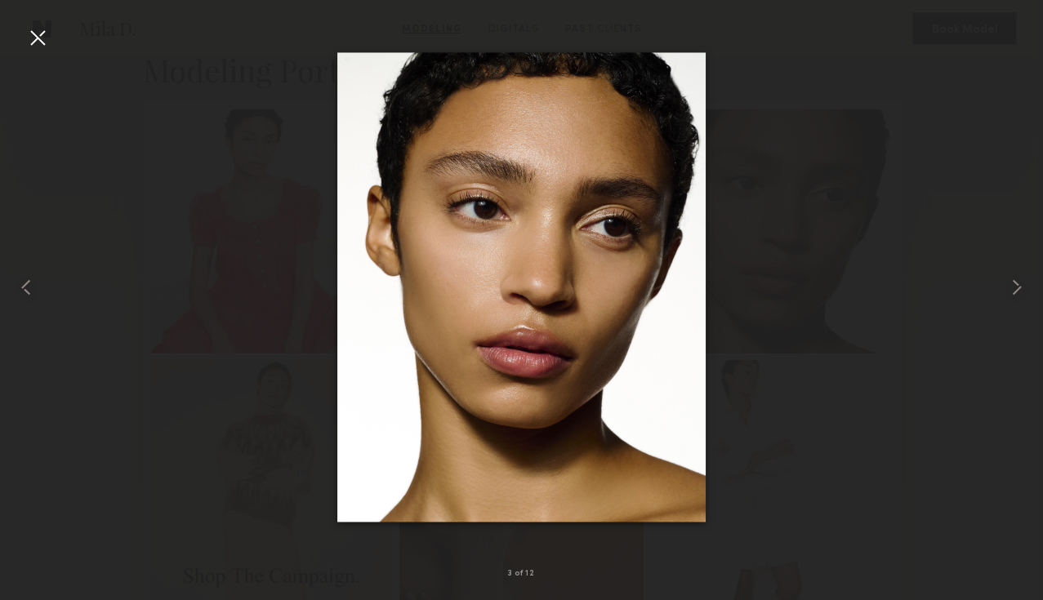
click at [30, 35] on div at bounding box center [38, 38] width 26 height 26
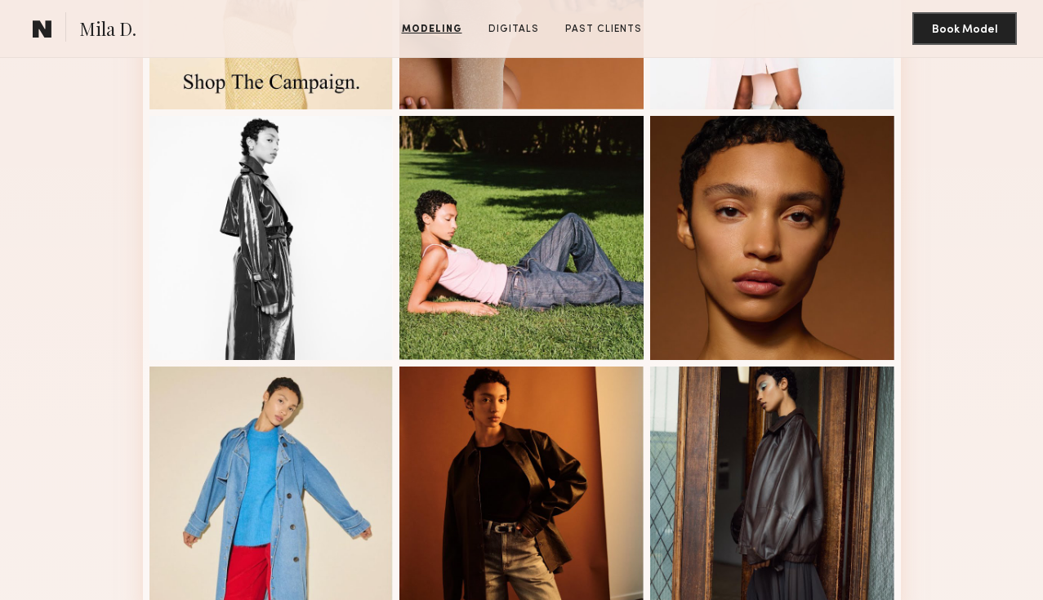
scroll to position [614, 0]
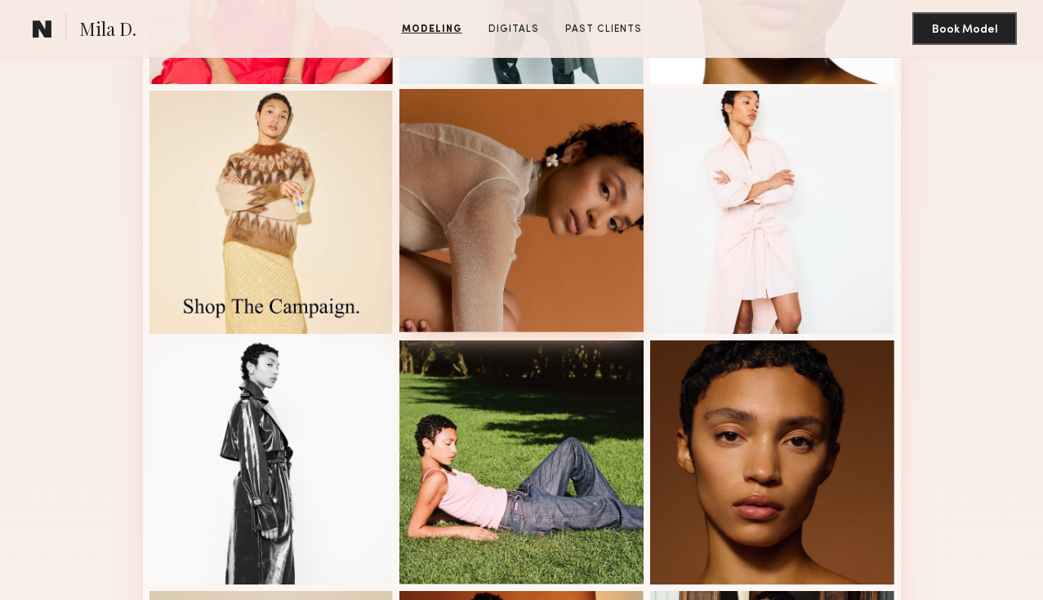
click at [527, 300] on div at bounding box center [522, 211] width 244 height 244
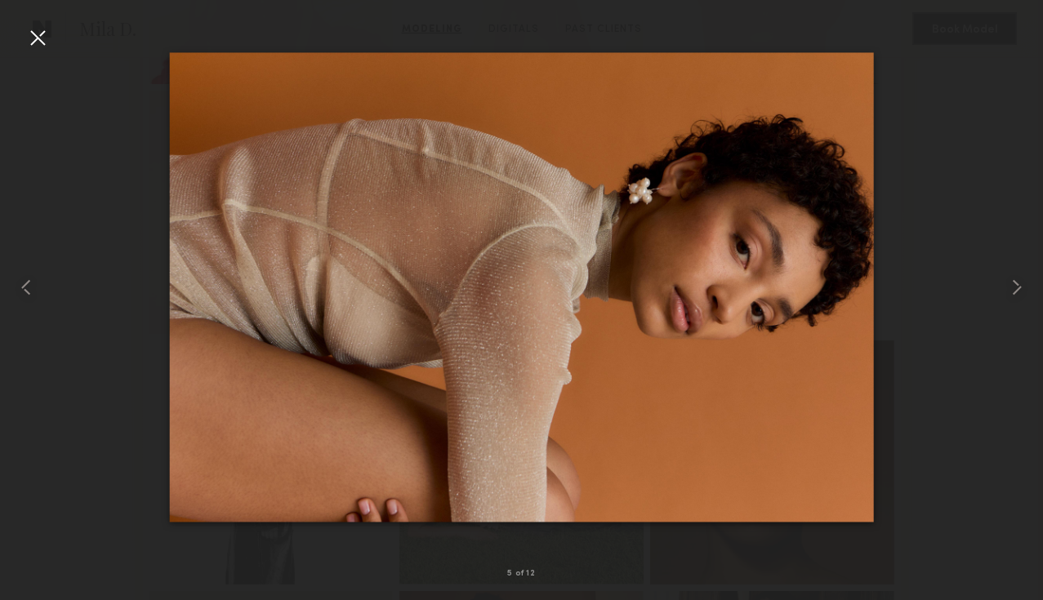
click at [38, 36] on div at bounding box center [38, 38] width 26 height 26
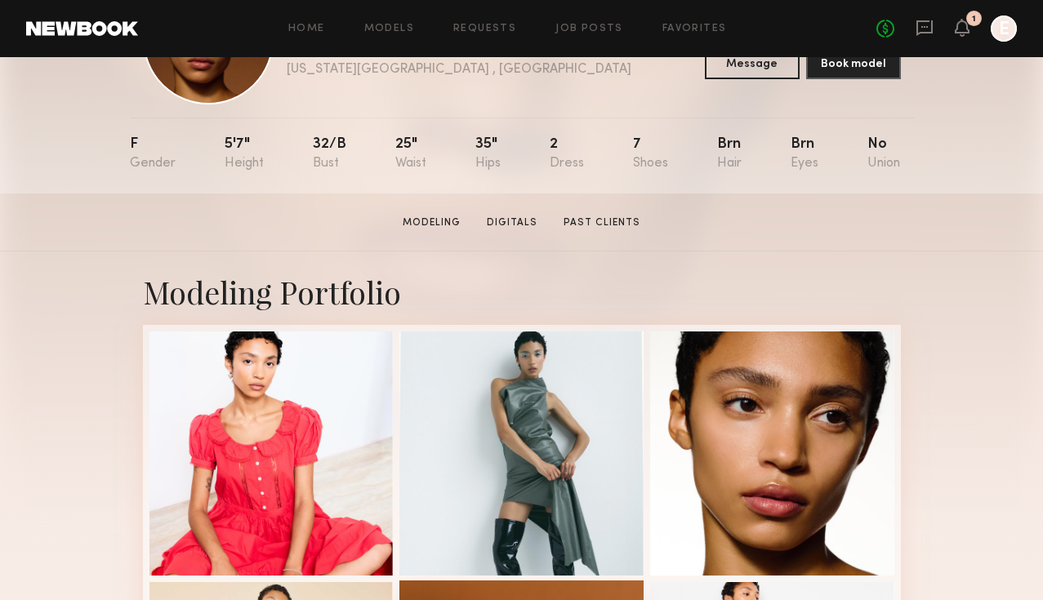
scroll to position [151, 0]
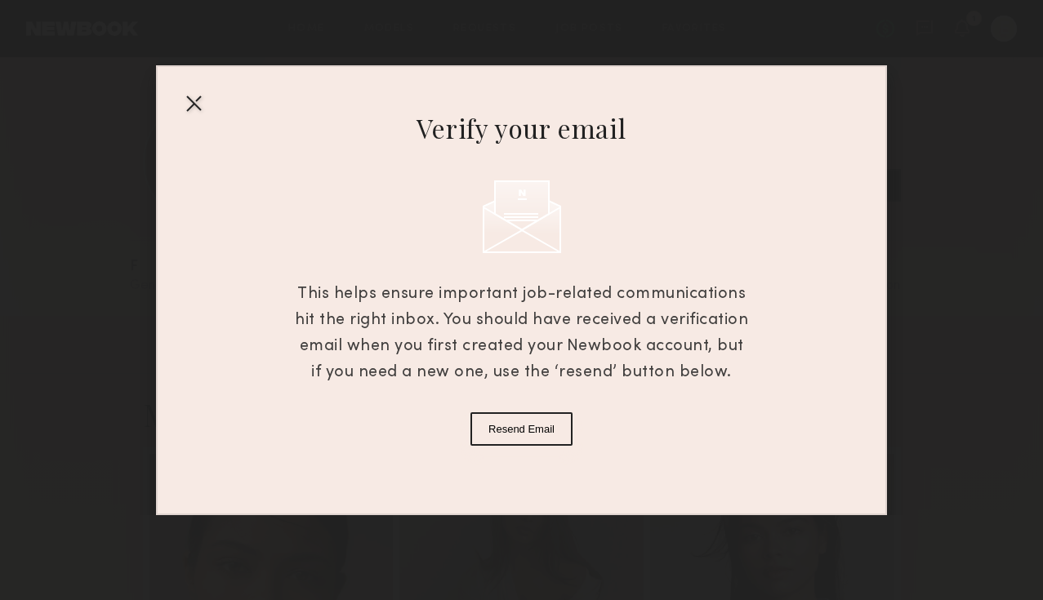
click at [194, 99] on div at bounding box center [194, 103] width 26 height 26
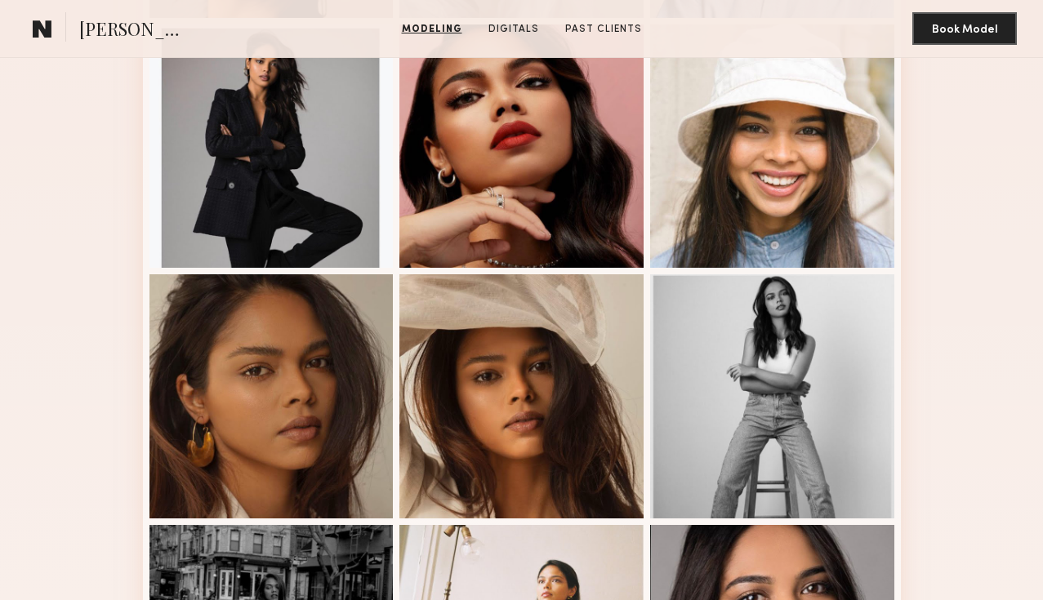
scroll to position [811, 0]
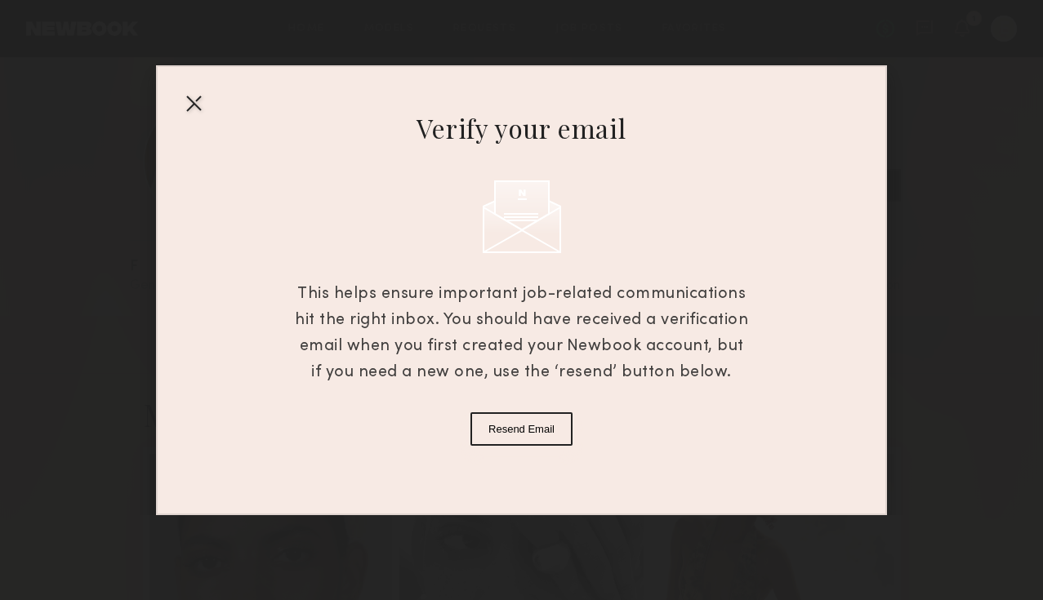
click at [197, 99] on div at bounding box center [194, 103] width 26 height 26
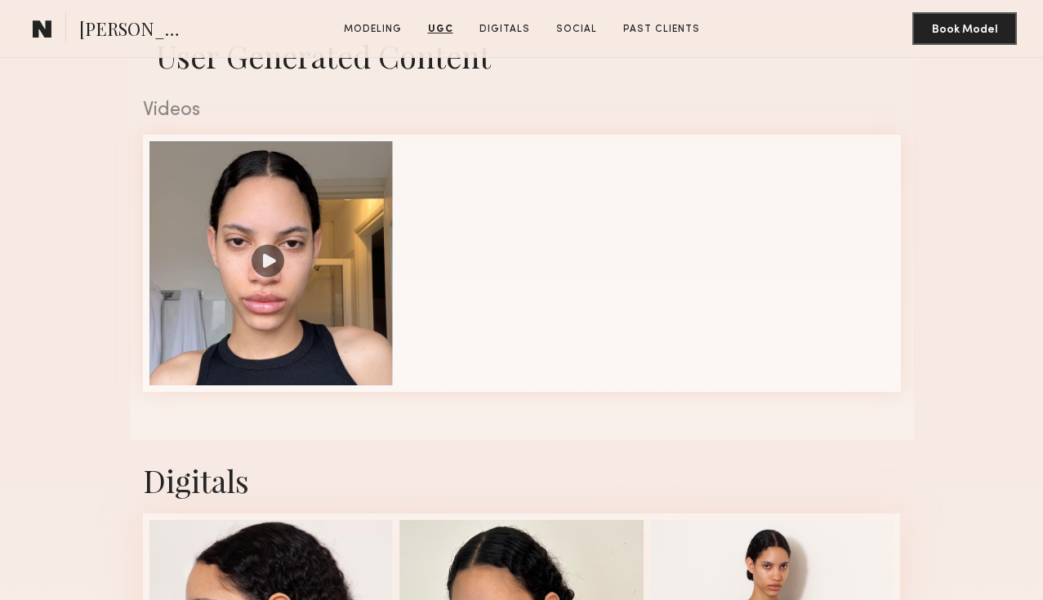
scroll to position [1979, 0]
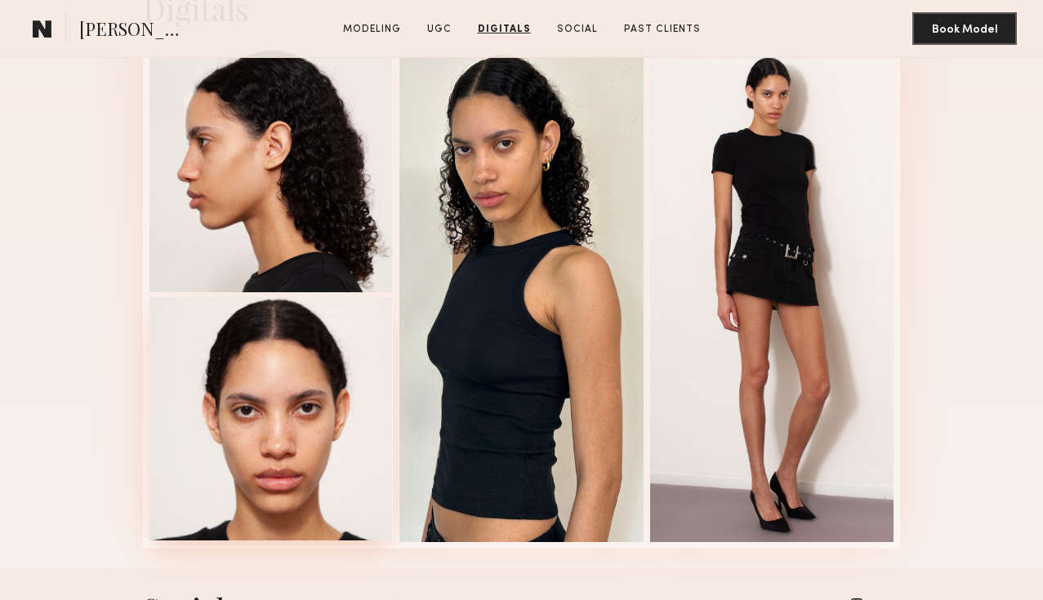
click at [314, 512] on div at bounding box center [272, 419] width 244 height 244
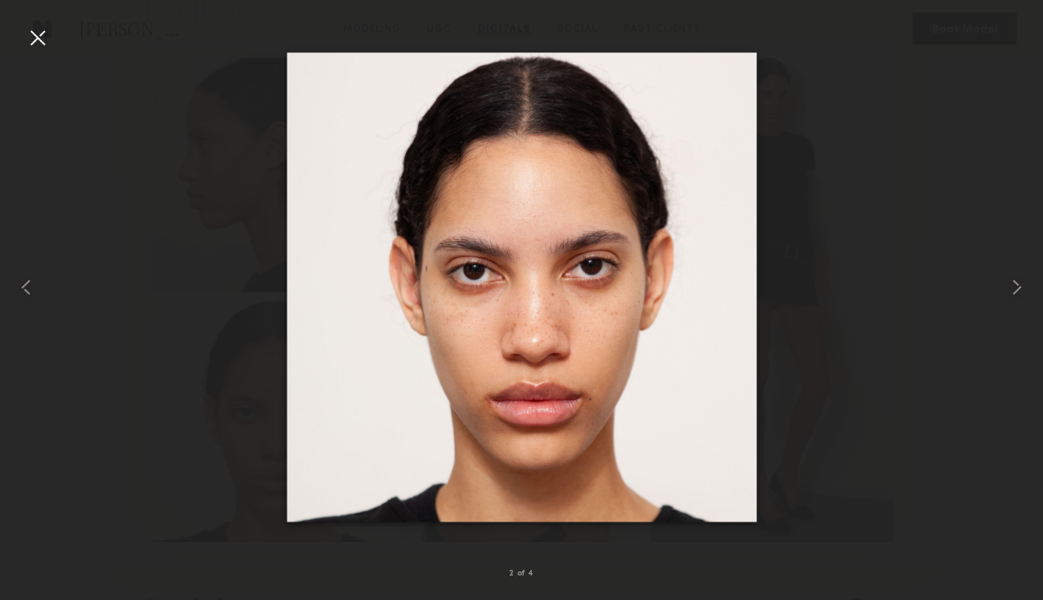
click at [826, 438] on div at bounding box center [521, 287] width 1043 height 522
